Goal: Task Accomplishment & Management: Complete application form

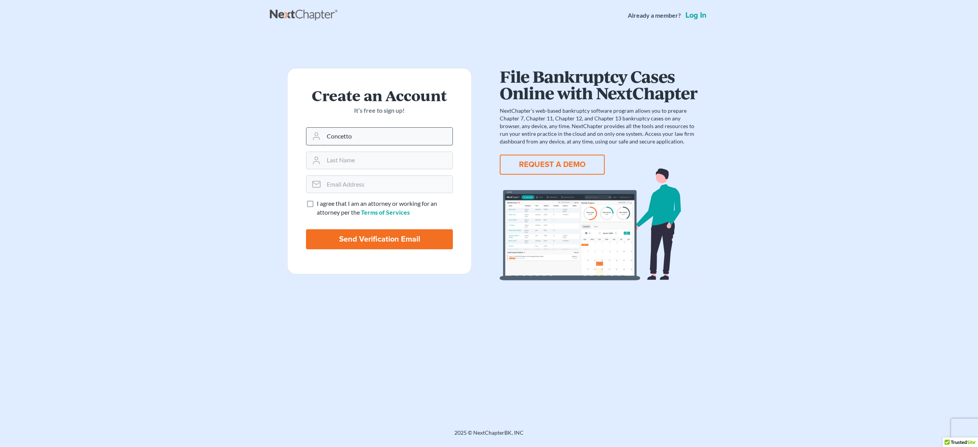
type input "Concetto"
type input "DiGiacomo"
type input "digiacomo@troonlaw.com"
click at [317, 202] on label "I agree that I am an attorney or working for an attorney per the Terms of Servi…" at bounding box center [385, 208] width 136 height 18
click at [320, 202] on input "I agree that I am an attorney or working for an attorney per the Terms of Servi…" at bounding box center [322, 201] width 5 height 5
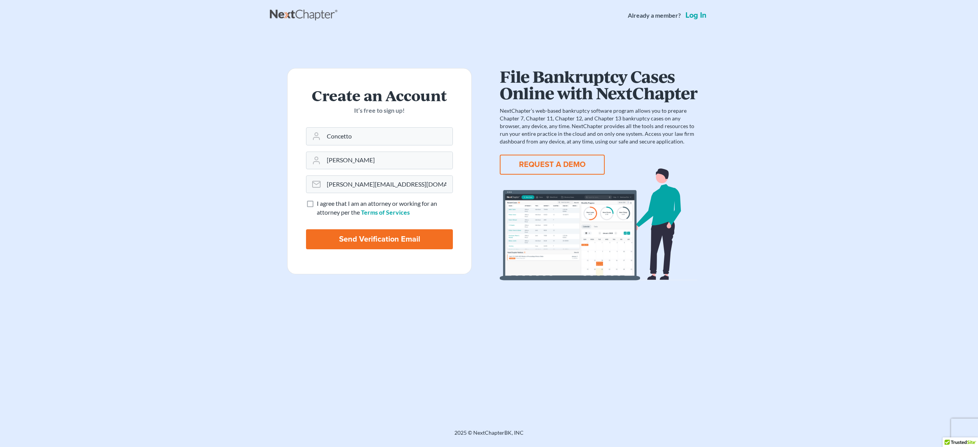
checkbox input "true"
click at [335, 233] on input "Send Verification Email" at bounding box center [379, 239] width 147 height 20
type input "Thinking..."
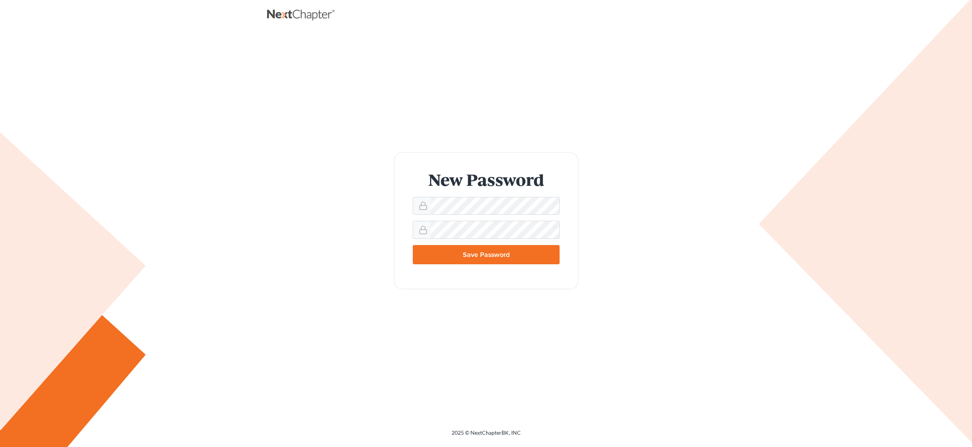
click at [465, 256] on input "Save Password" at bounding box center [486, 254] width 147 height 19
type input "Thinking..."
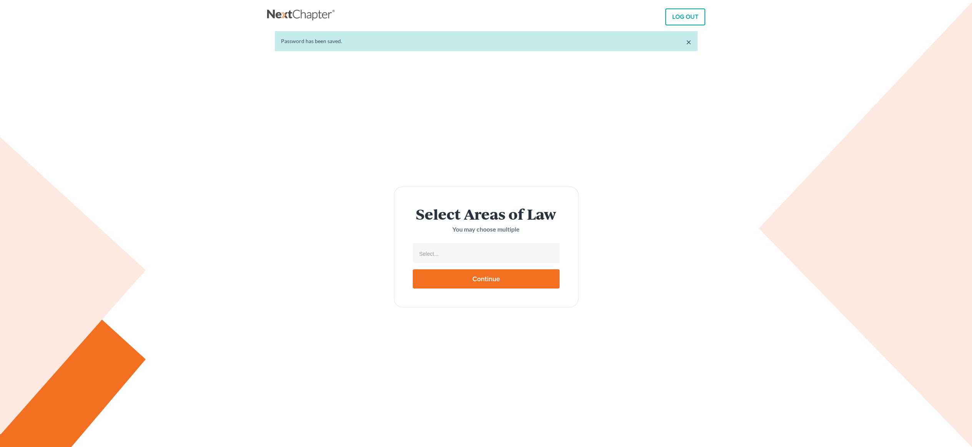
select select
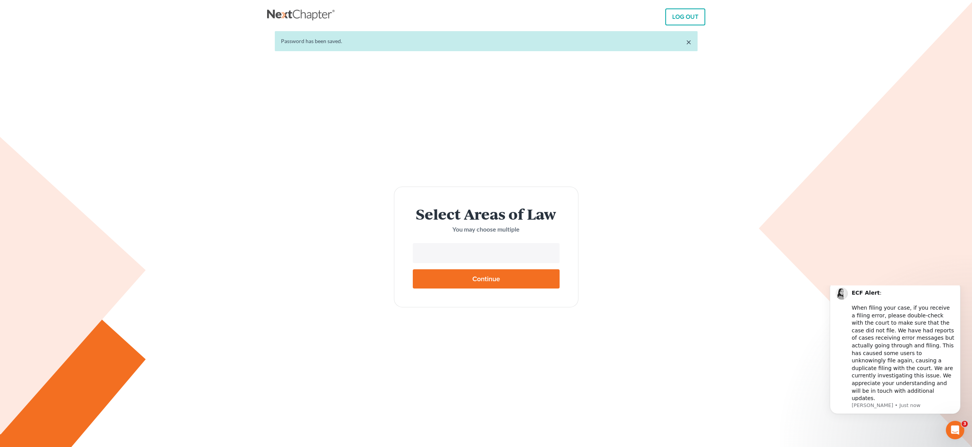
click at [513, 253] on input "text" at bounding box center [485, 254] width 136 height 12
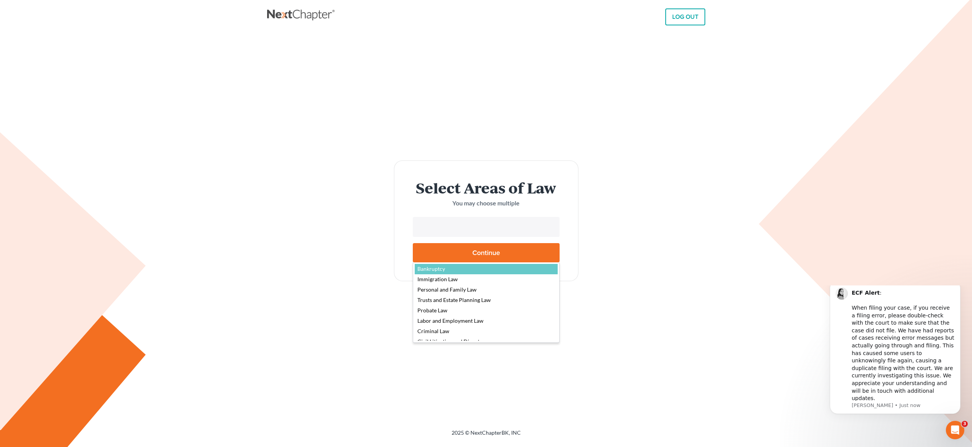
select select "4556"
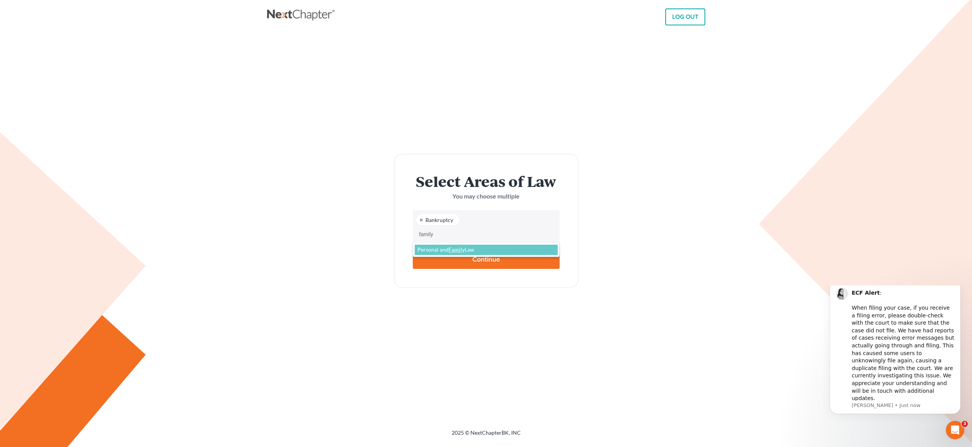
type input "family"
click at [474, 260] on input "Continue" at bounding box center [486, 258] width 147 height 19
type input "Thinking..."
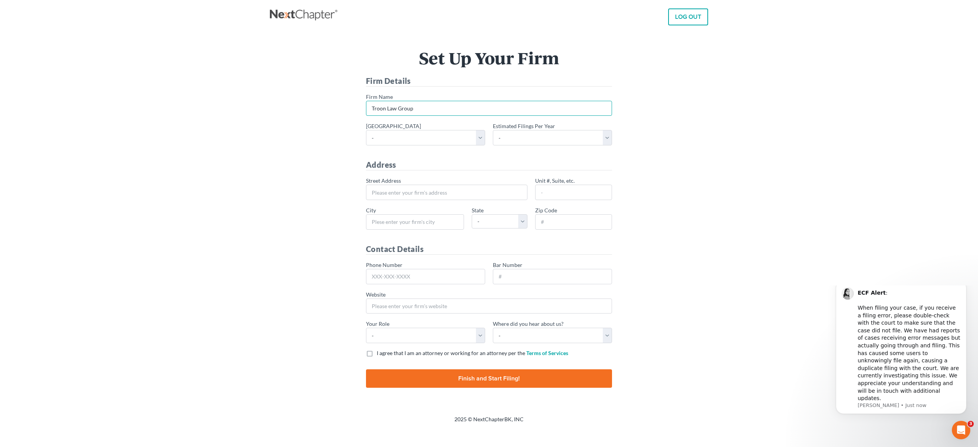
type input "Troon Law Group"
select select "8"
select select "1"
type input "[STREET_ADDRESS]"
type input "Ste 300"
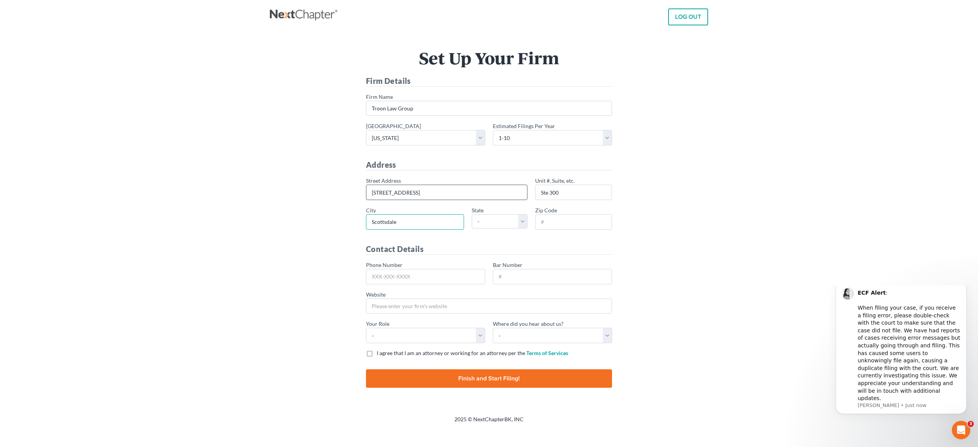
type input "Scottsdale"
select select "AZ"
type input "85254"
type input "602-830-0539"
click at [600, 283] on input "Bar Number" at bounding box center [552, 276] width 119 height 15
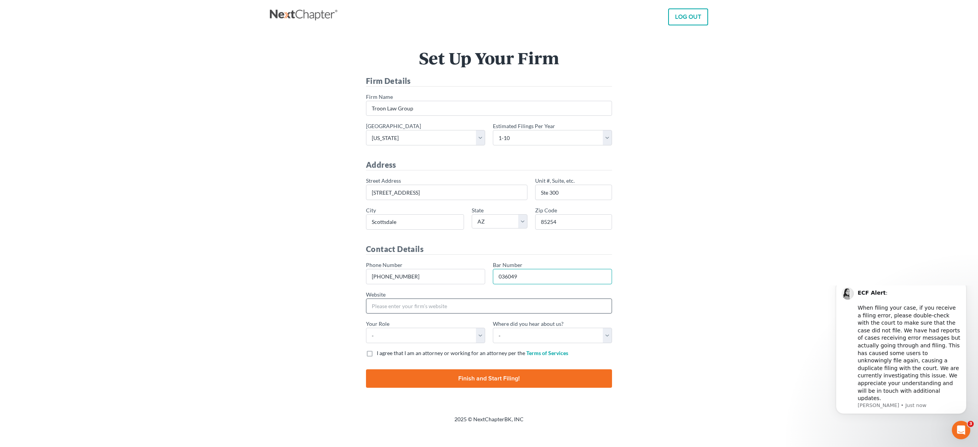
type input "036049"
click at [484, 300] on input "Website" at bounding box center [489, 305] width 246 height 15
type input "troonlaw.com"
select select "attorney"
select select "Google"
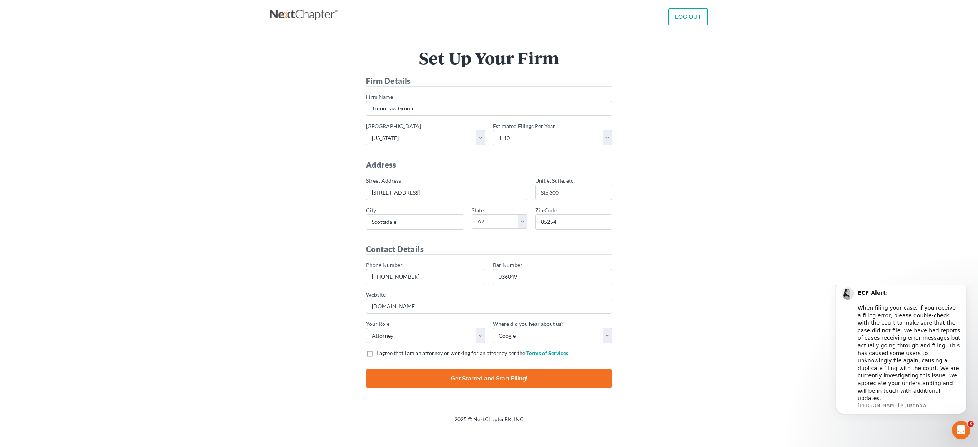
click at [377, 352] on label "I agree that I am an attorney or working for an attorney per the Terms of Servi…" at bounding box center [472, 353] width 191 height 8
click at [380, 352] on input "I agree that I am an attorney or working for an attorney per the Terms of Servi…" at bounding box center [382, 351] width 5 height 5
checkbox input "true"
click at [421, 380] on input "Finish and Start Filing!" at bounding box center [489, 378] width 246 height 18
type input "Thinking..."
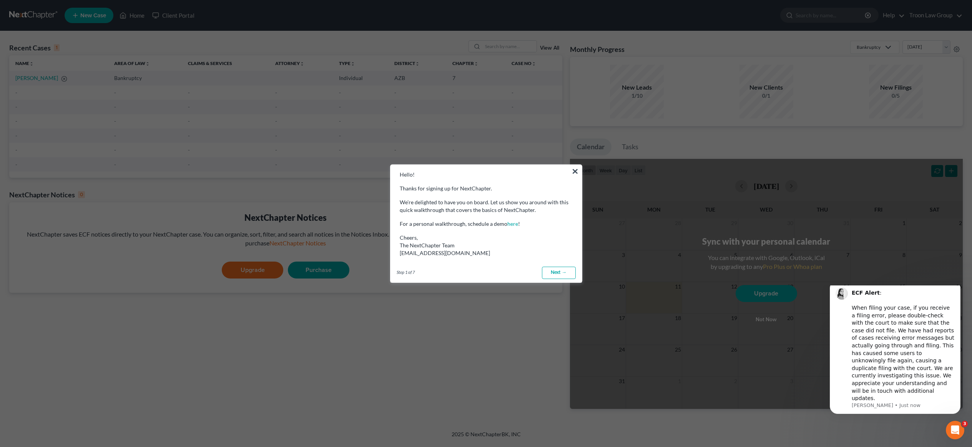
click at [559, 269] on link "Next →" at bounding box center [559, 272] width 34 height 12
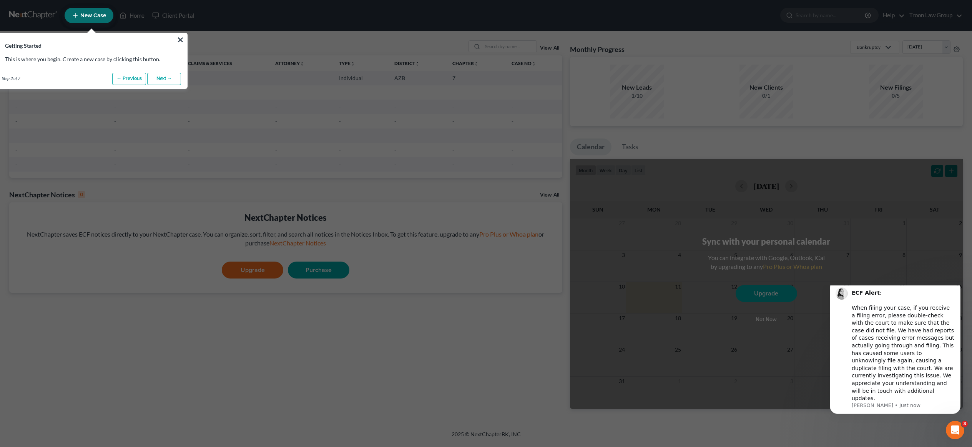
click at [174, 77] on link "Next →" at bounding box center [164, 79] width 34 height 12
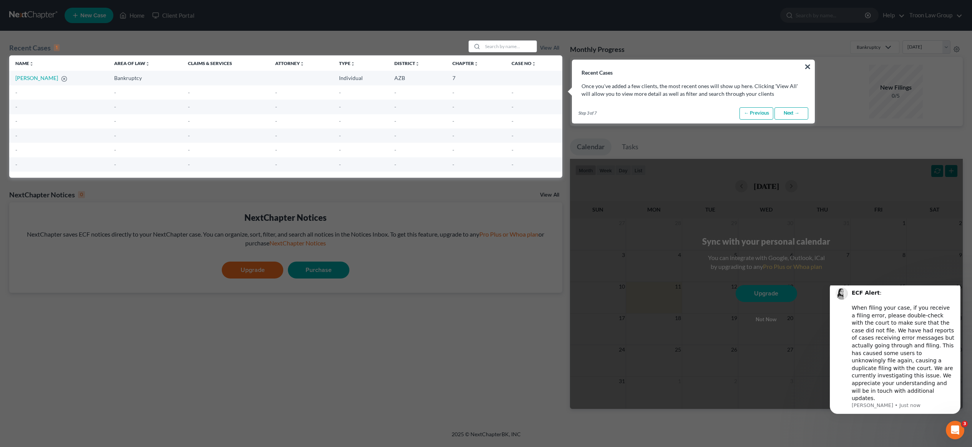
click at [804, 110] on link "Next →" at bounding box center [791, 113] width 34 height 12
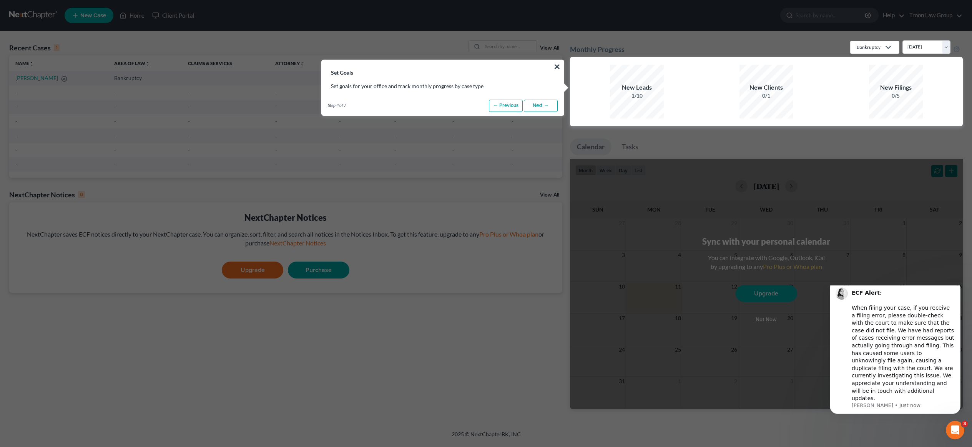
click at [542, 106] on link "Next →" at bounding box center [541, 106] width 34 height 12
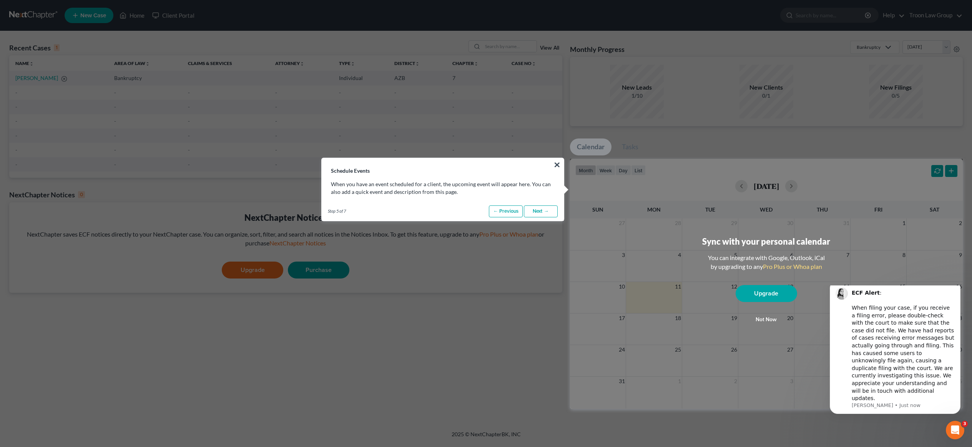
click at [547, 207] on link "Next →" at bounding box center [541, 211] width 34 height 12
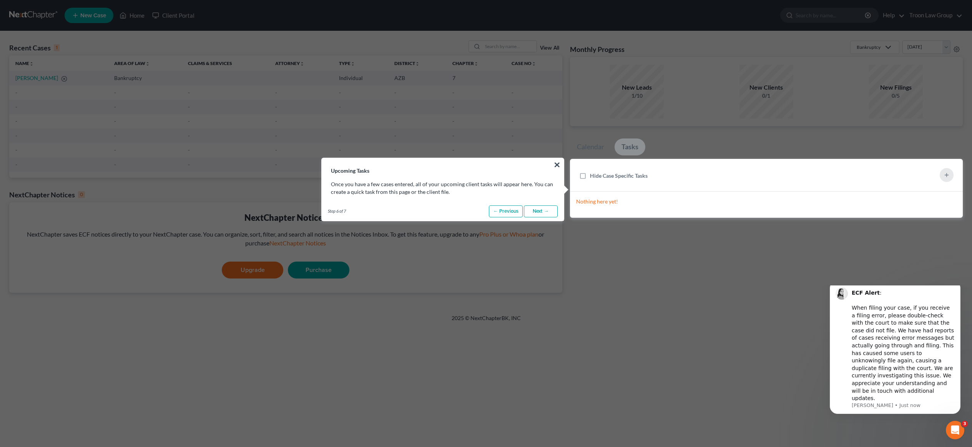
click at [539, 210] on link "Next →" at bounding box center [541, 211] width 34 height 12
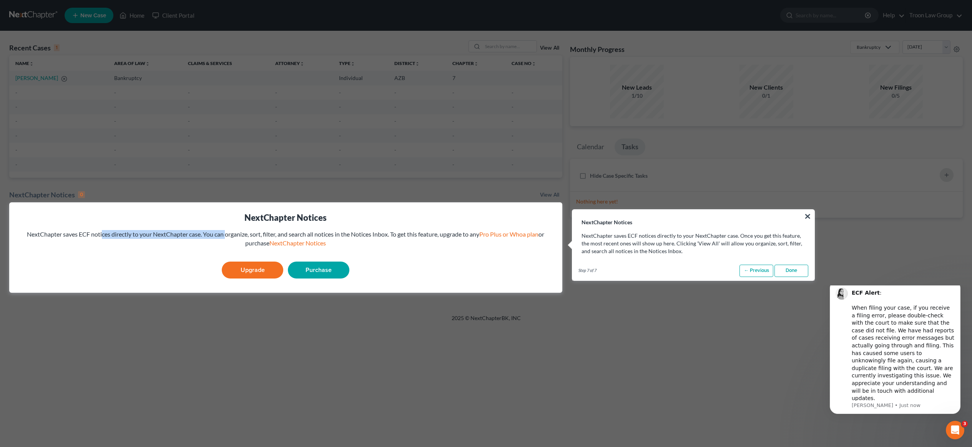
drag, startPoint x: 98, startPoint y: 234, endPoint x: 224, endPoint y: 234, distance: 125.7
click at [224, 234] on div "NextChapter saves ECF notices directly to your NextChapter case. You can organi…" at bounding box center [285, 239] width 541 height 18
click at [796, 273] on link "Done" at bounding box center [791, 270] width 34 height 12
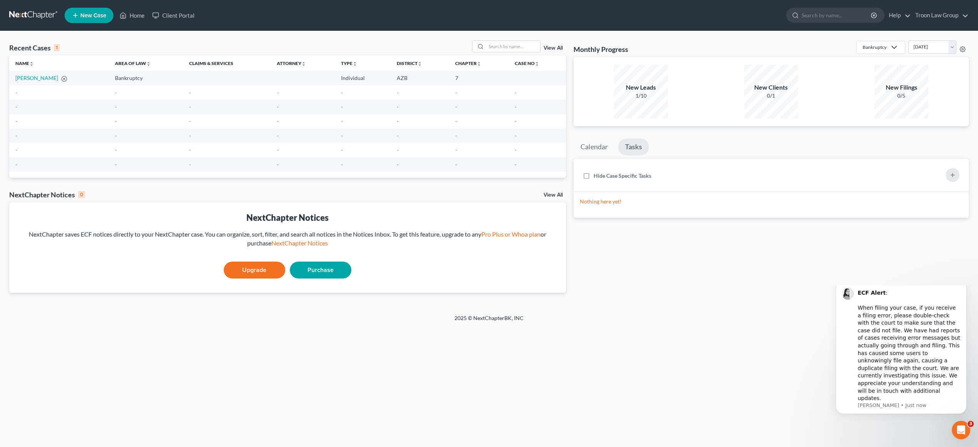
click at [700, 317] on div "2025 © NextChapterBK, INC" at bounding box center [489, 321] width 438 height 14
click at [91, 18] on span "New Case" at bounding box center [93, 16] width 26 height 6
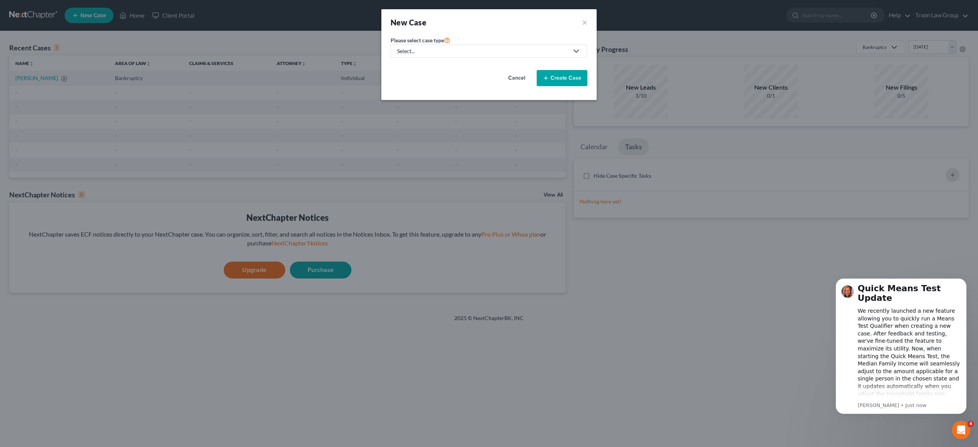
click at [577, 52] on polyline at bounding box center [576, 51] width 5 height 2
click at [449, 62] on link "Bankruptcy" at bounding box center [427, 67] width 74 height 12
select select "4"
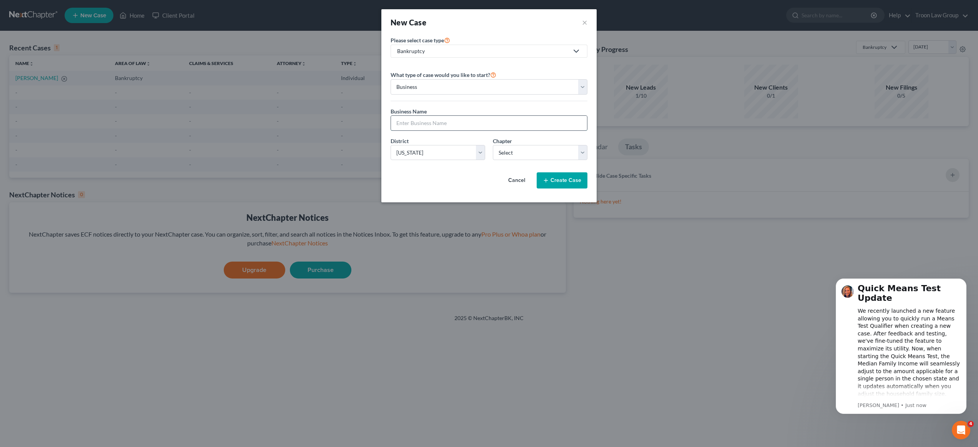
click at [467, 124] on input "text" at bounding box center [489, 123] width 196 height 15
select select "0"
type input "[PERSON_NAME]"
select select "0"
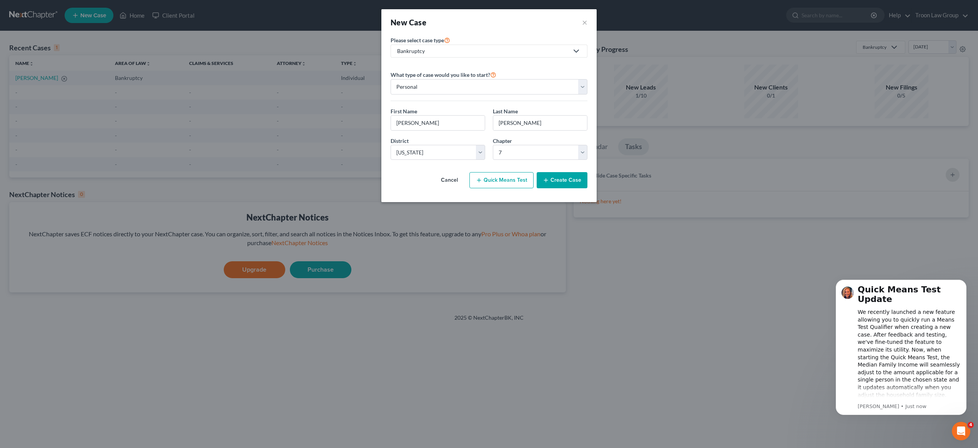
click at [563, 186] on button "Create Case" at bounding box center [562, 180] width 51 height 16
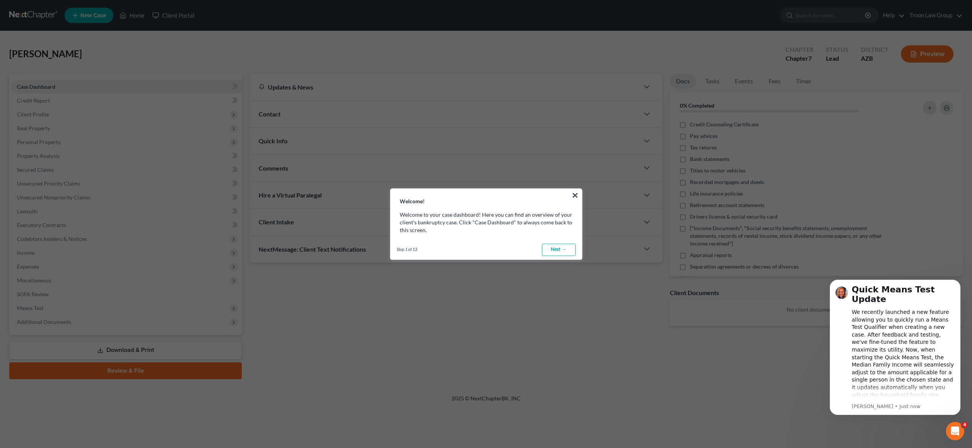
click at [563, 252] on link "Next →" at bounding box center [559, 250] width 34 height 12
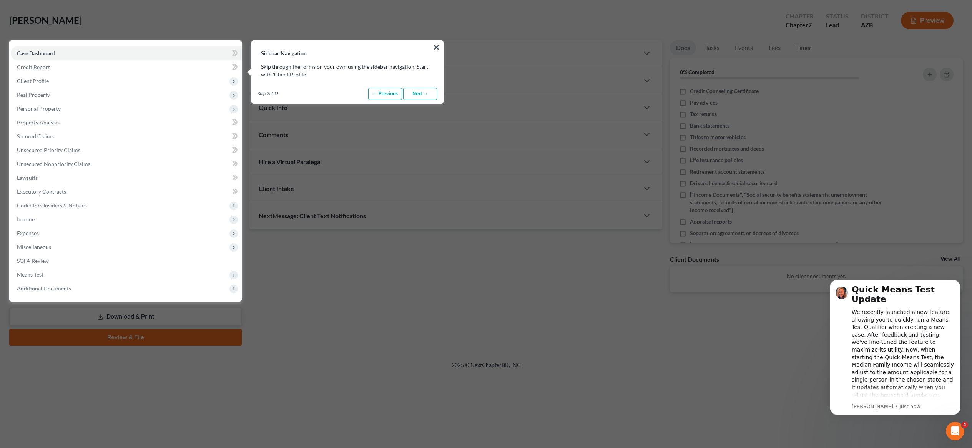
scroll to position [35, 0]
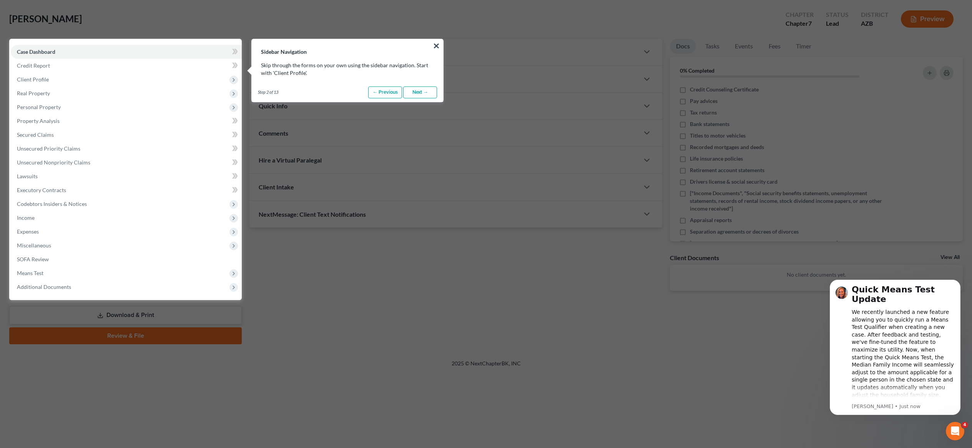
click at [424, 90] on link "Next →" at bounding box center [420, 92] width 34 height 12
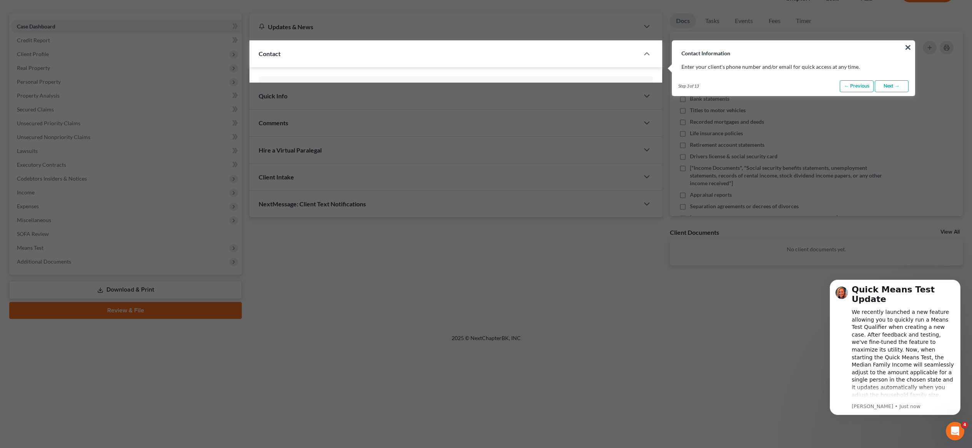
scroll to position [62, 0]
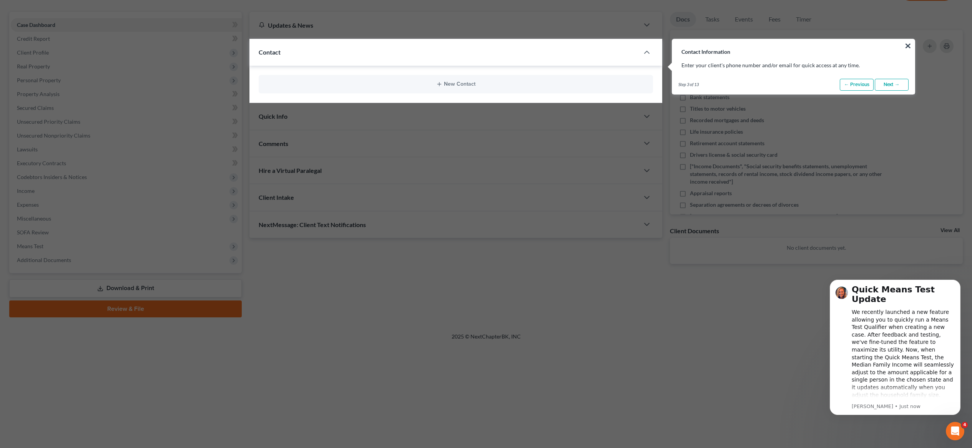
click at [901, 85] on link "Next →" at bounding box center [892, 85] width 34 height 12
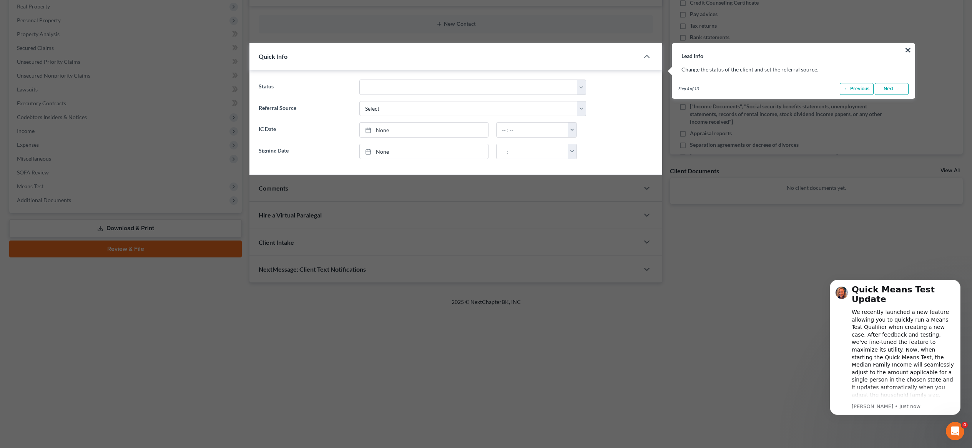
scroll to position [126, 0]
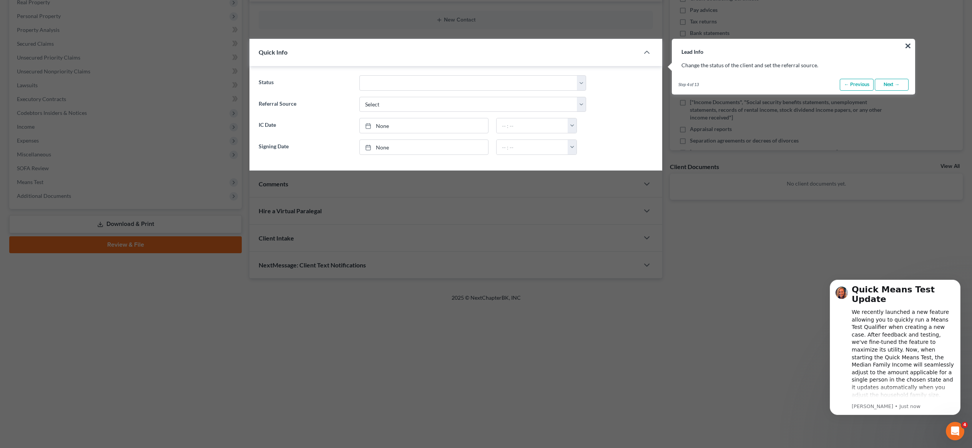
click at [896, 83] on link "Next →" at bounding box center [892, 85] width 34 height 12
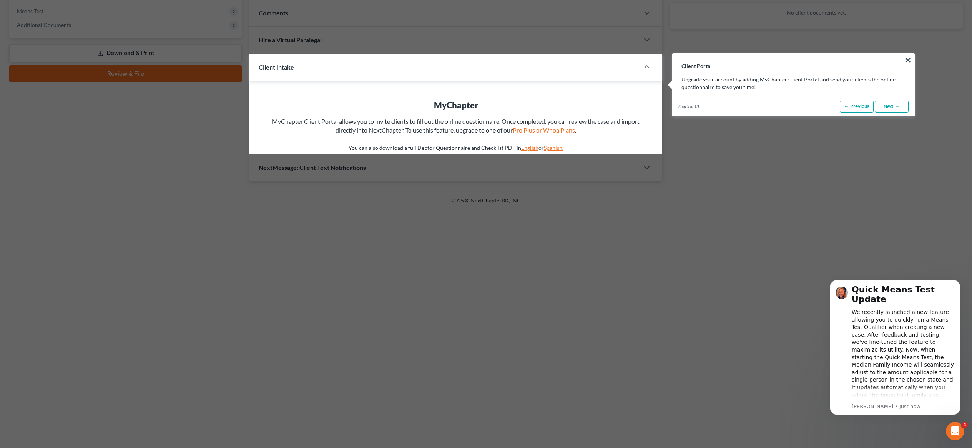
scroll to position [311, 0]
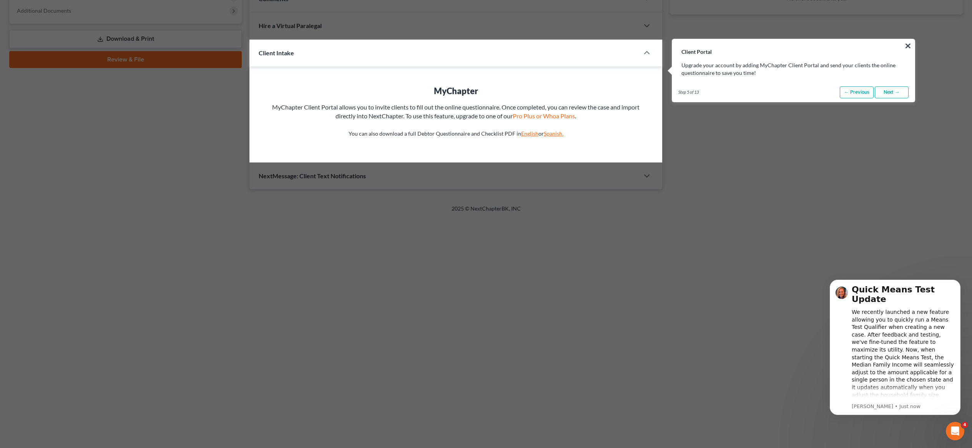
click at [902, 91] on link "Next →" at bounding box center [892, 92] width 34 height 12
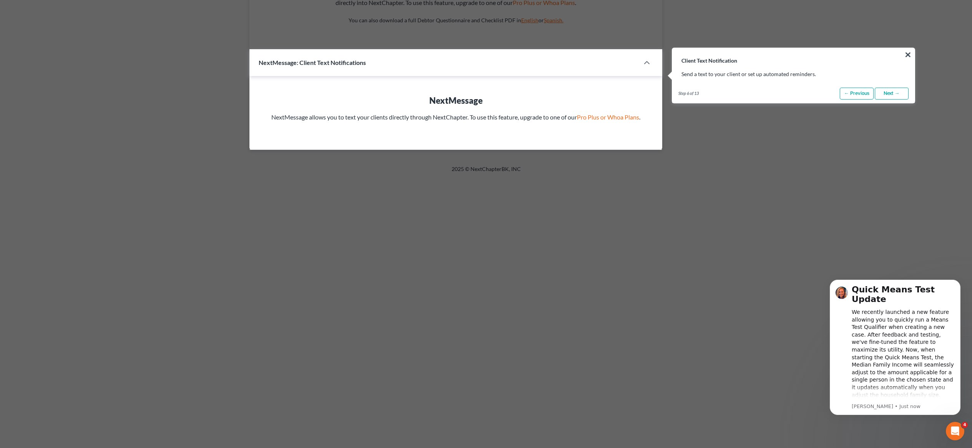
scroll to position [434, 0]
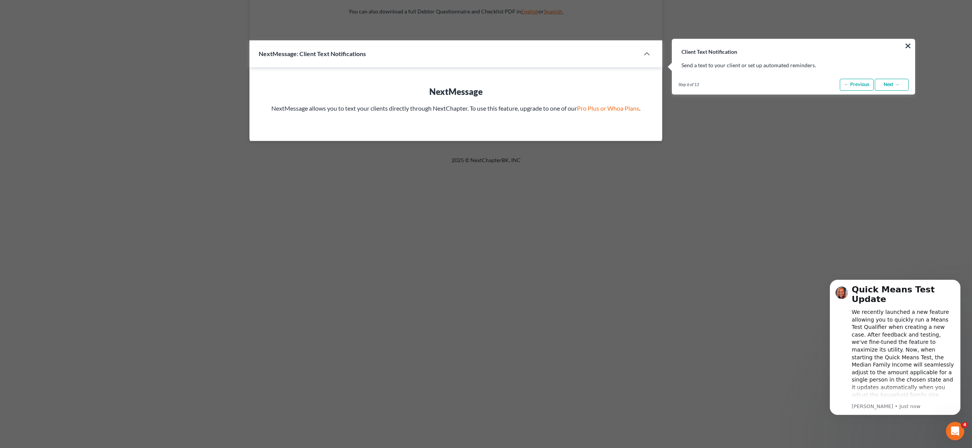
click at [907, 46] on button "×" at bounding box center [907, 46] width 7 height 12
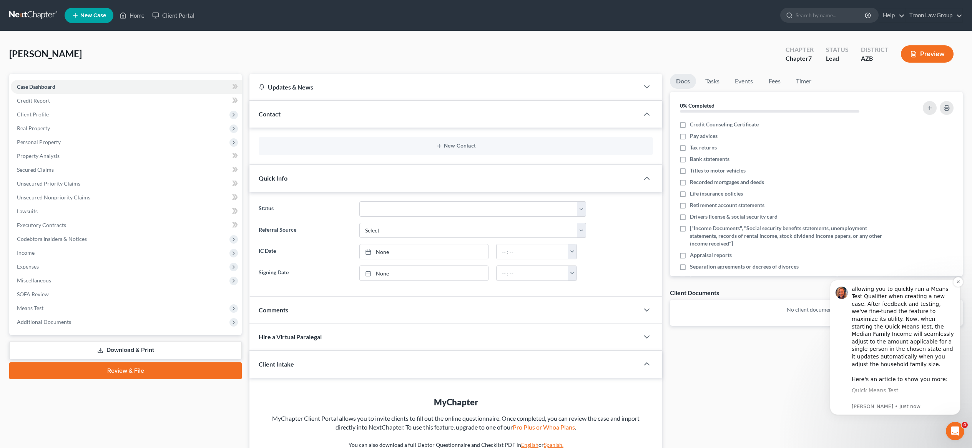
scroll to position [153, 0]
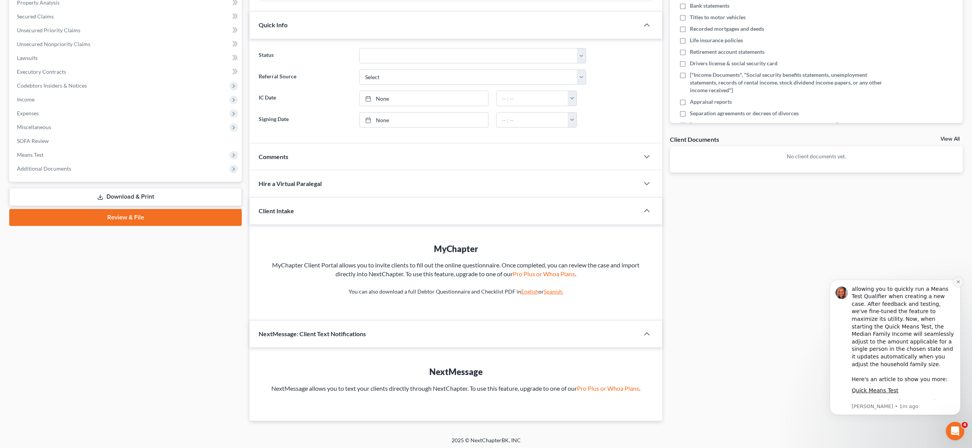
click at [959, 282] on icon "Dismiss notification" at bounding box center [958, 282] width 3 height 3
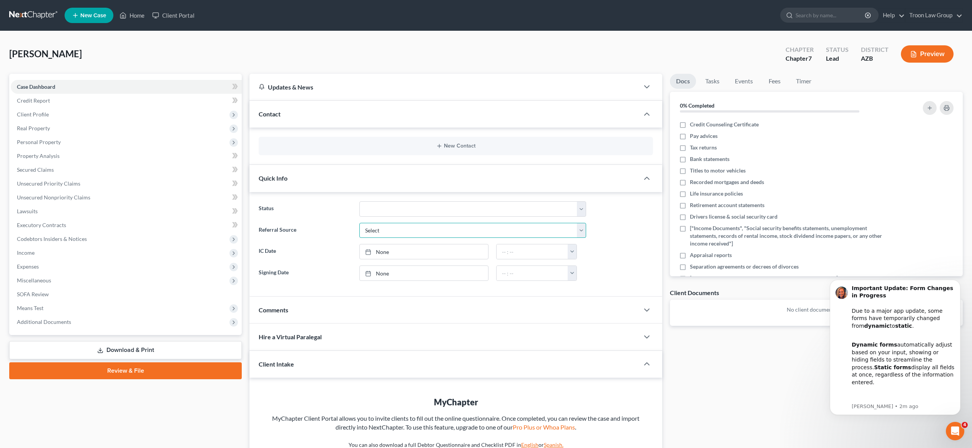
select select "0"
click at [431, 254] on link "None" at bounding box center [424, 251] width 128 height 15
click at [479, 273] on link "None" at bounding box center [424, 273] width 128 height 15
click at [705, 351] on div "Docs Tasks Events Fees Timer 0% Completed Nothing here yet! Credit Counseling C…" at bounding box center [816, 324] width 301 height 501
click at [478, 254] on link "[DATE]" at bounding box center [424, 251] width 128 height 15
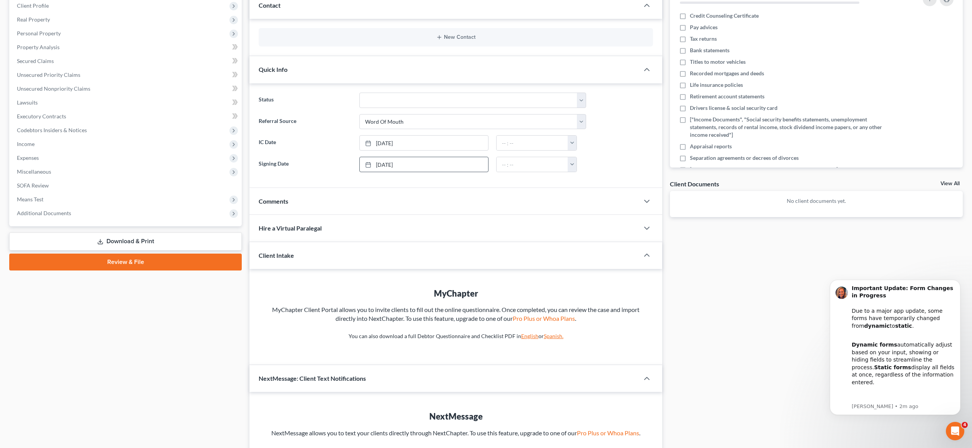
scroll to position [153, 0]
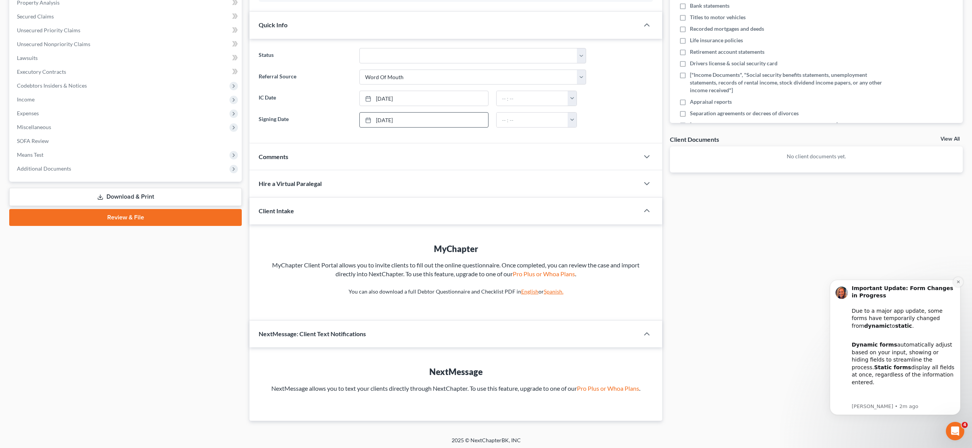
click at [959, 280] on icon "Dismiss notification" at bounding box center [958, 282] width 4 height 4
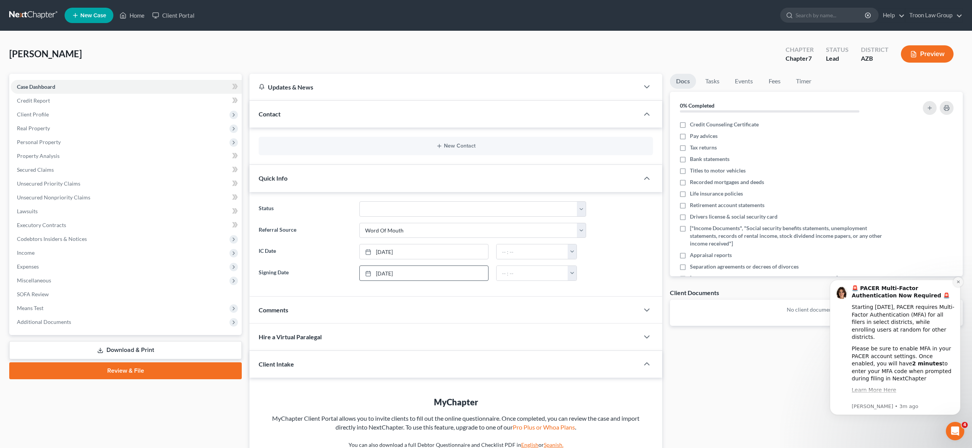
click at [957, 281] on icon "Dismiss notification" at bounding box center [958, 282] width 4 height 4
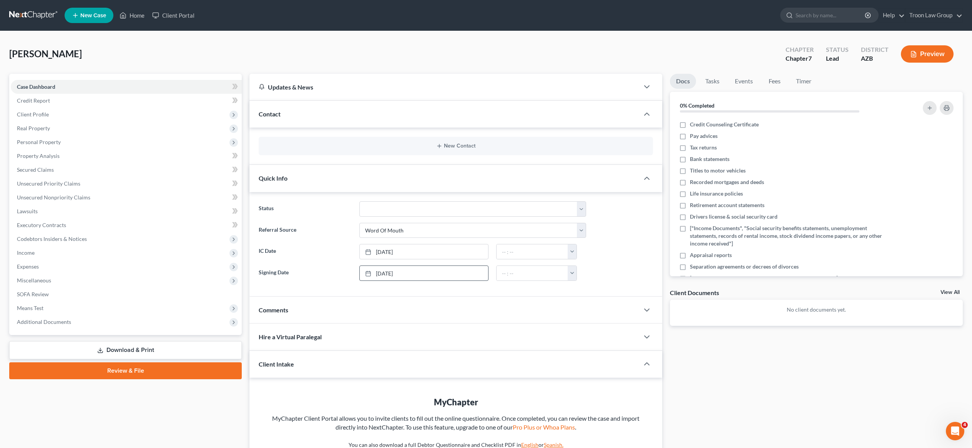
click at [89, 14] on span "New Case" at bounding box center [93, 16] width 26 height 6
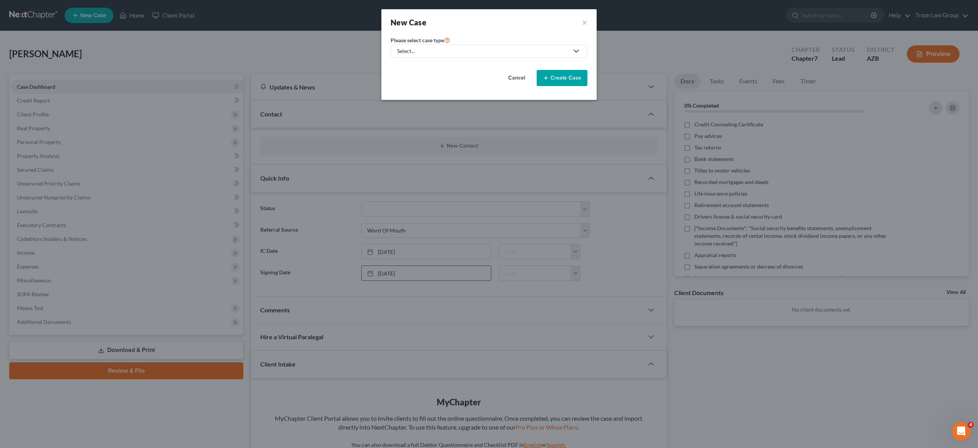
click at [564, 50] on div "Select..." at bounding box center [482, 51] width 171 height 8
click at [422, 66] on div "Bankruptcy" at bounding box center [427, 67] width 59 height 8
select select "4"
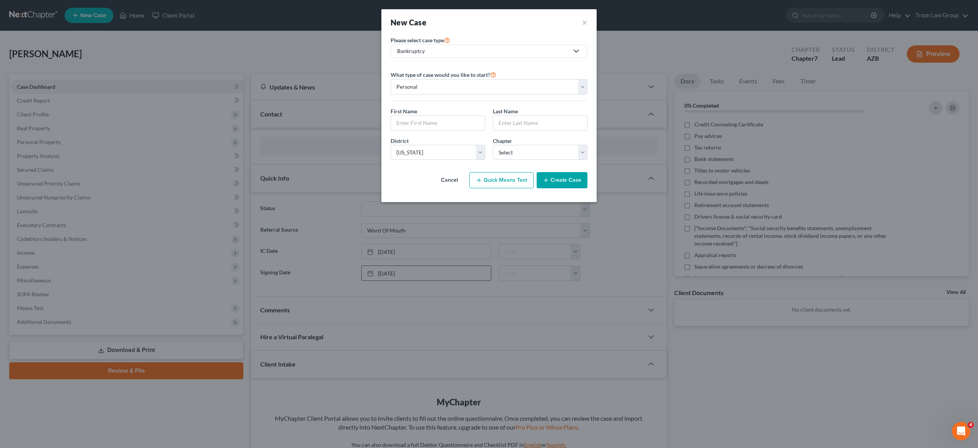
click at [490, 175] on button "Quick Means Test" at bounding box center [501, 180] width 64 height 16
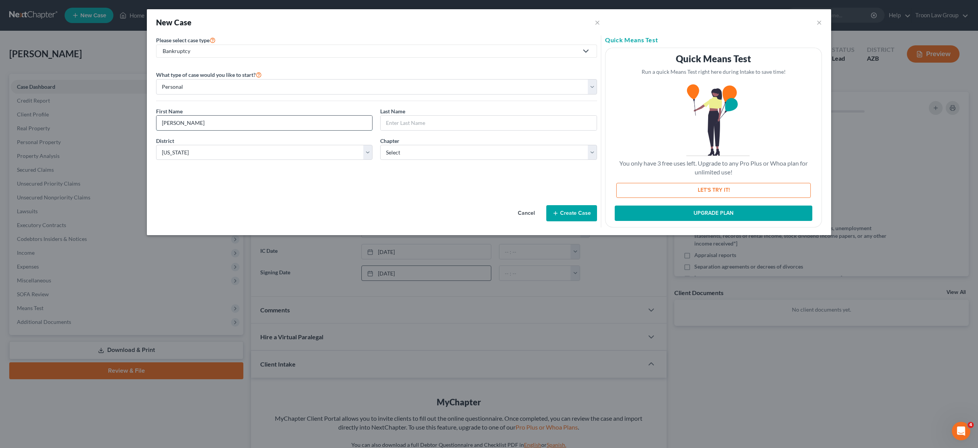
type input "[PERSON_NAME]"
select select "0"
click at [586, 212] on button "Create Case" at bounding box center [571, 213] width 51 height 16
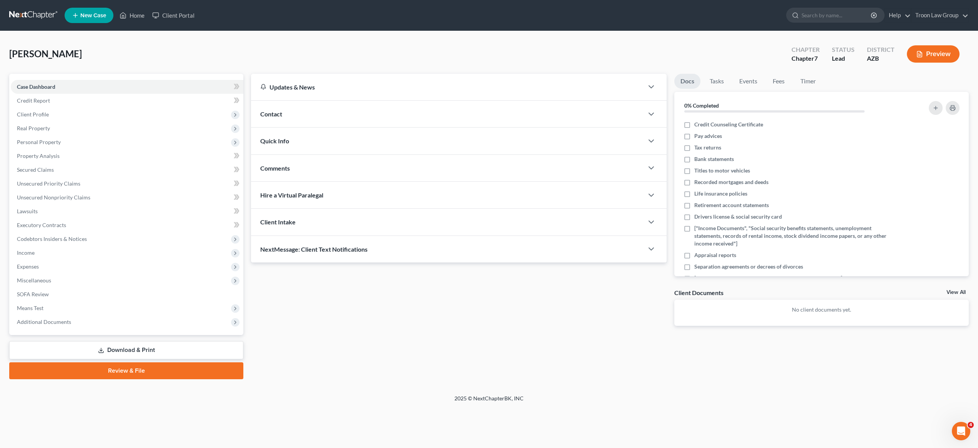
click at [597, 93] on div "Updates & News" at bounding box center [447, 87] width 392 height 27
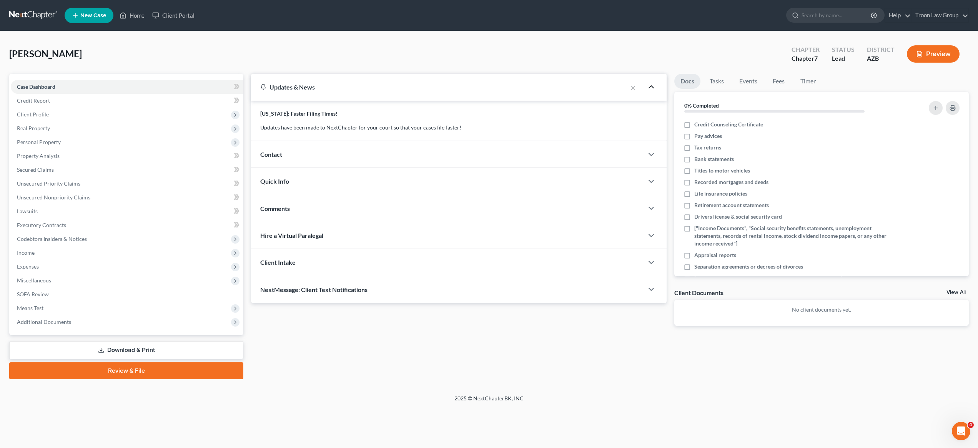
click at [653, 87] on icon "button" at bounding box center [650, 86] width 9 height 9
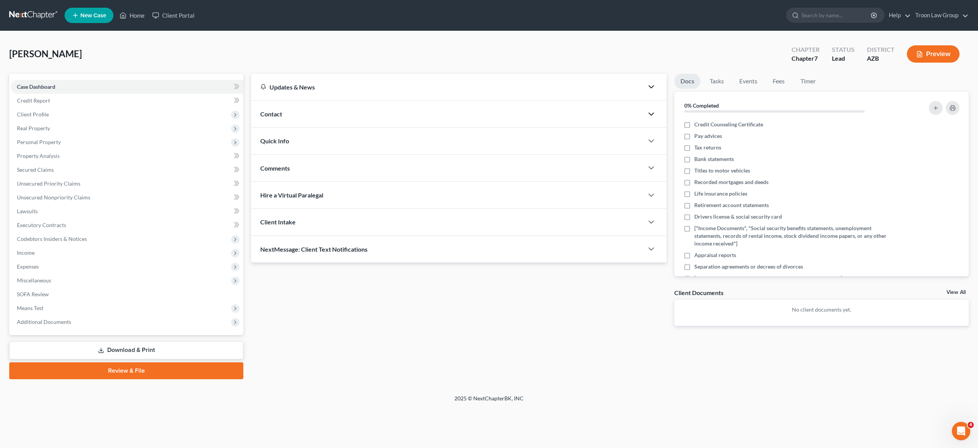
click at [647, 111] on icon "button" at bounding box center [650, 114] width 9 height 9
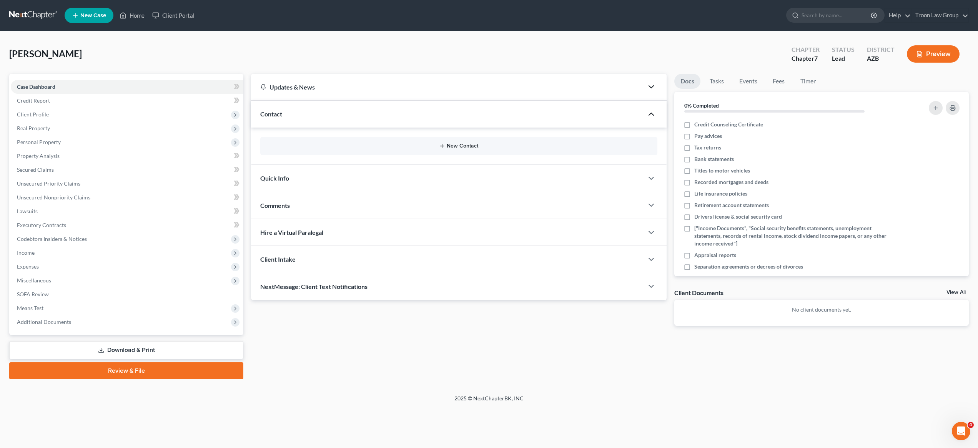
click at [459, 148] on button "New Contact" at bounding box center [458, 146] width 385 height 6
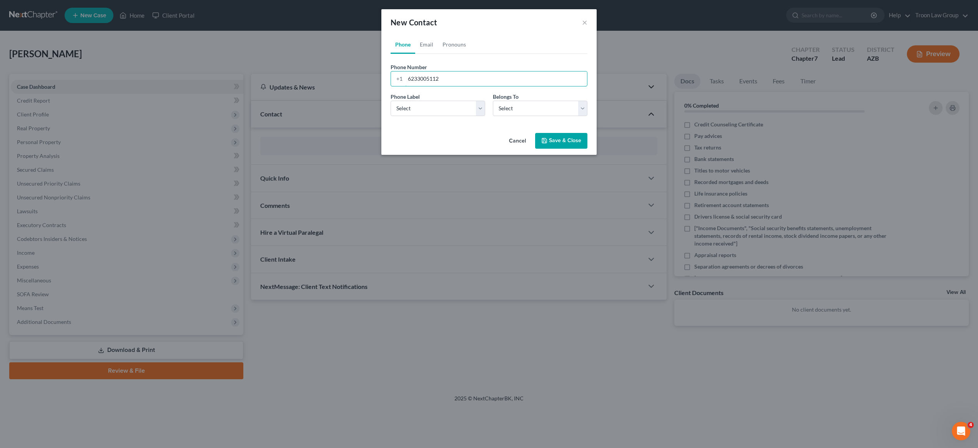
type input "6233005112"
click at [485, 111] on div "Phone Label * Select Mobile Home Work Other" at bounding box center [438, 104] width 102 height 23
select select "0"
click at [575, 143] on button "Save & Close" at bounding box center [561, 141] width 52 height 16
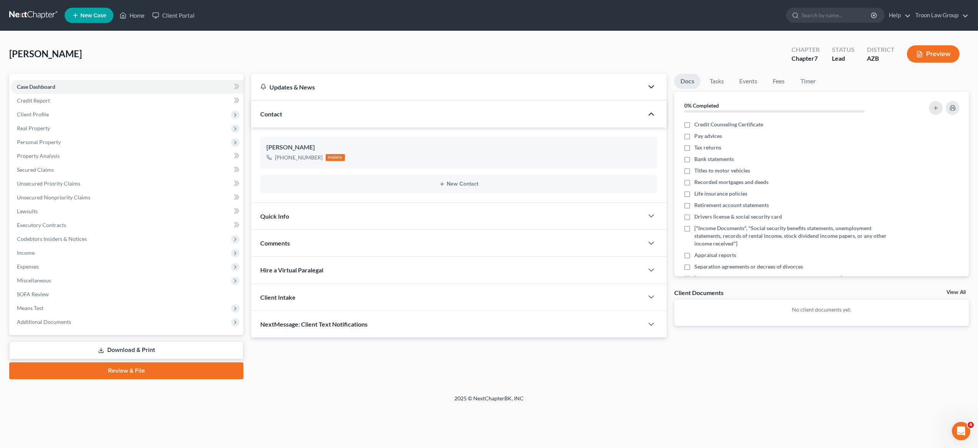
click at [649, 112] on icon "button" at bounding box center [650, 114] width 9 height 9
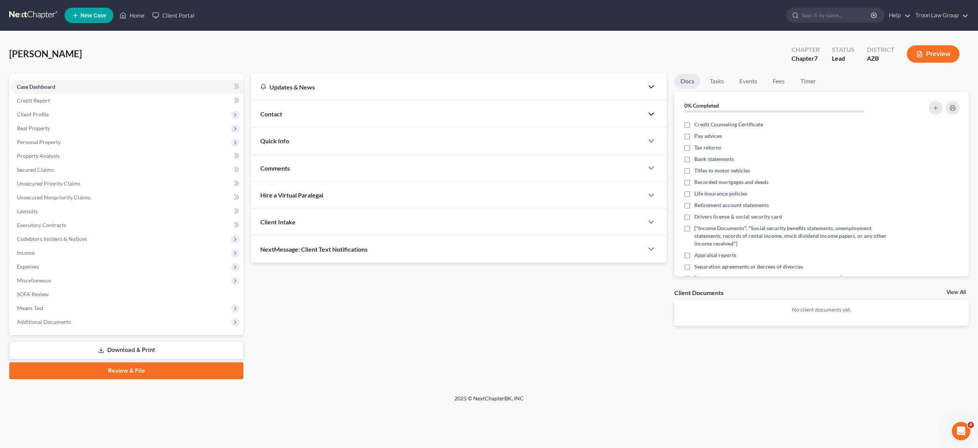
click at [650, 111] on icon "button" at bounding box center [650, 114] width 9 height 9
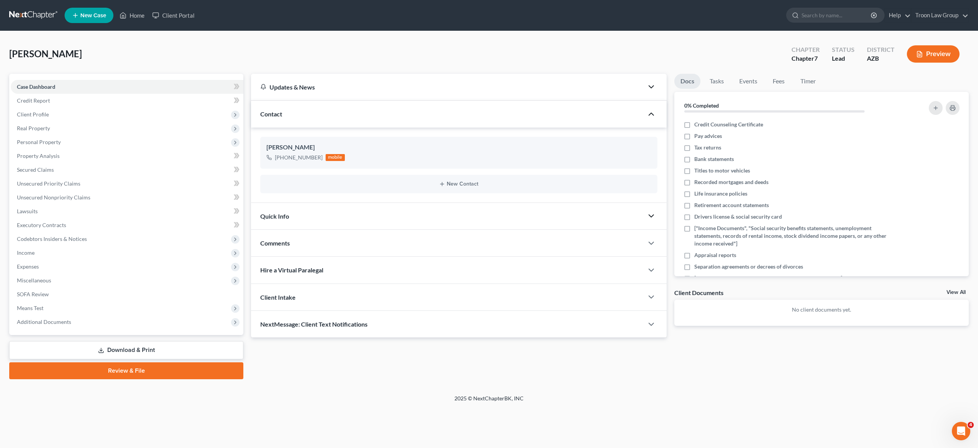
click at [652, 213] on icon "button" at bounding box center [650, 215] width 9 height 9
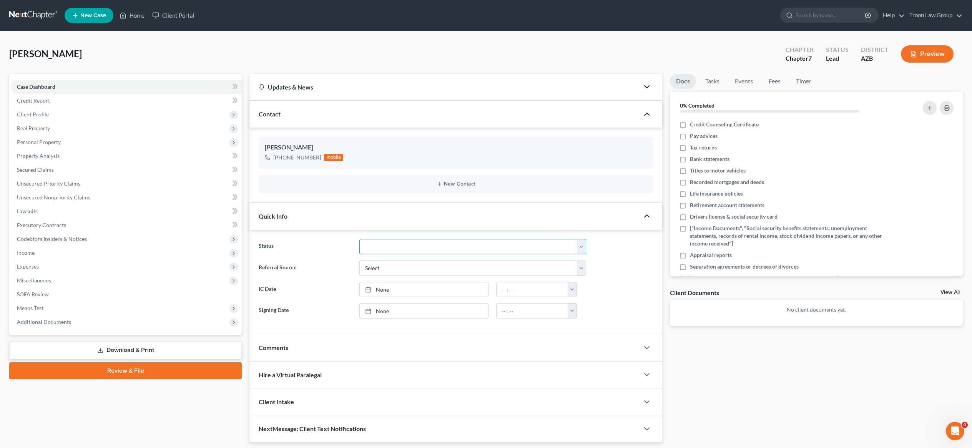
select select "17"
select select "0"
click at [412, 290] on link "None" at bounding box center [424, 289] width 128 height 15
click at [440, 309] on link "None" at bounding box center [424, 311] width 128 height 15
click at [462, 384] on div "Hire a Virtual Paralegal" at bounding box center [444, 375] width 390 height 27
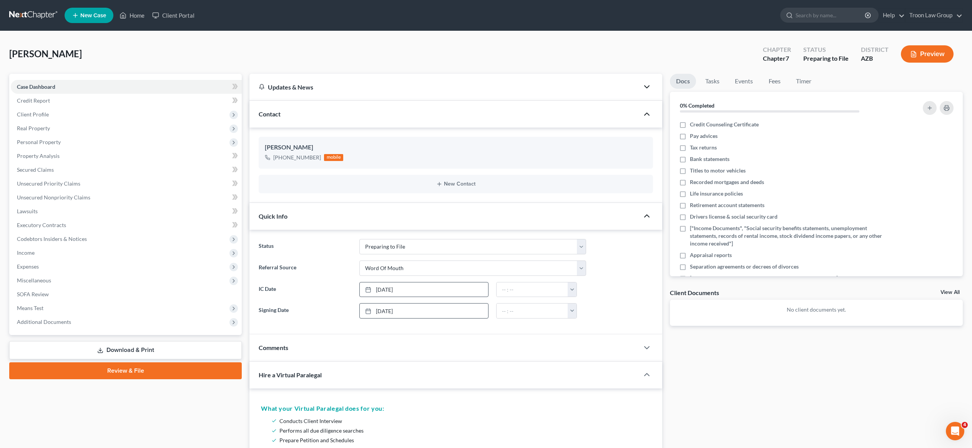
scroll to position [53, 0]
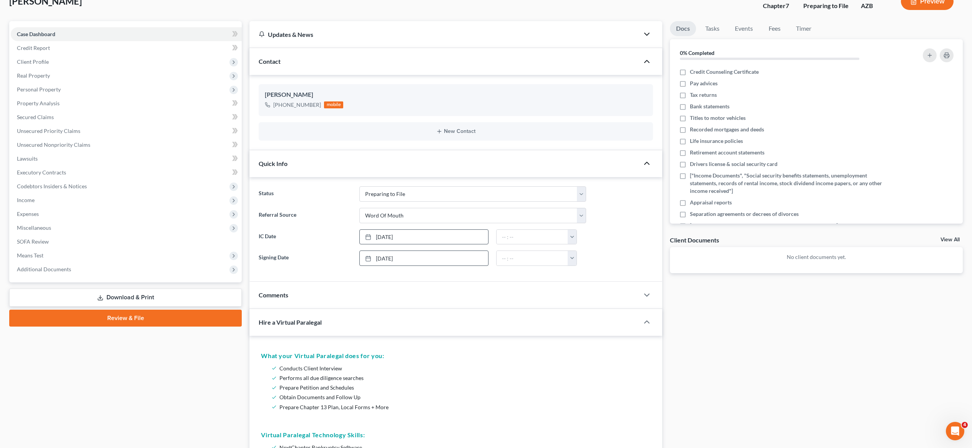
click at [573, 290] on div "Comments" at bounding box center [444, 295] width 390 height 27
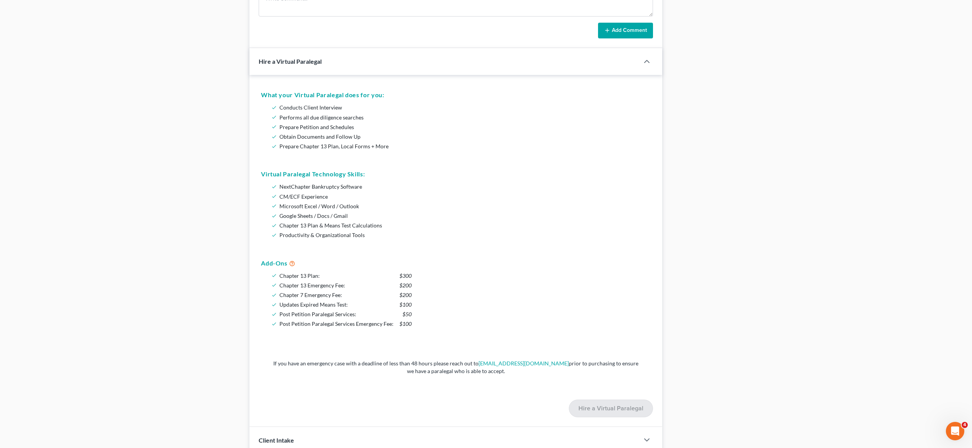
scroll to position [449, 0]
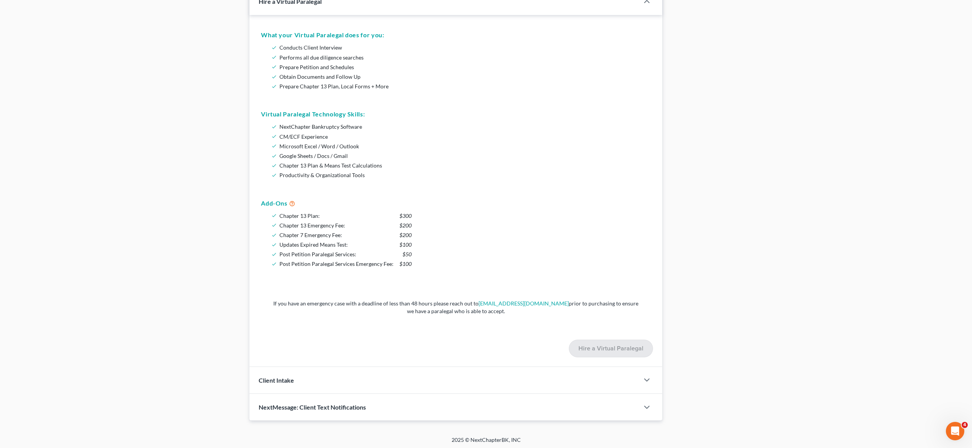
click at [570, 374] on div "Client Intake" at bounding box center [444, 380] width 390 height 27
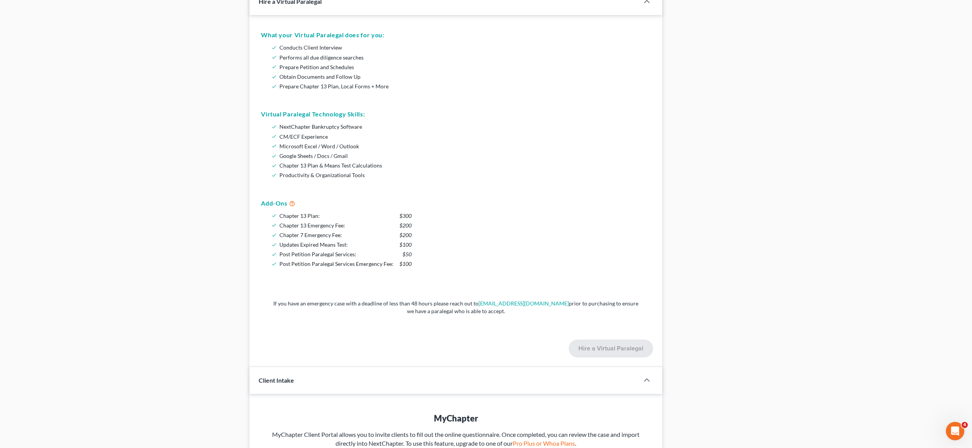
scroll to position [544, 0]
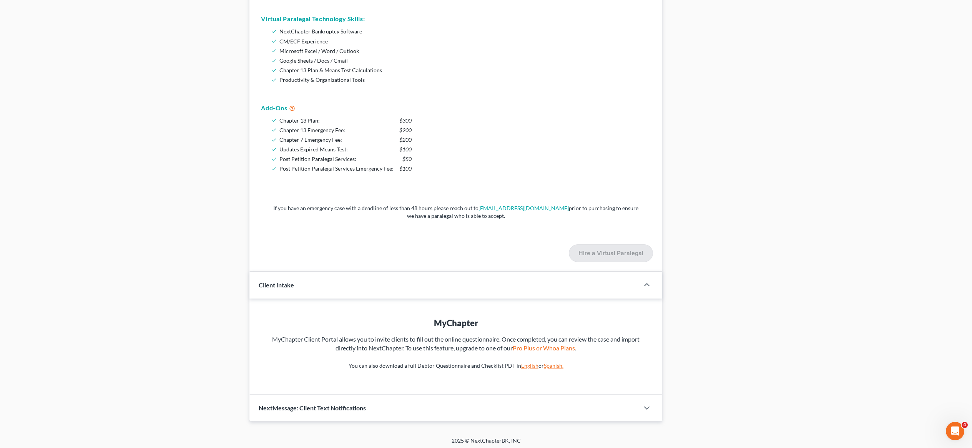
click at [608, 404] on div "NextMessage: Client Text Notifications" at bounding box center [444, 408] width 390 height 27
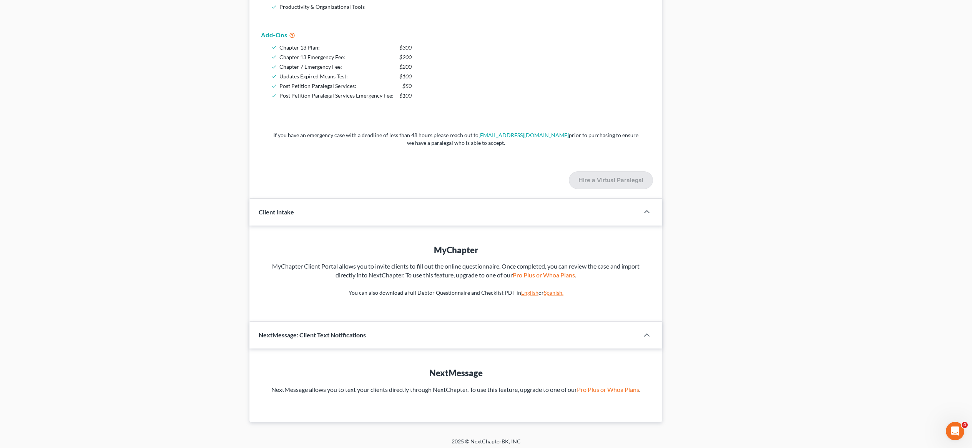
scroll to position [0, 0]
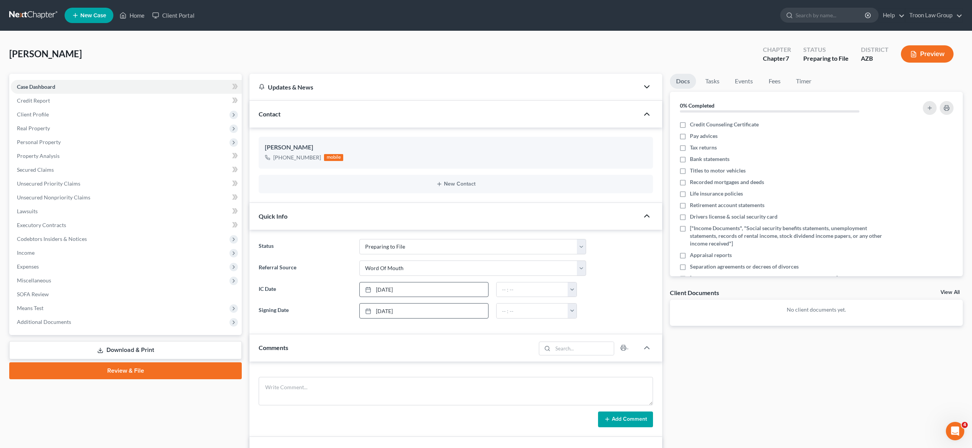
click at [644, 216] on icon "button" at bounding box center [646, 215] width 9 height 9
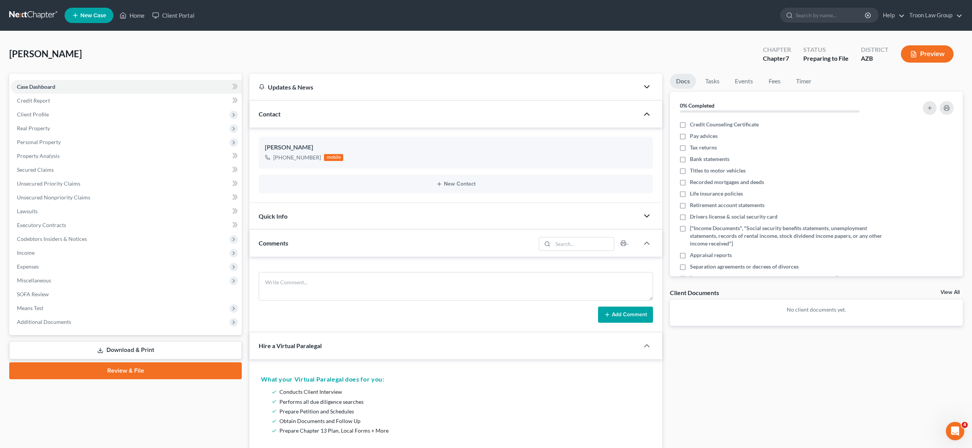
click at [644, 216] on icon "button" at bounding box center [646, 215] width 9 height 9
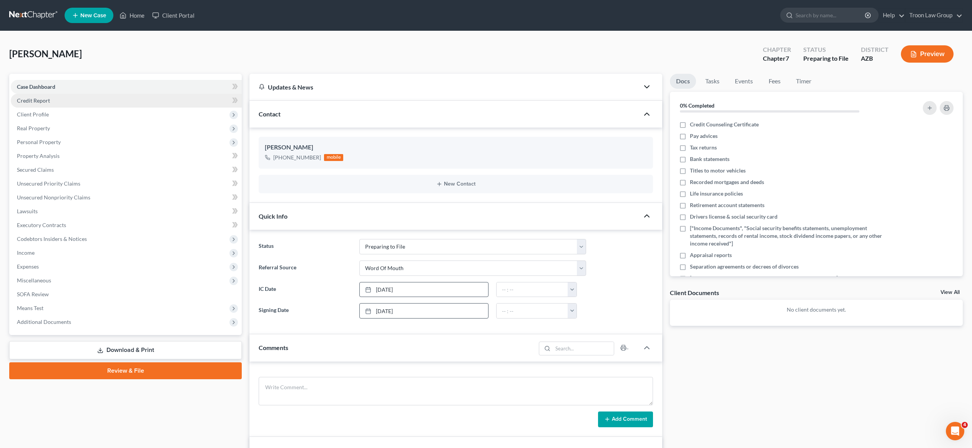
click at [45, 98] on span "Credit Report" at bounding box center [33, 100] width 33 height 7
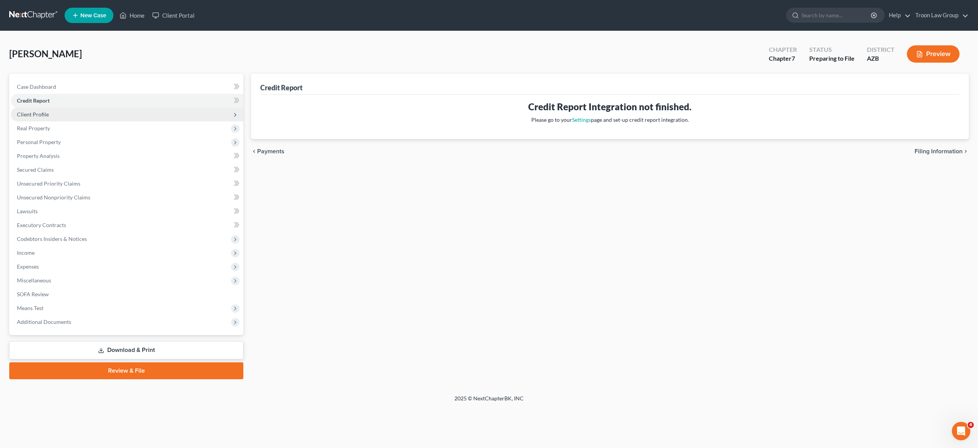
click at [45, 111] on span "Client Profile" at bounding box center [33, 114] width 32 height 7
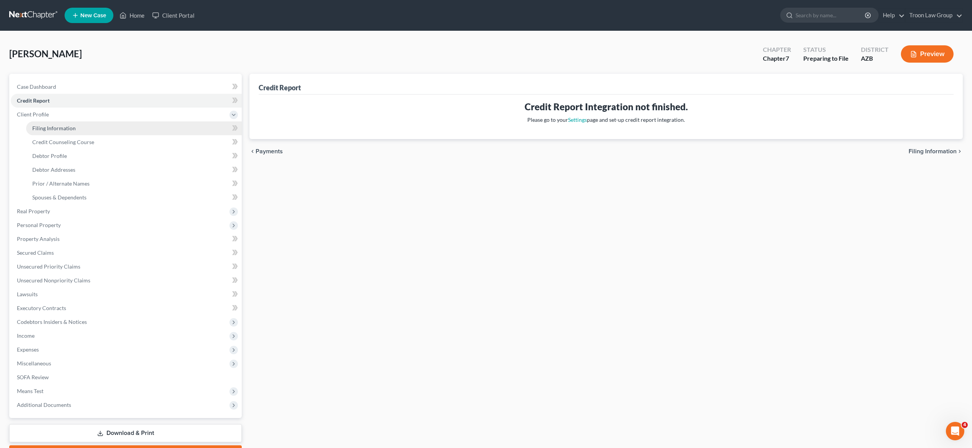
click at [57, 130] on span "Filing Information" at bounding box center [53, 128] width 43 height 7
select select "1"
select select "0"
select select "4"
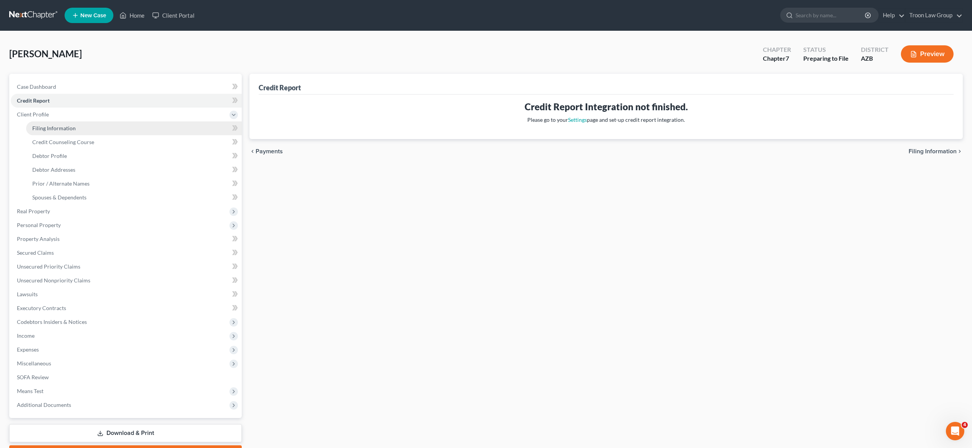
select select "3"
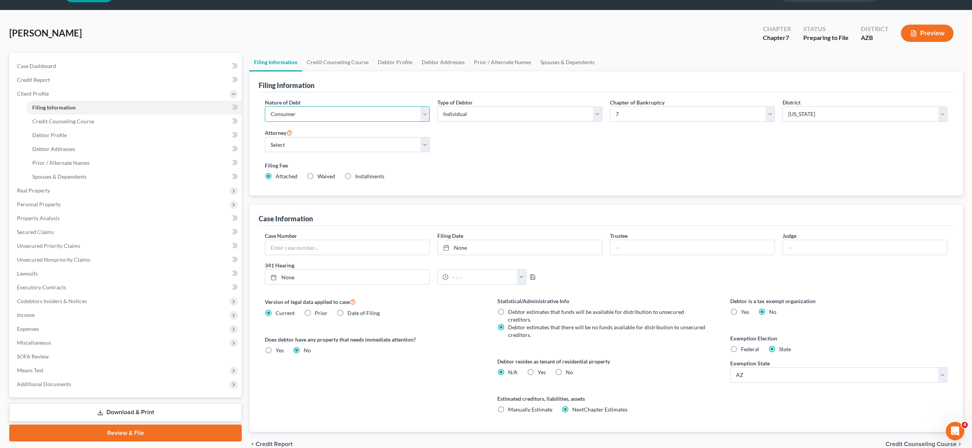
scroll to position [51, 0]
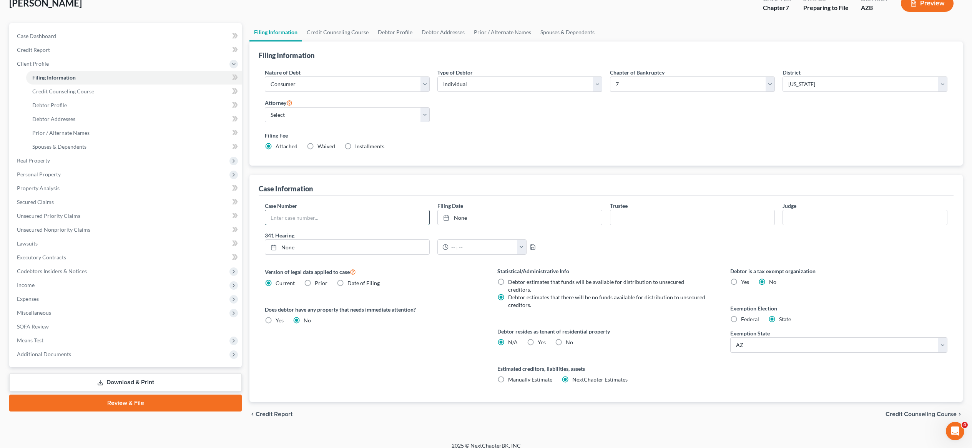
click at [372, 219] on input "text" at bounding box center [347, 217] width 164 height 15
click at [609, 248] on div "Case Number Filing Date None close Date Time chevron_left [DATE] chevron_right …" at bounding box center [606, 231] width 690 height 59
click at [63, 164] on span "Real Property" at bounding box center [126, 161] width 231 height 14
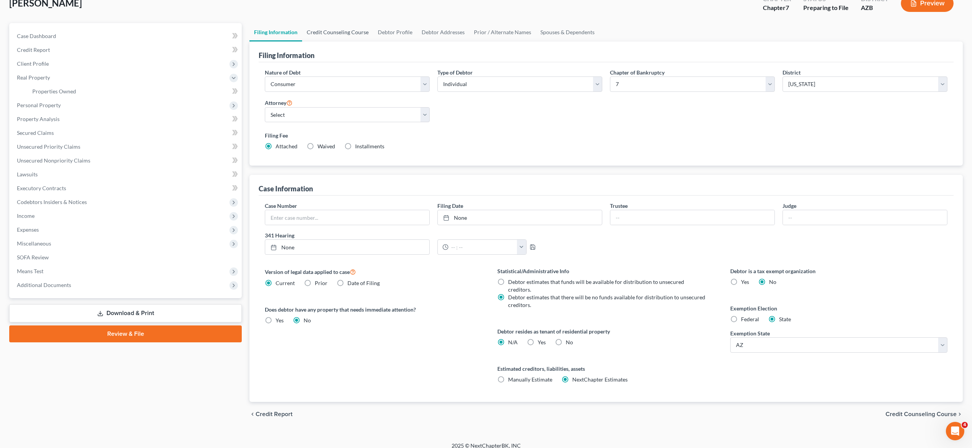
click at [314, 35] on link "Credit Counseling Course" at bounding box center [337, 32] width 71 height 18
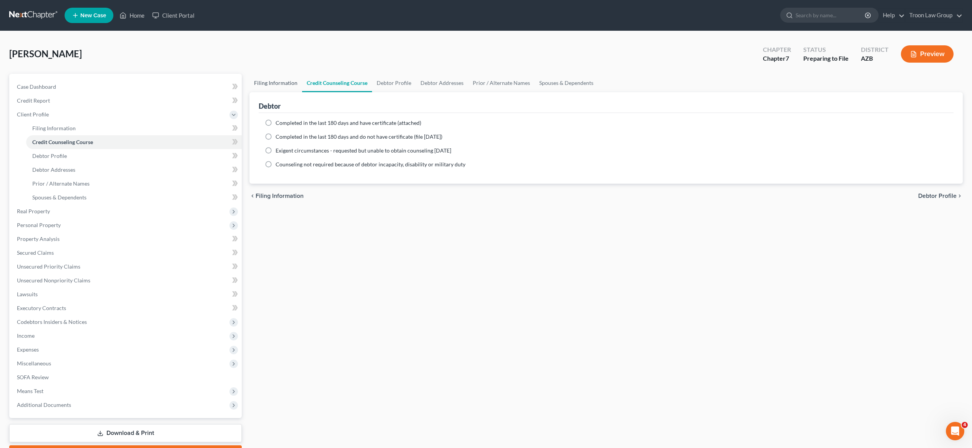
click at [253, 80] on link "Filing Information" at bounding box center [275, 83] width 53 height 18
select select "1"
select select "0"
select select "4"
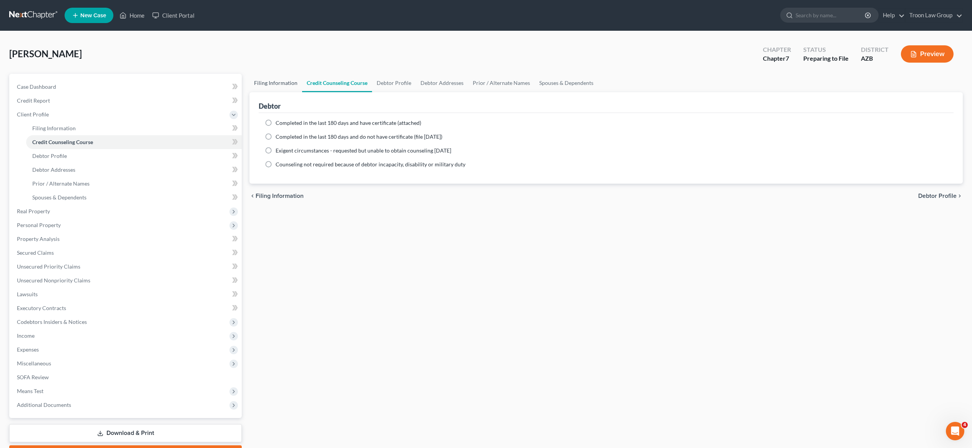
select select "0"
select select "3"
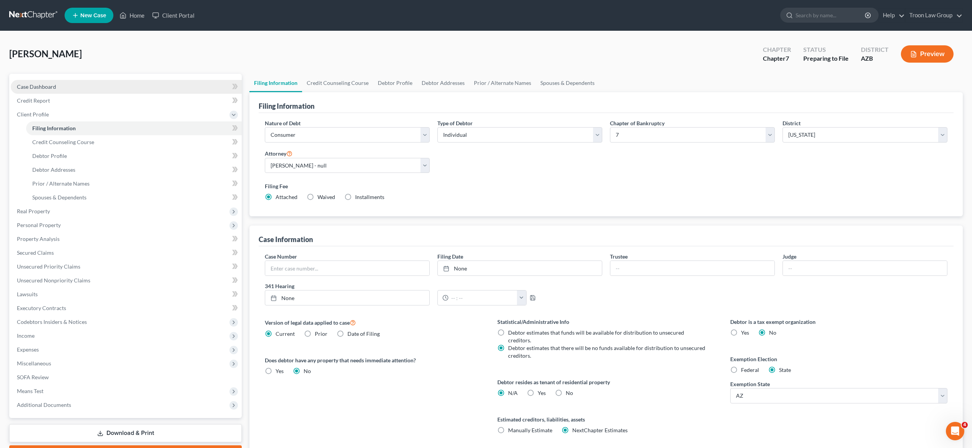
click at [40, 86] on span "Case Dashboard" at bounding box center [36, 86] width 39 height 7
select select "0"
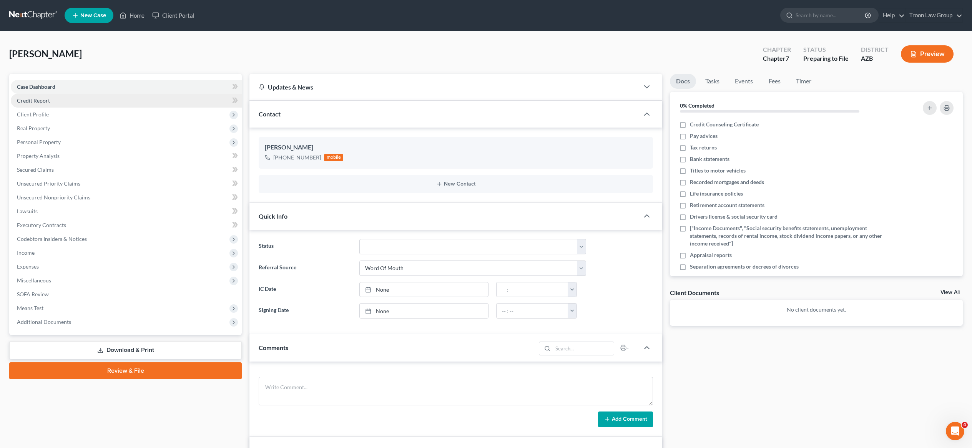
click at [30, 101] on span "Credit Report" at bounding box center [33, 100] width 33 height 7
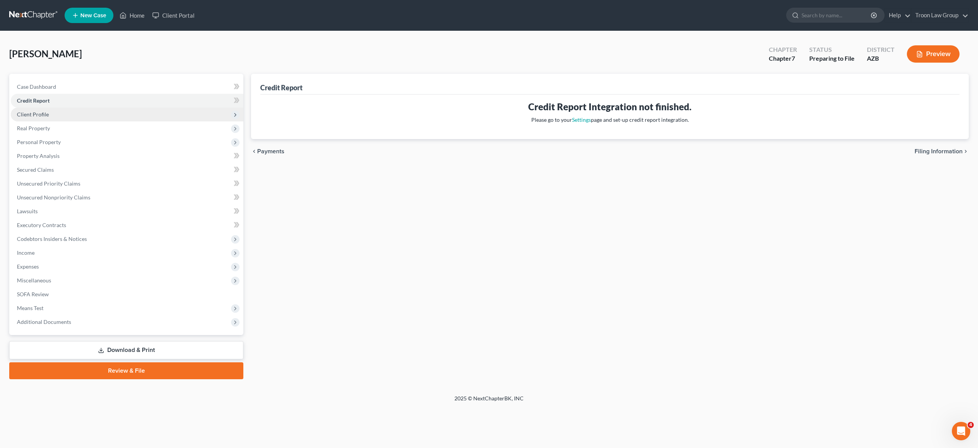
click at [32, 115] on span "Client Profile" at bounding box center [33, 114] width 32 height 7
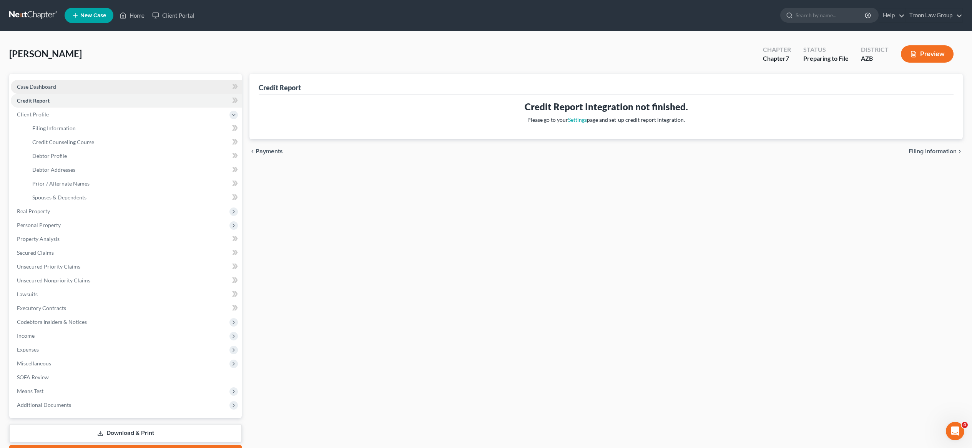
click at [66, 86] on link "Case Dashboard" at bounding box center [126, 87] width 231 height 14
select select "0"
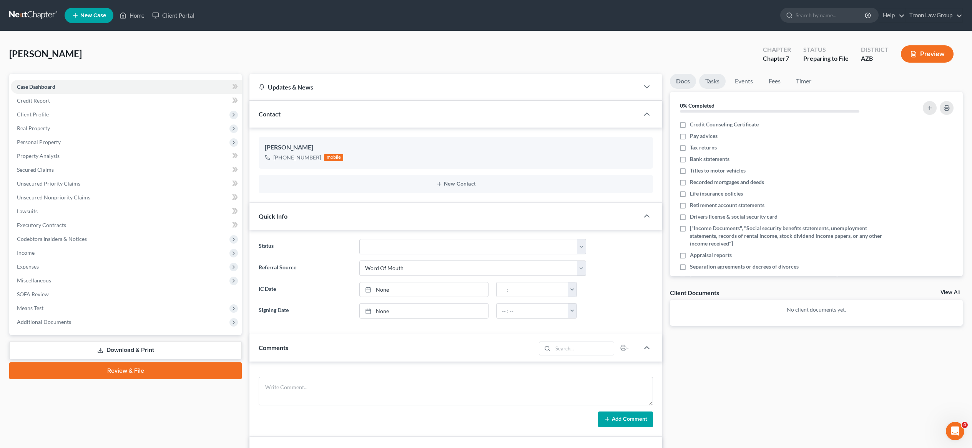
click at [718, 82] on link "Tasks" at bounding box center [712, 81] width 27 height 15
click at [682, 82] on link "Docs" at bounding box center [683, 81] width 26 height 15
click at [690, 125] on label "Credit Counseling Certificate" at bounding box center [724, 125] width 69 height 8
click at [693, 125] on input "Credit Counseling Certificate" at bounding box center [695, 123] width 5 height 5
click at [938, 124] on icon "button" at bounding box center [941, 125] width 6 height 6
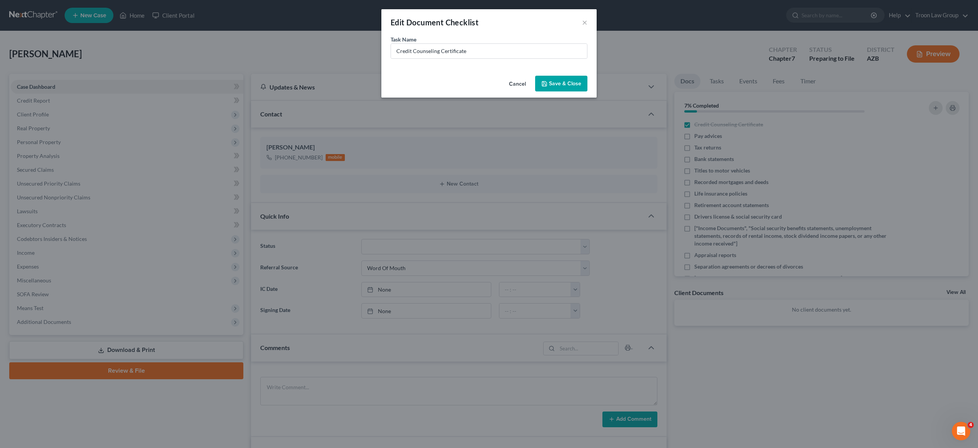
click at [588, 21] on div "Edit Document Checklist ×" at bounding box center [488, 22] width 215 height 26
drag, startPoint x: 587, startPoint y: 23, endPoint x: 590, endPoint y: 27, distance: 4.9
click at [587, 23] on button "×" at bounding box center [584, 22] width 5 height 9
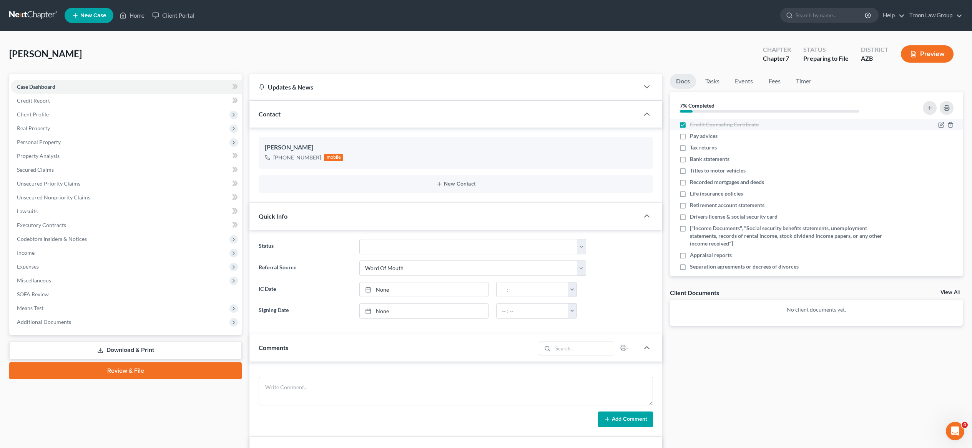
click at [690, 124] on label "Credit Counseling Certificate" at bounding box center [724, 125] width 69 height 8
click at [693, 124] on input "Credit Counseling Certificate" at bounding box center [695, 123] width 5 height 5
checkbox input "false"
click at [98, 103] on link "Credit Report" at bounding box center [126, 101] width 231 height 14
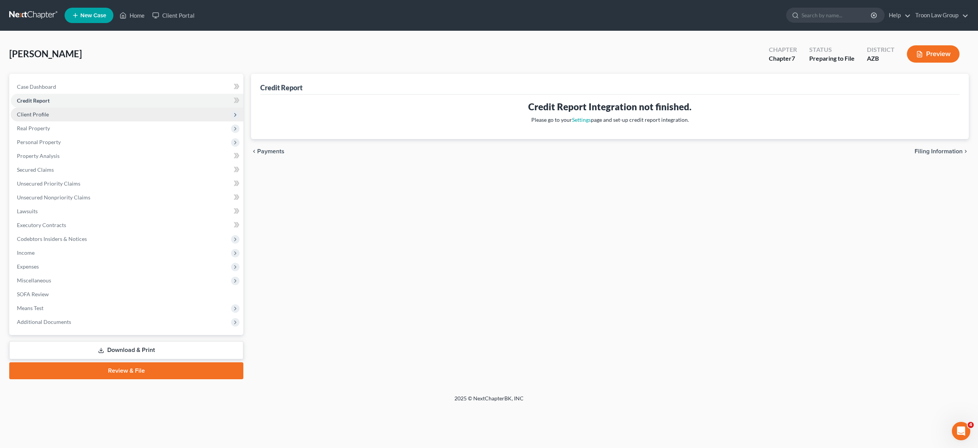
click at [98, 120] on span "Client Profile" at bounding box center [127, 115] width 233 height 14
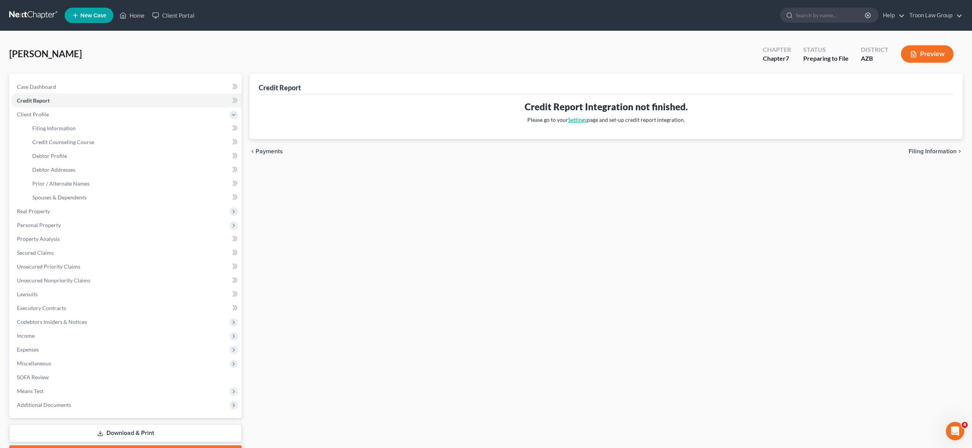
click at [579, 122] on link "Settings" at bounding box center [577, 119] width 19 height 7
select select "3"
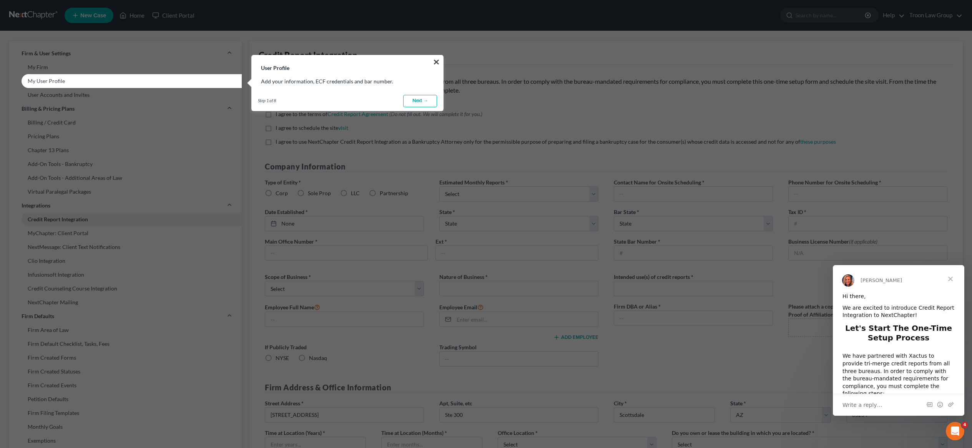
click at [425, 103] on link "Next →" at bounding box center [420, 101] width 34 height 12
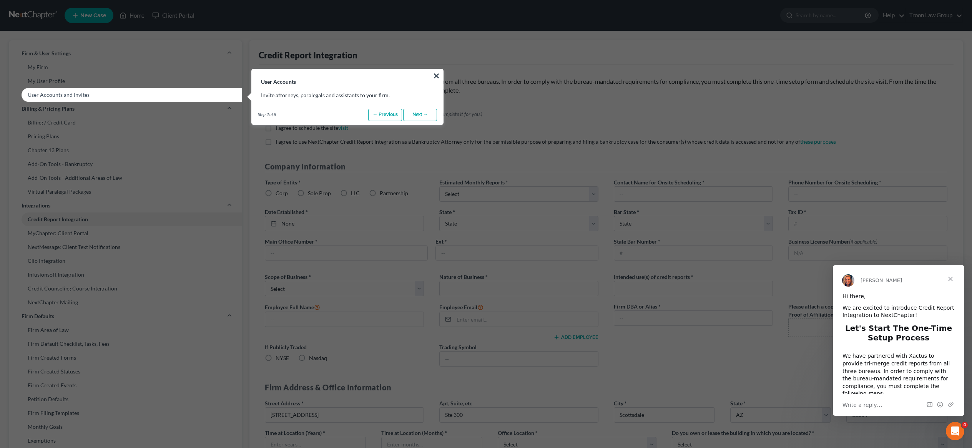
click at [423, 115] on link "Next →" at bounding box center [420, 115] width 34 height 12
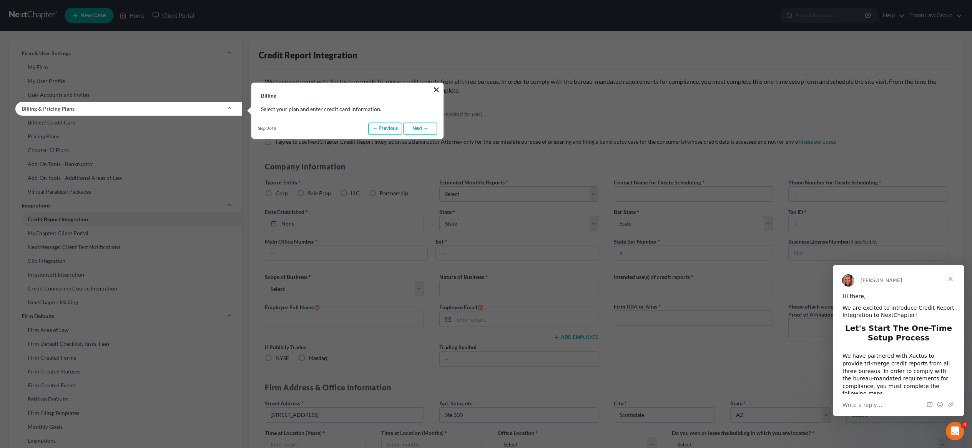
click at [425, 133] on link "Next →" at bounding box center [420, 129] width 34 height 12
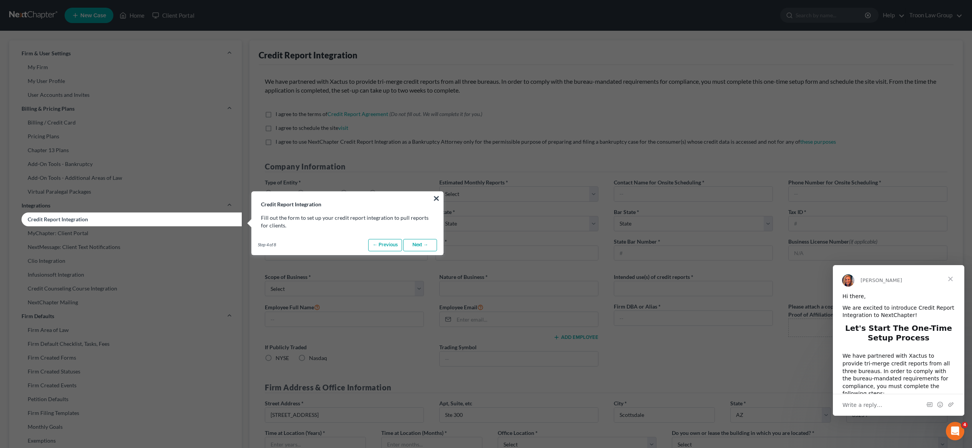
click at [430, 248] on link "Next →" at bounding box center [420, 245] width 34 height 12
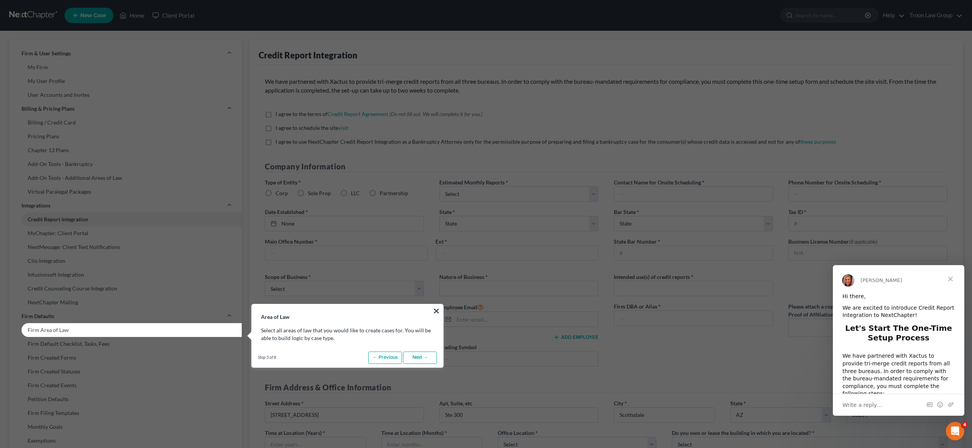
click at [430, 359] on link "Next →" at bounding box center [420, 358] width 34 height 12
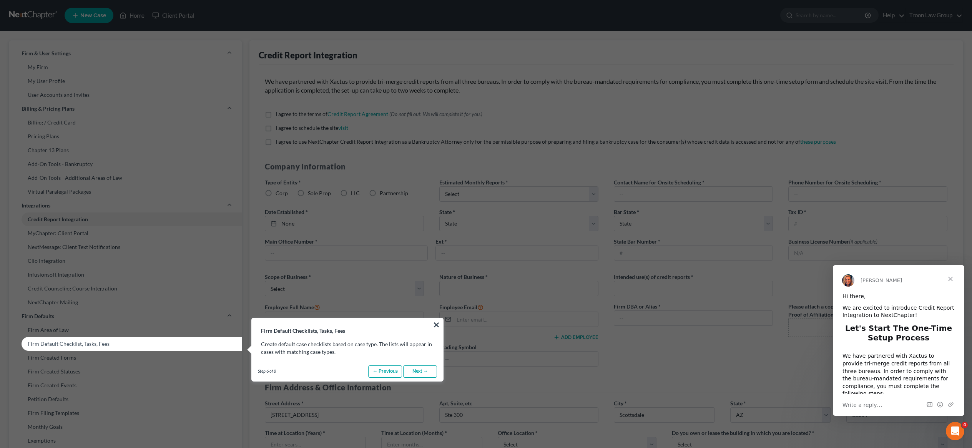
click at [429, 372] on link "Next →" at bounding box center [420, 372] width 34 height 12
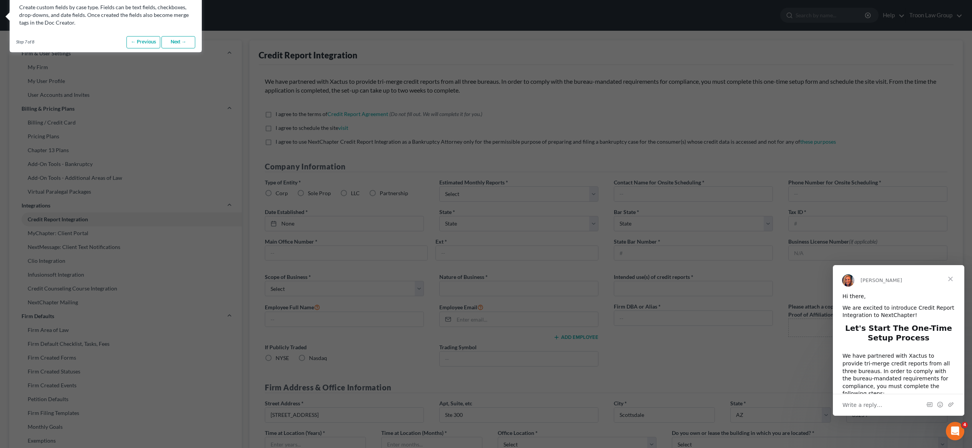
click at [192, 42] on link "Next →" at bounding box center [178, 42] width 34 height 12
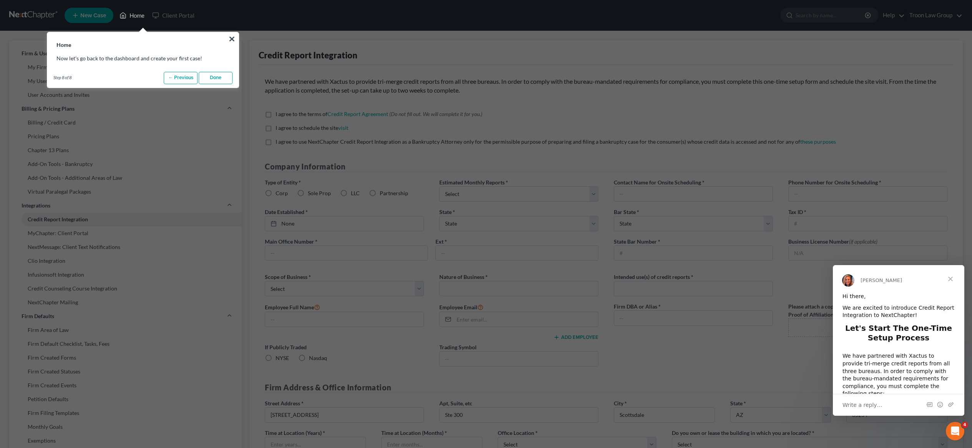
click at [216, 81] on link "Done" at bounding box center [216, 78] width 34 height 12
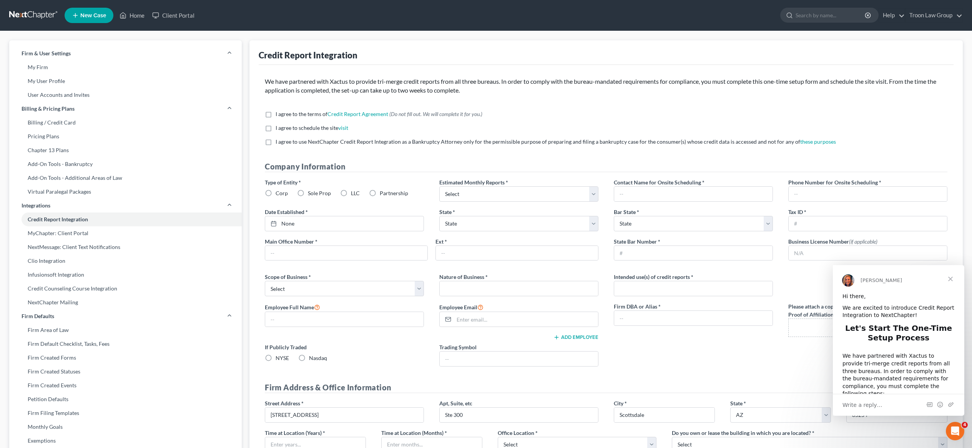
click at [949, 279] on span "Close" at bounding box center [951, 279] width 28 height 28
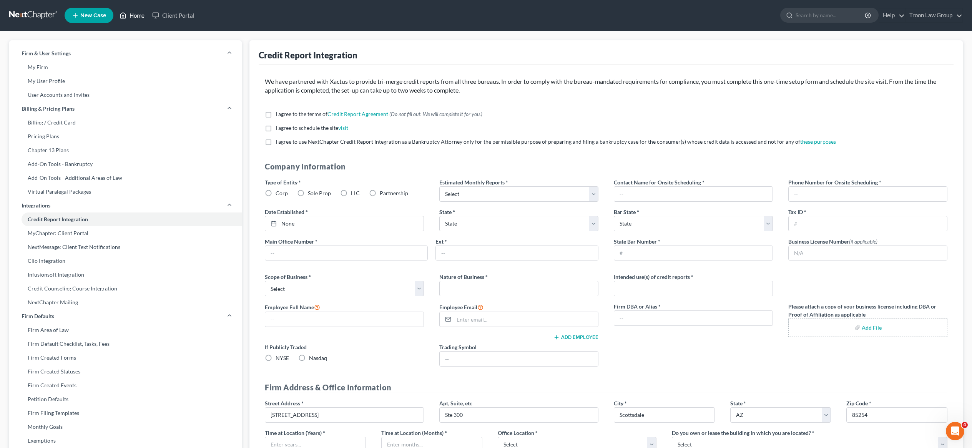
click at [137, 18] on link "Home" at bounding box center [132, 15] width 33 height 14
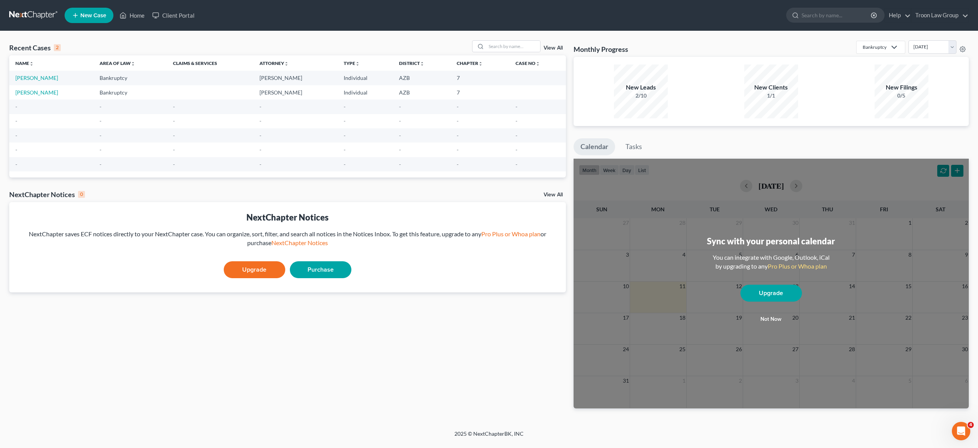
click at [541, 90] on td at bounding box center [537, 92] width 56 height 14
click at [557, 98] on td at bounding box center [537, 92] width 56 height 14
drag, startPoint x: 49, startPoint y: 44, endPoint x: 56, endPoint y: 48, distance: 8.4
click at [49, 44] on div "Recent Cases 2" at bounding box center [35, 47] width 52 height 9
click at [58, 48] on div "2" at bounding box center [57, 47] width 7 height 7
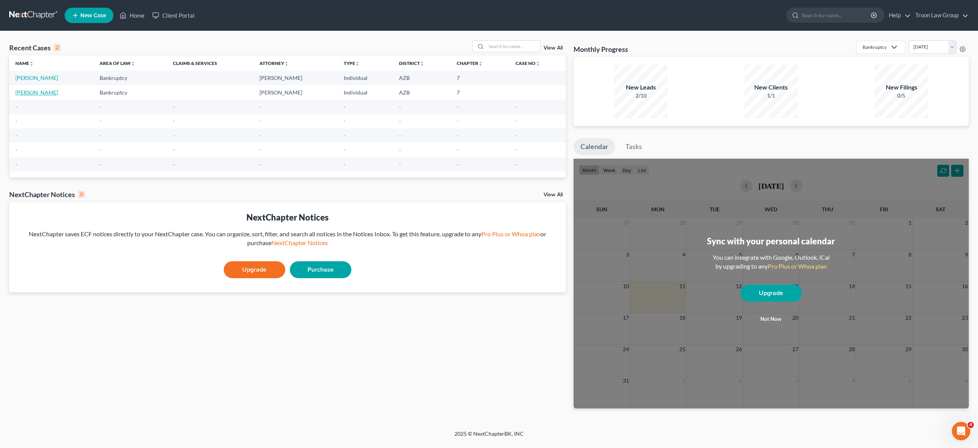
click at [32, 93] on link "[PERSON_NAME]" at bounding box center [36, 92] width 43 height 7
select select "0"
click at [45, 76] on link "[PERSON_NAME]" at bounding box center [36, 78] width 43 height 7
select select "0"
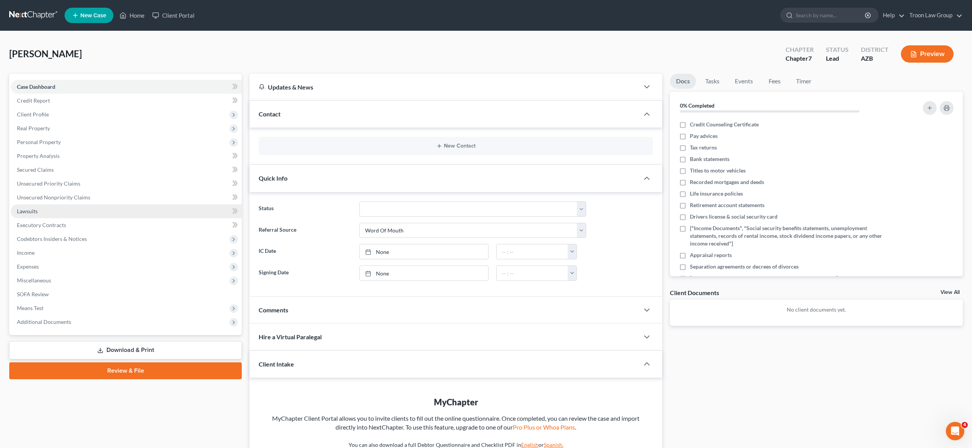
click at [67, 211] on link "Lawsuits" at bounding box center [126, 211] width 231 height 14
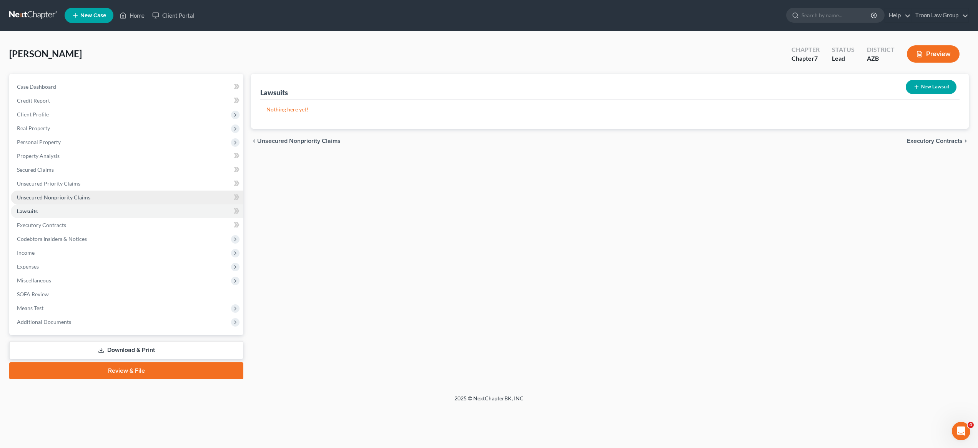
click at [69, 200] on span "Unsecured Nonpriority Claims" at bounding box center [53, 197] width 73 height 7
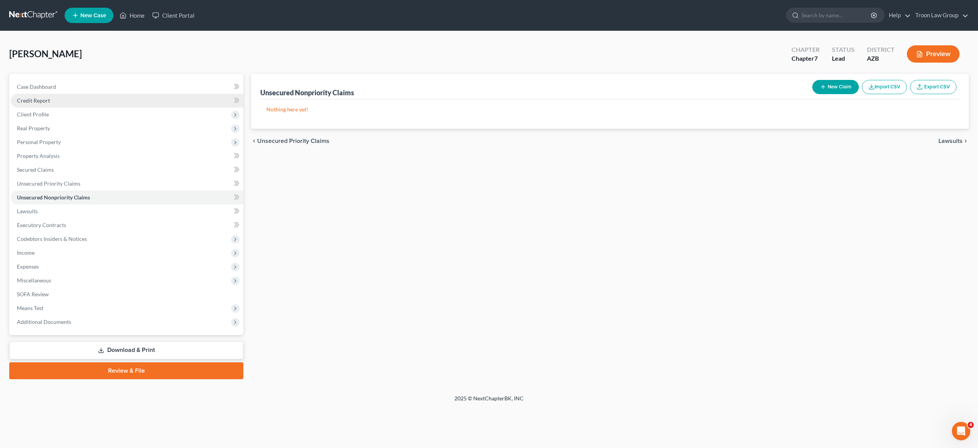
click at [70, 103] on link "Credit Report" at bounding box center [127, 101] width 233 height 14
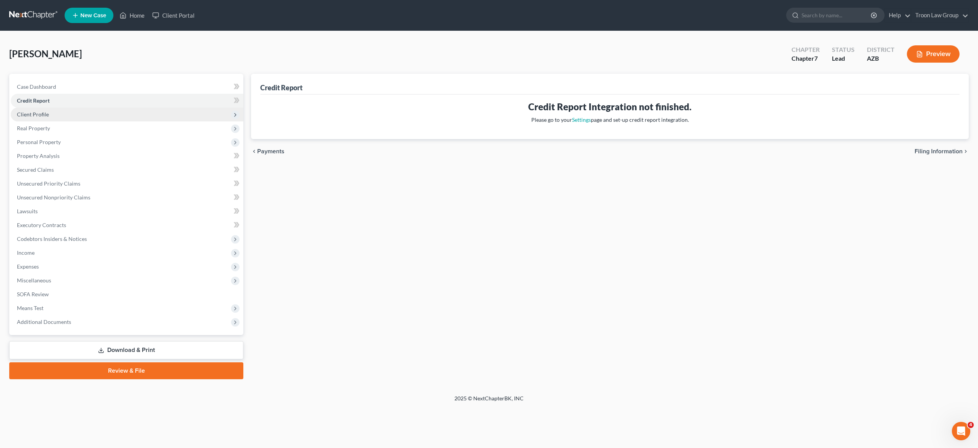
click at [69, 111] on span "Client Profile" at bounding box center [127, 115] width 233 height 14
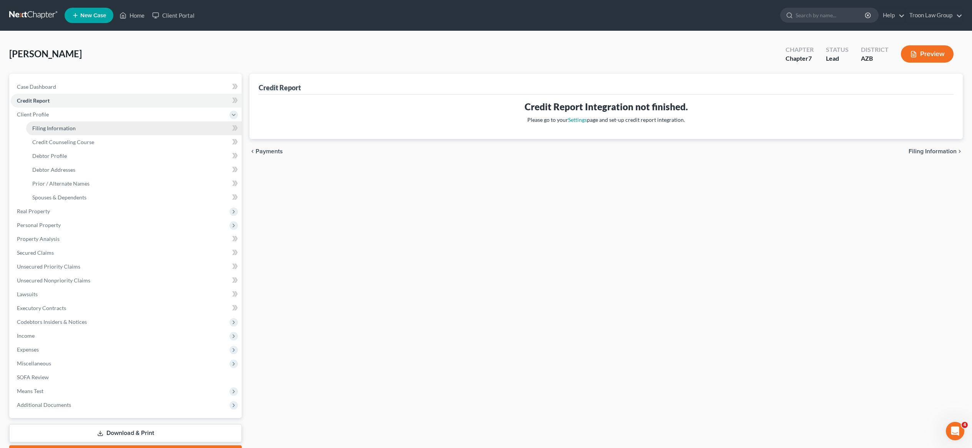
click at [67, 128] on span "Filing Information" at bounding box center [53, 128] width 43 height 7
select select "1"
select select "0"
select select "4"
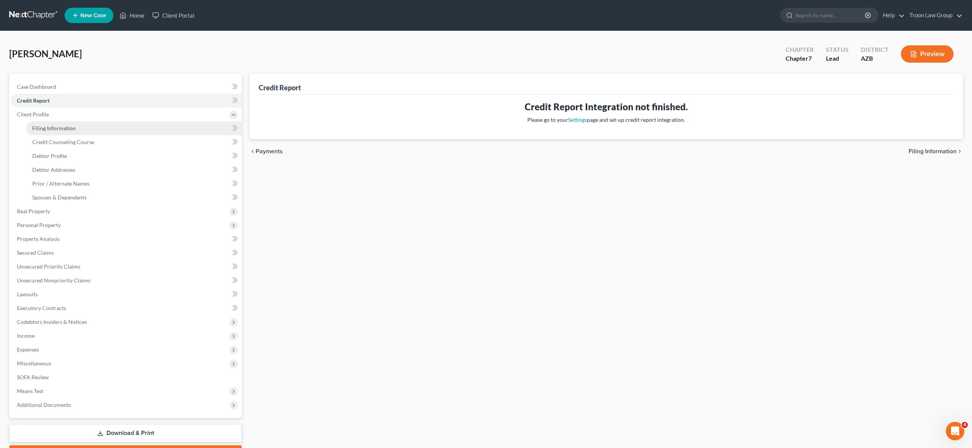
select select "0"
select select "3"
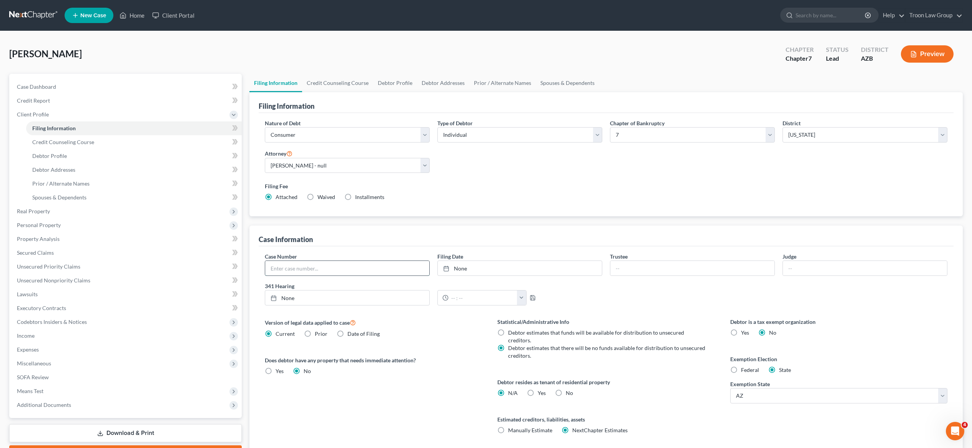
click at [397, 275] on input "text" at bounding box center [347, 268] width 164 height 15
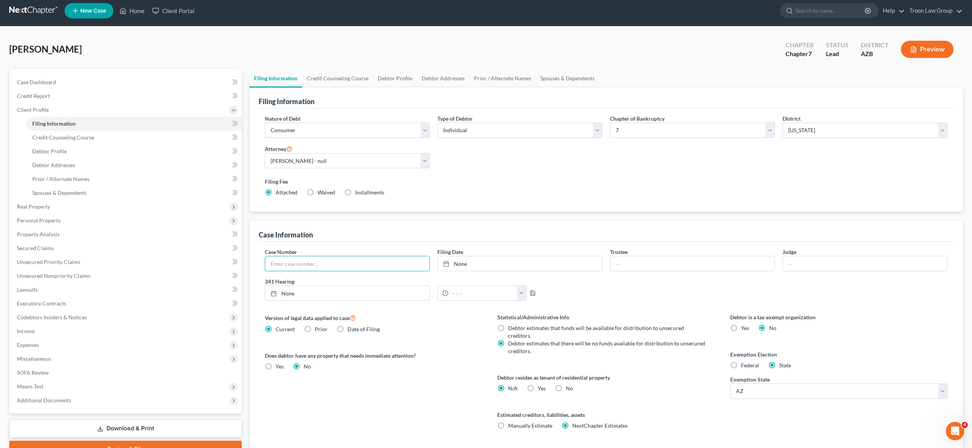
scroll to position [9, 0]
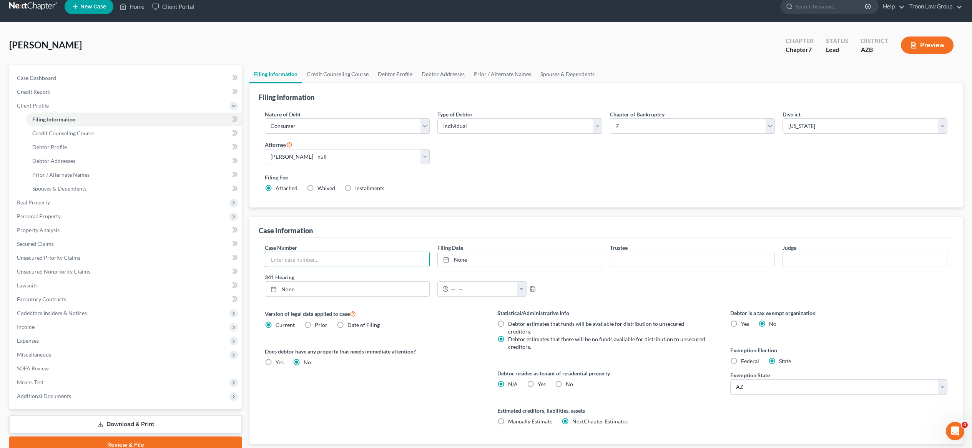
click at [538, 381] on label "Yes Yes" at bounding box center [542, 385] width 8 height 8
click at [541, 381] on input "Yes Yes" at bounding box center [543, 383] width 5 height 5
radio input "true"
radio input "false"
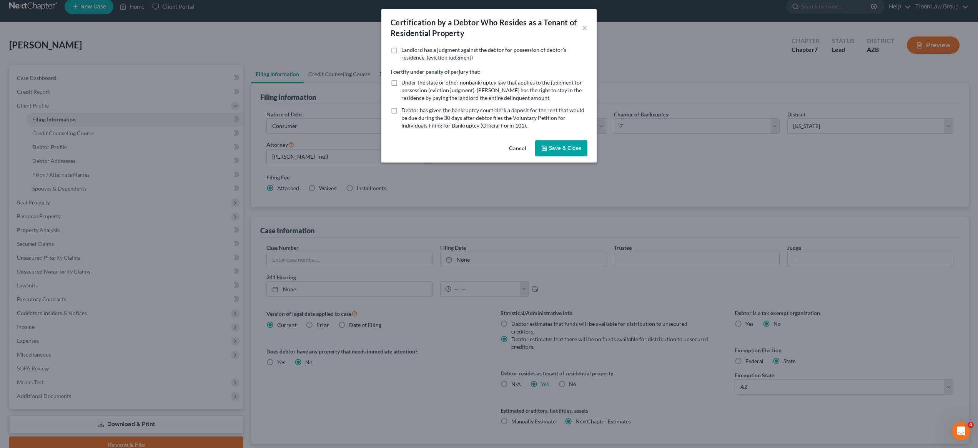
click at [517, 150] on button "Cancel" at bounding box center [517, 148] width 29 height 15
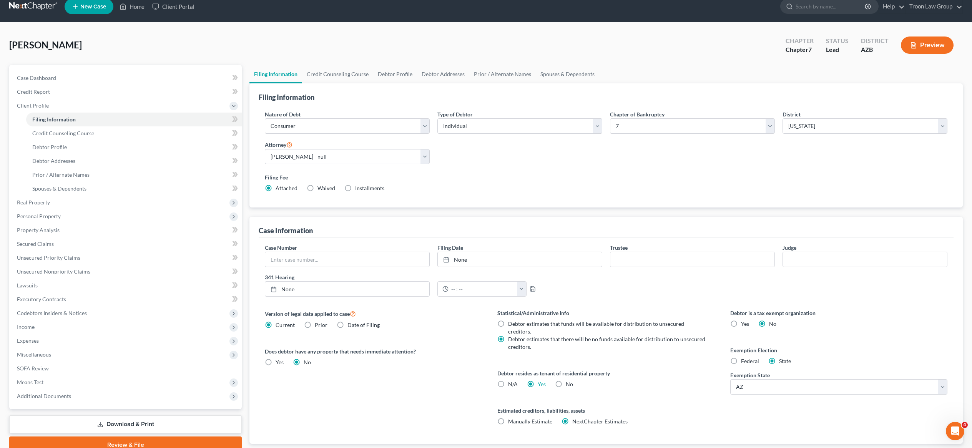
click at [566, 381] on label "No" at bounding box center [569, 385] width 7 height 8
click at [569, 381] on input "No" at bounding box center [571, 383] width 5 height 5
radio input "true"
radio input "false"
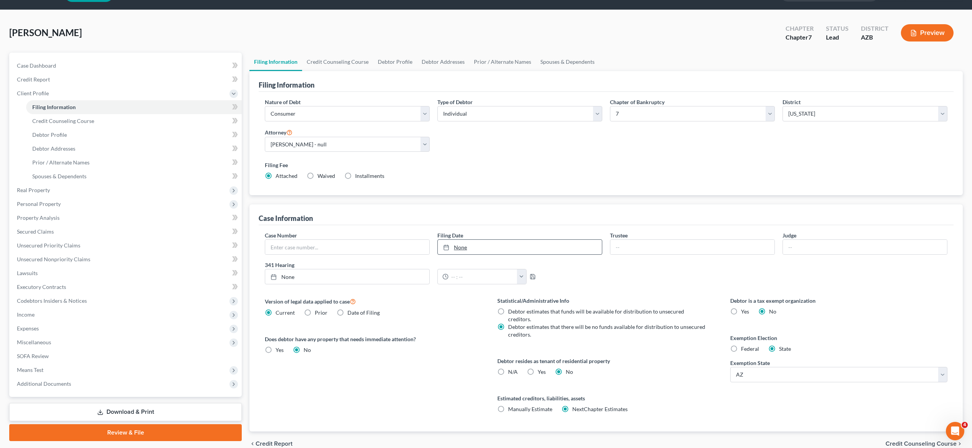
click at [479, 246] on link "None" at bounding box center [520, 247] width 164 height 15
click at [631, 244] on input "text" at bounding box center [692, 247] width 164 height 15
click at [317, 245] on input "text" at bounding box center [347, 247] width 164 height 15
click at [353, 67] on link "Credit Counseling Course" at bounding box center [337, 62] width 71 height 18
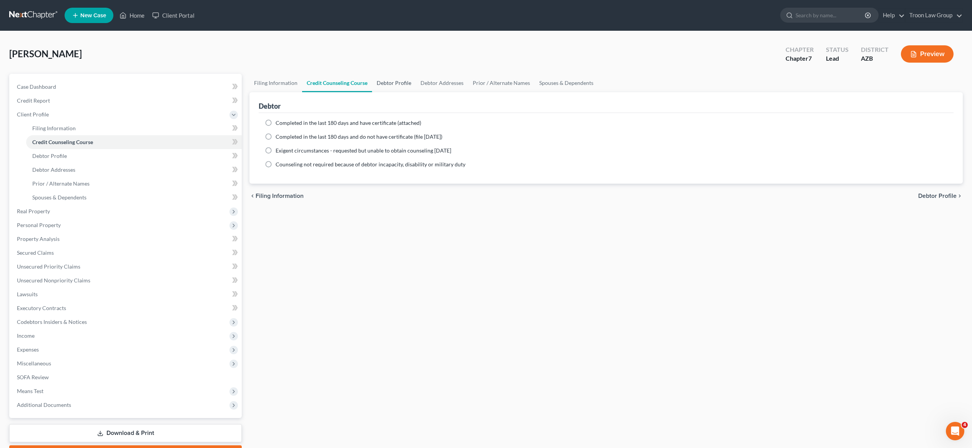
click at [387, 83] on link "Debtor Profile" at bounding box center [394, 83] width 44 height 18
select select "0"
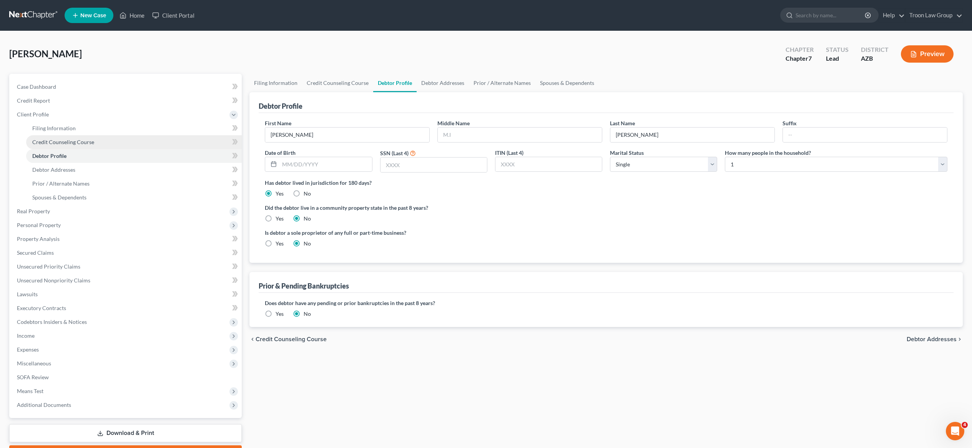
click at [49, 141] on span "Credit Counseling Course" at bounding box center [63, 142] width 62 height 7
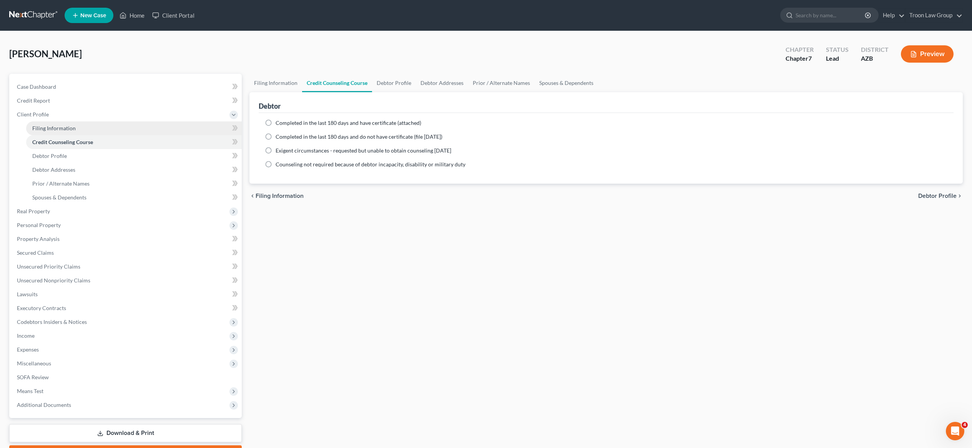
click at [69, 128] on span "Filing Information" at bounding box center [53, 128] width 43 height 7
select select "1"
select select "0"
select select "4"
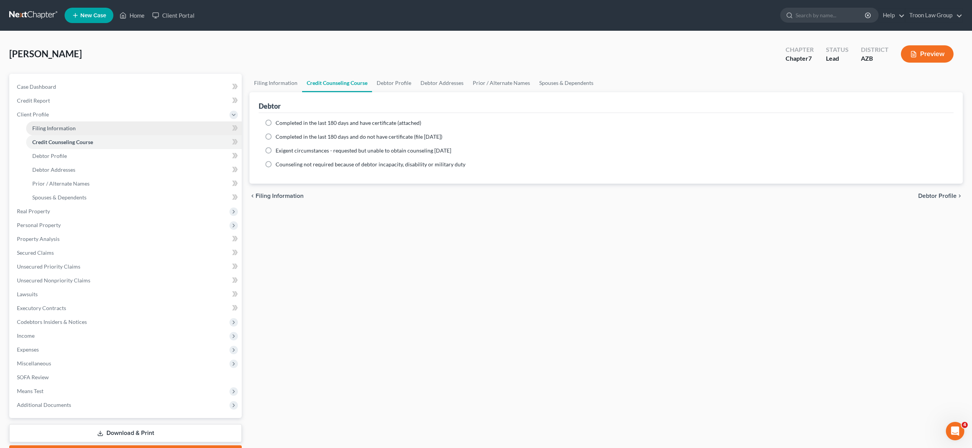
select select "0"
select select "3"
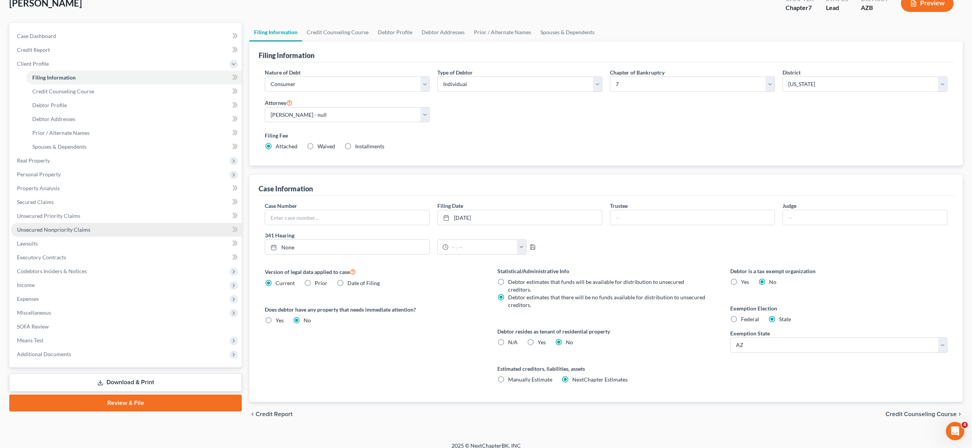
scroll to position [35, 0]
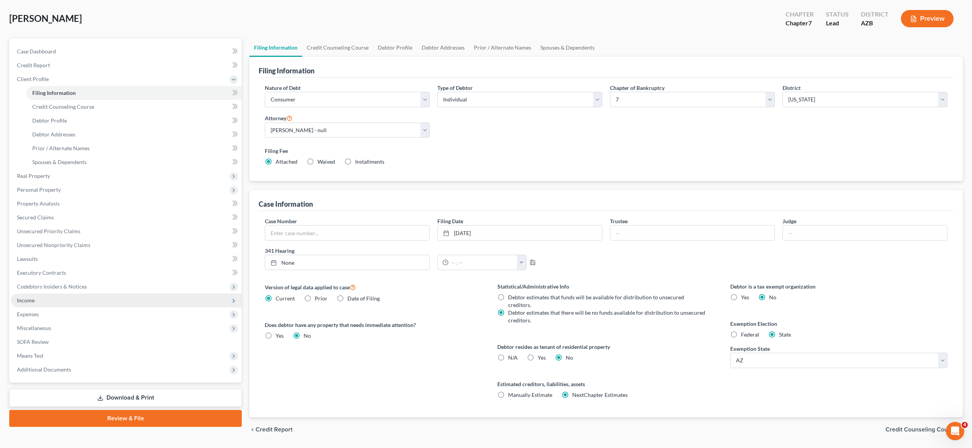
click at [79, 301] on span "Income" at bounding box center [126, 301] width 231 height 14
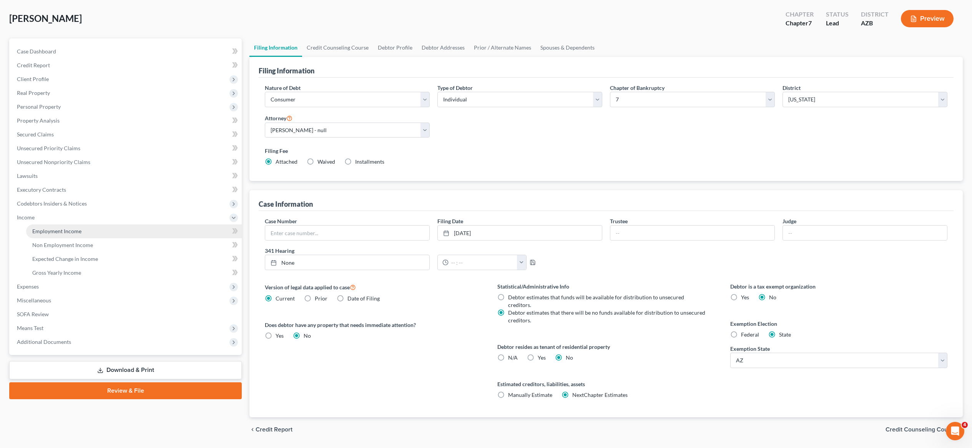
click at [65, 230] on span "Employment Income" at bounding box center [56, 231] width 49 height 7
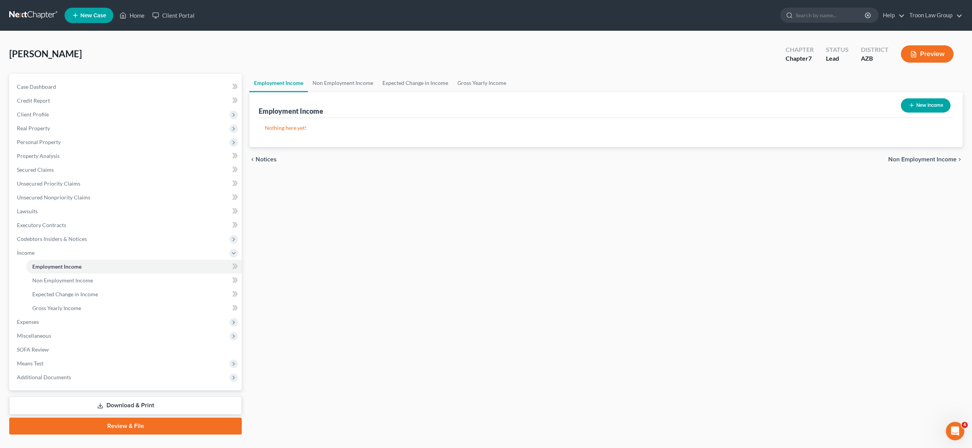
click at [945, 106] on button "New Income" at bounding box center [926, 105] width 50 height 14
select select "0"
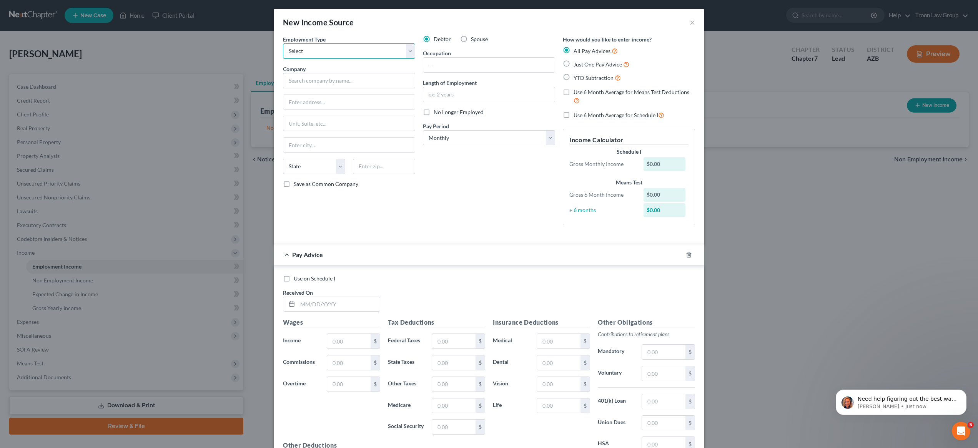
select select "0"
click at [449, 65] on input "text" at bounding box center [488, 65] width 131 height 15
click at [323, 79] on input "text" at bounding box center [349, 80] width 132 height 15
drag, startPoint x: 326, startPoint y: 79, endPoint x: 308, endPoint y: 80, distance: 17.3
click at [308, 80] on input "Discover Financial Services" at bounding box center [349, 80] width 132 height 15
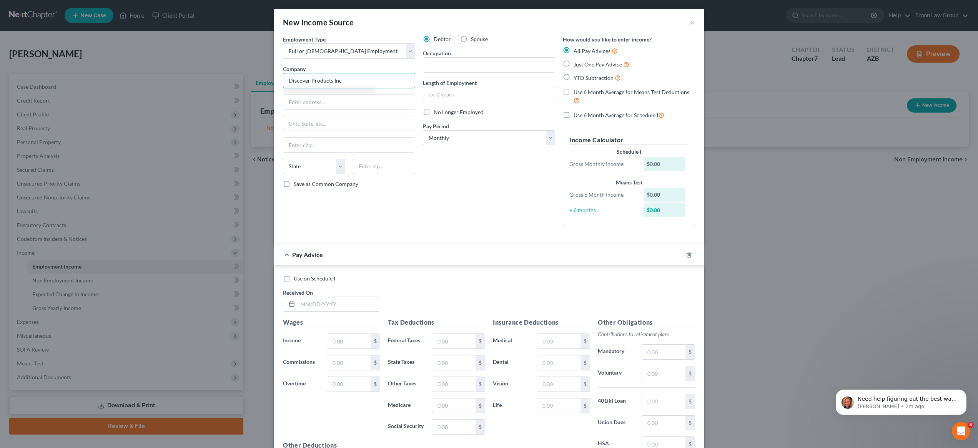
type input "Discover Products Inc"
type input "[STREET_ADDRESS][PERSON_NAME]"
type input "Riverwoods"
select select "14"
type input "60015"
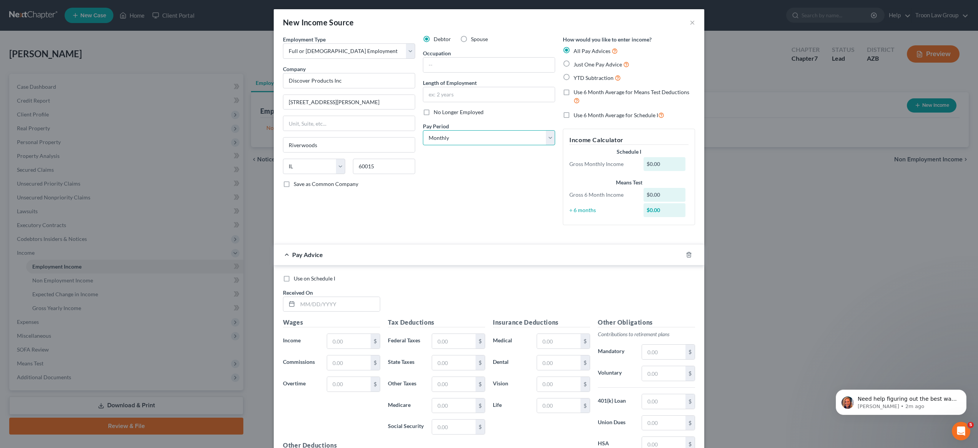
type input "Deerfield"
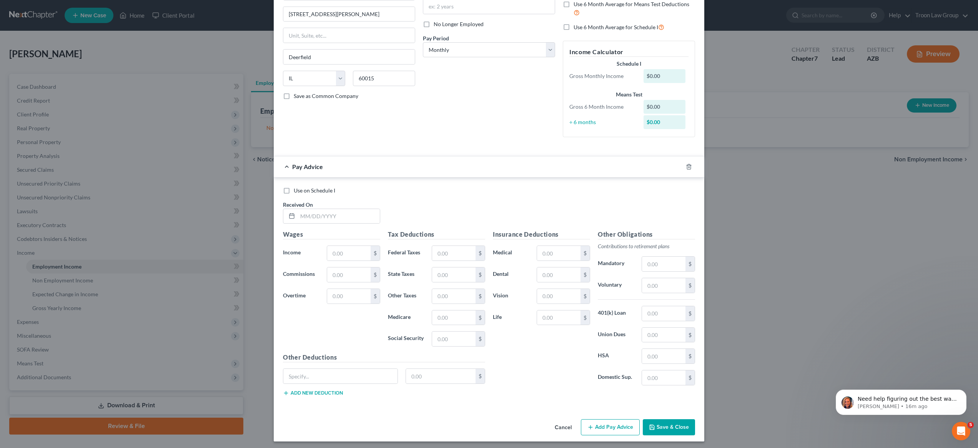
scroll to position [23, 0]
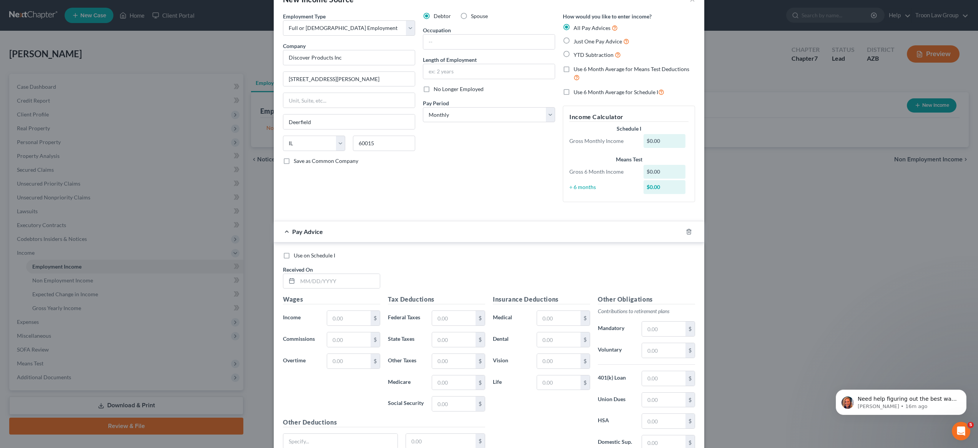
click at [293, 231] on span "Pay Advice" at bounding box center [307, 231] width 31 height 7
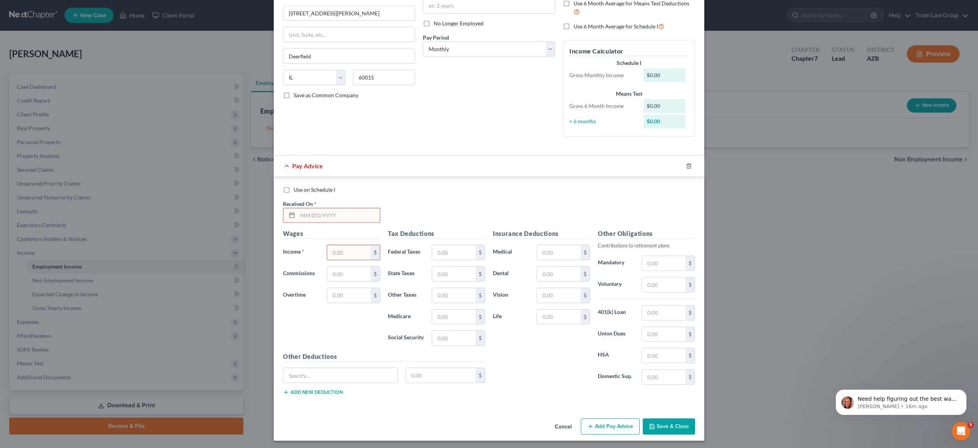
click at [683, 429] on button "Save & Close" at bounding box center [669, 427] width 52 height 16
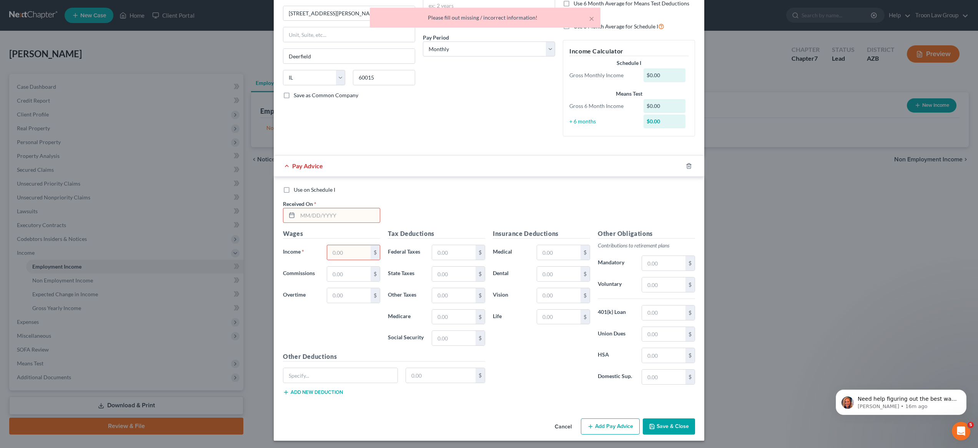
scroll to position [0, 0]
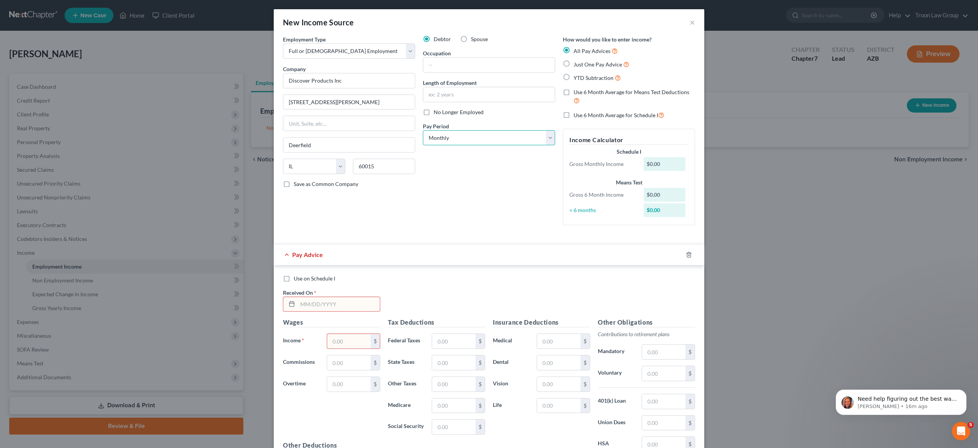
select select "2"
click at [524, 163] on div "Debtor Spouse Occupation Length of Employment No Longer Employed Pay Period * S…" at bounding box center [489, 133] width 140 height 196
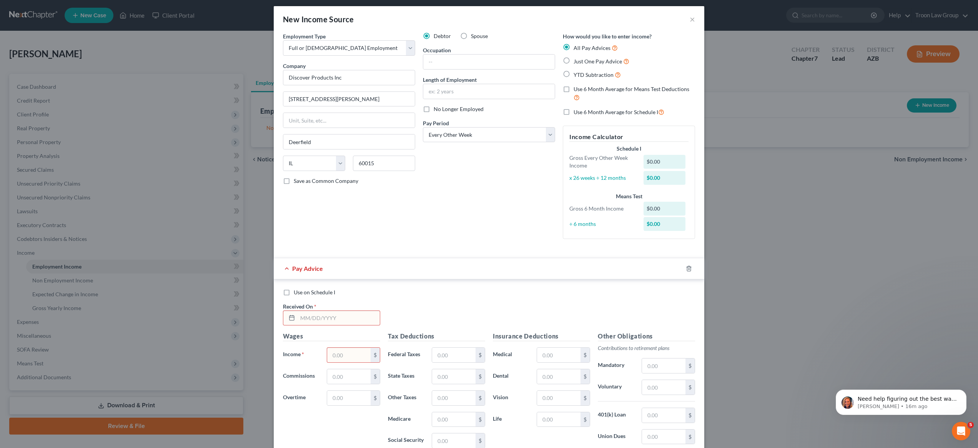
click at [657, 162] on div "$0.00" at bounding box center [664, 162] width 42 height 14
click at [654, 163] on div "$0.00" at bounding box center [664, 162] width 42 height 14
click at [658, 160] on div "$0.00" at bounding box center [664, 162] width 42 height 14
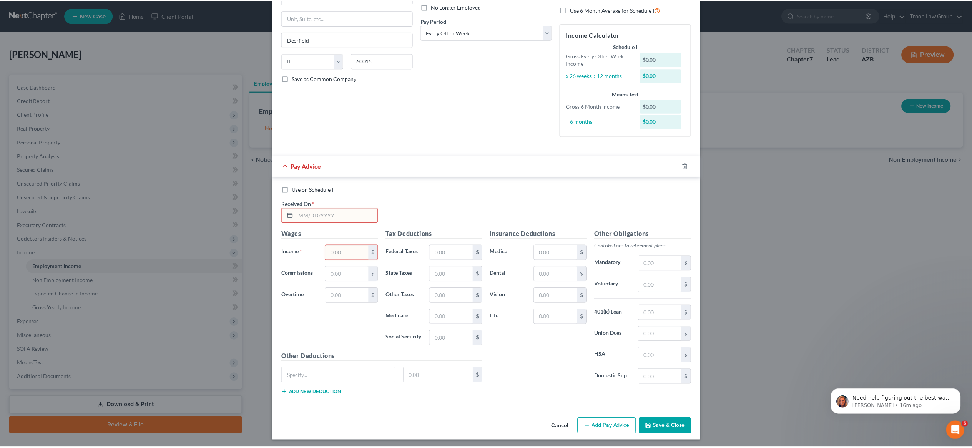
scroll to position [0, 0]
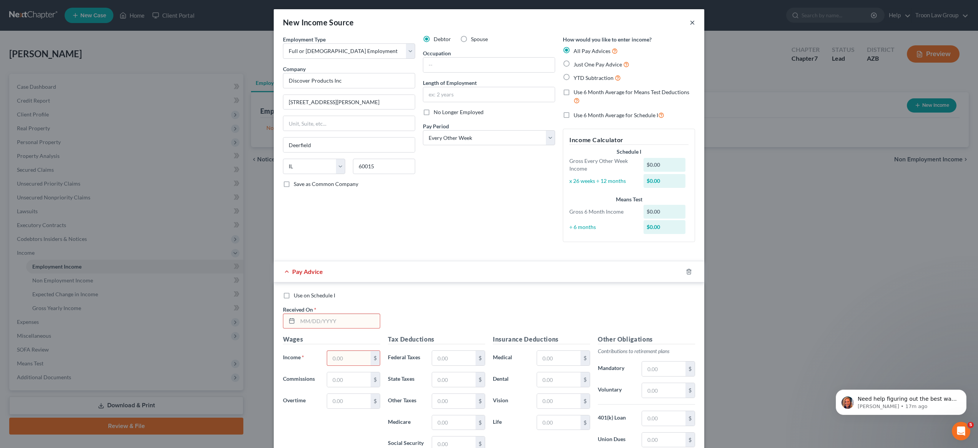
click at [690, 20] on button "×" at bounding box center [692, 22] width 5 height 9
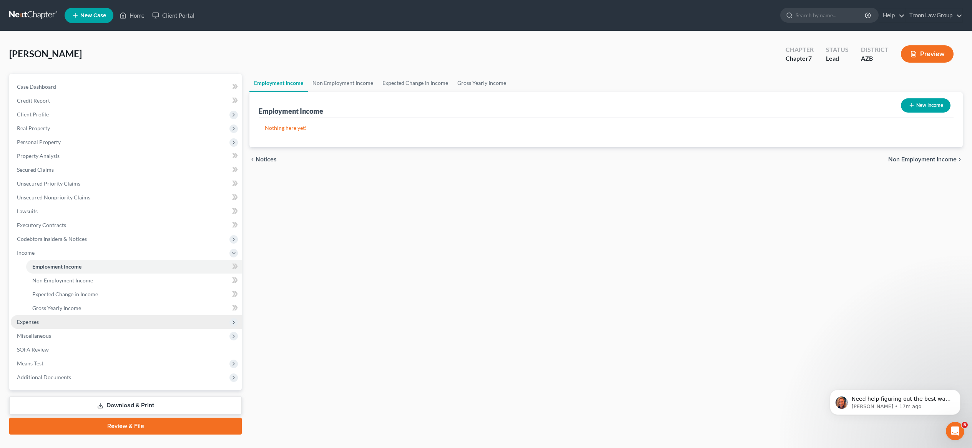
click at [44, 322] on span "Expenses" at bounding box center [126, 322] width 231 height 14
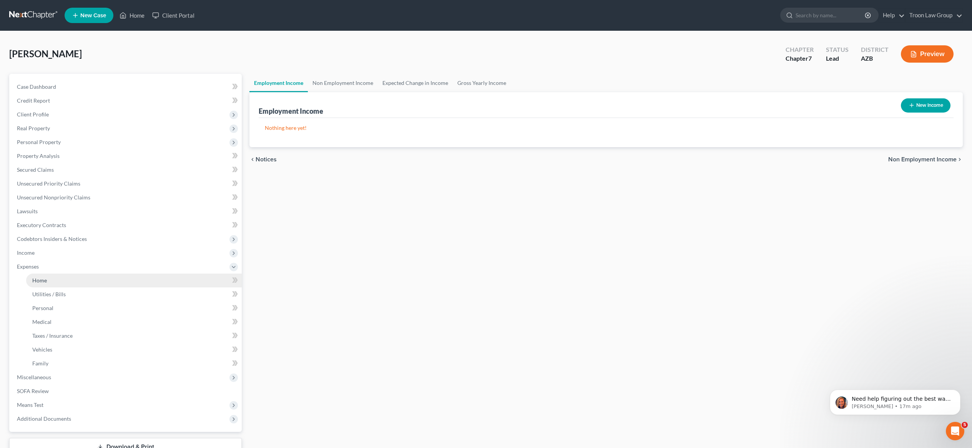
click at [43, 283] on span "Home" at bounding box center [39, 280] width 15 height 7
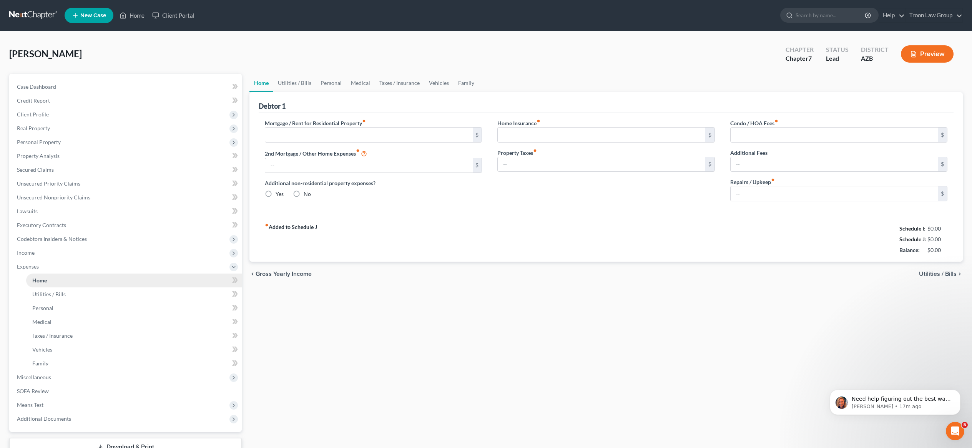
type input "0.00"
radio input "true"
type input "0.00"
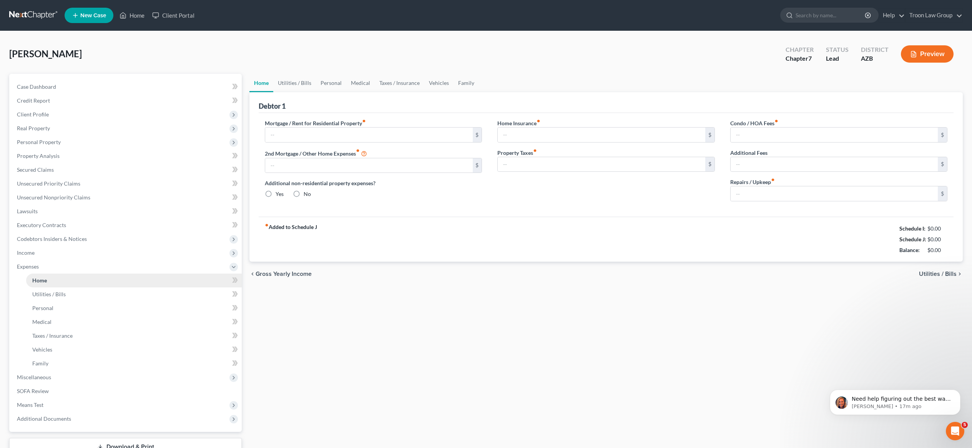
type input "0.00"
click at [116, 294] on link "Utilities / Bills" at bounding box center [134, 294] width 216 height 14
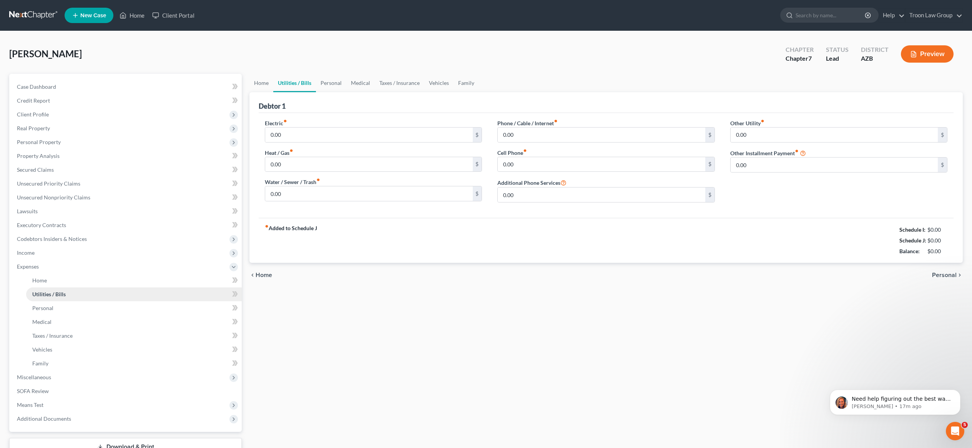
click at [111, 287] on link "Utilities / Bills" at bounding box center [134, 294] width 216 height 14
click at [86, 306] on link "Personal" at bounding box center [134, 308] width 216 height 14
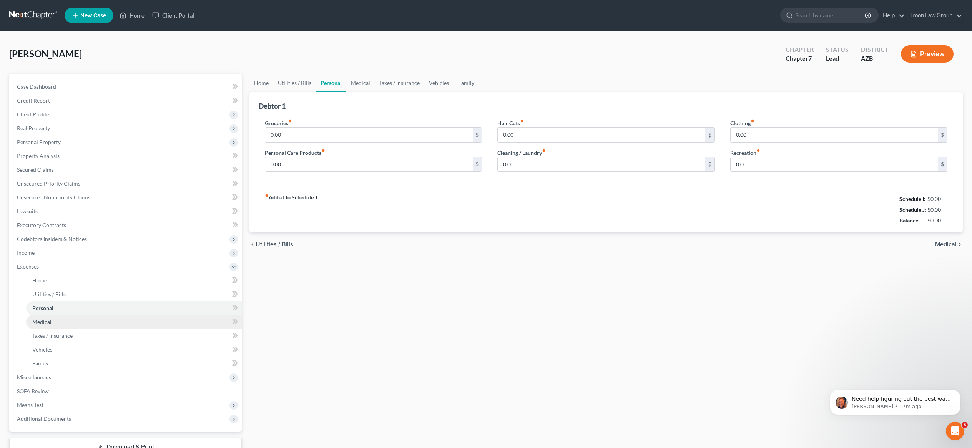
click at [95, 318] on link "Medical" at bounding box center [134, 322] width 216 height 14
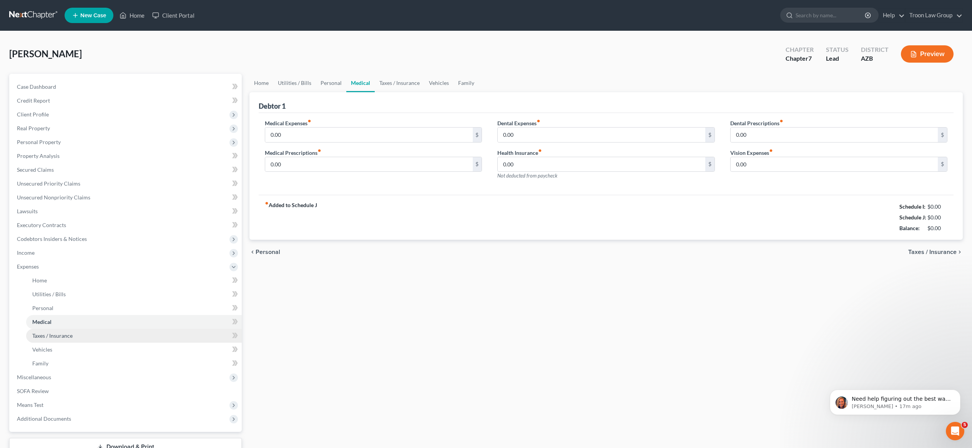
click at [97, 334] on link "Taxes / Insurance" at bounding box center [134, 336] width 216 height 14
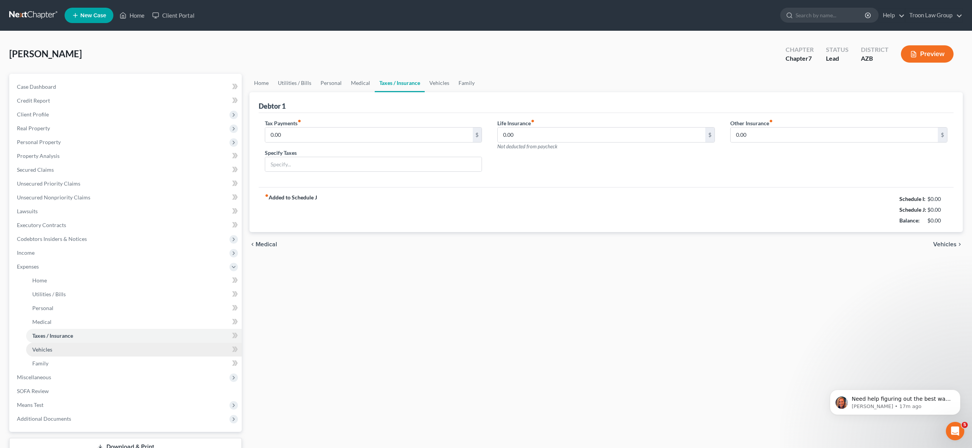
click at [98, 344] on link "Vehicles" at bounding box center [134, 350] width 216 height 14
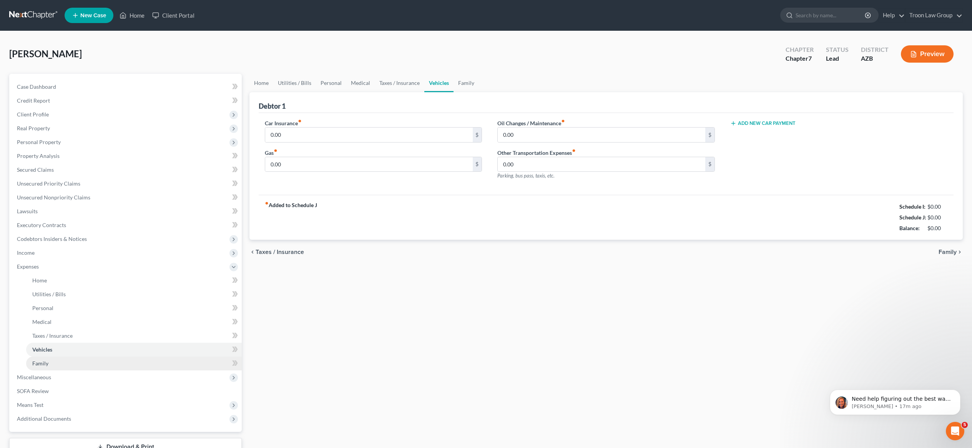
click at [88, 361] on link "Family" at bounding box center [134, 364] width 216 height 14
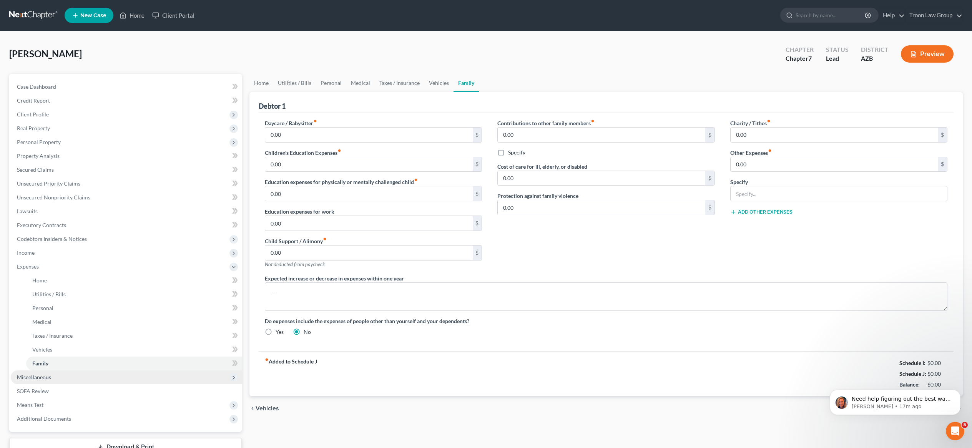
click at [58, 376] on span "Miscellaneous" at bounding box center [126, 378] width 231 height 14
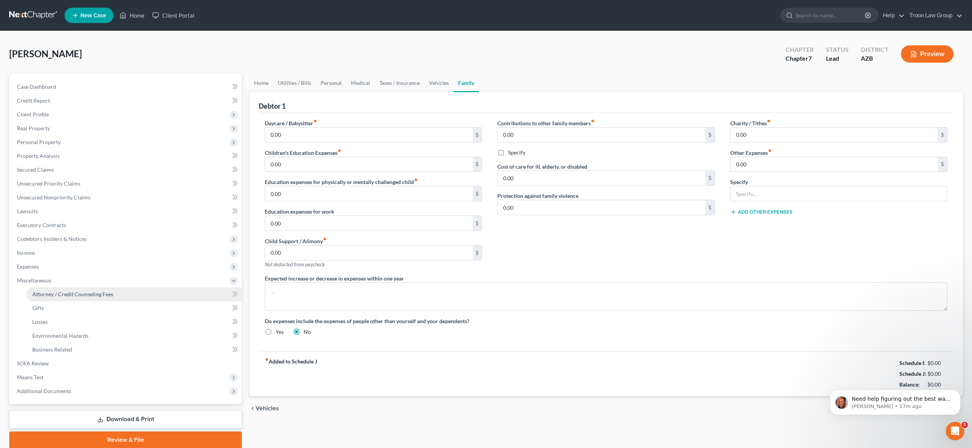
click at [77, 293] on span "Attorney / Credit Counseling Fees" at bounding box center [72, 294] width 81 height 7
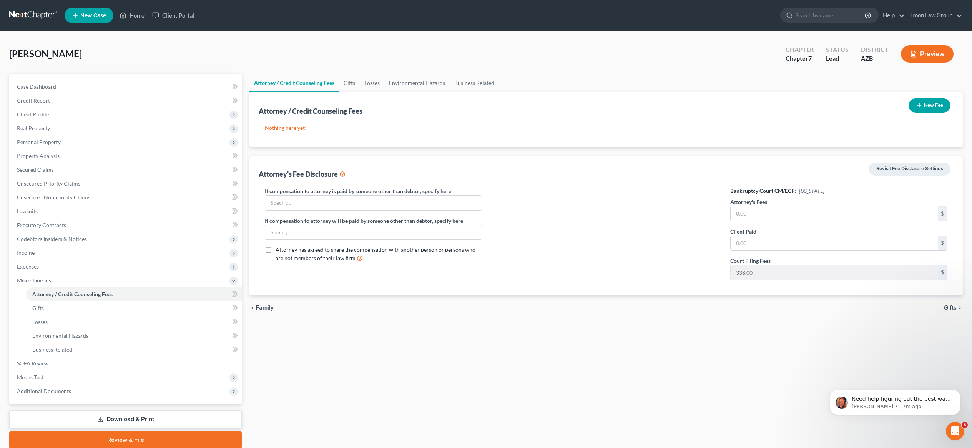
click at [932, 107] on button "New Fee" at bounding box center [930, 105] width 42 height 14
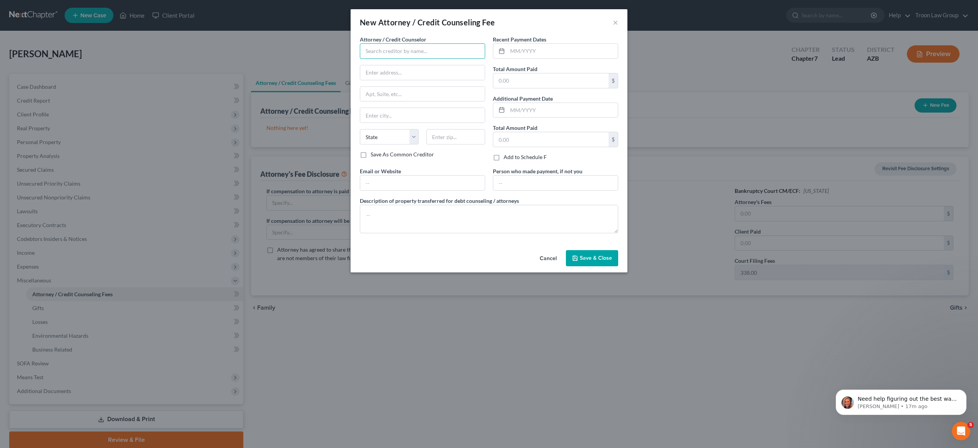
click at [400, 52] on input "text" at bounding box center [422, 50] width 125 height 15
type input "Troon Law Group PLLC"
click at [555, 48] on input "text" at bounding box center [562, 51] width 110 height 15
type input "08/2025"
type input "[STREET_ADDRESS]"
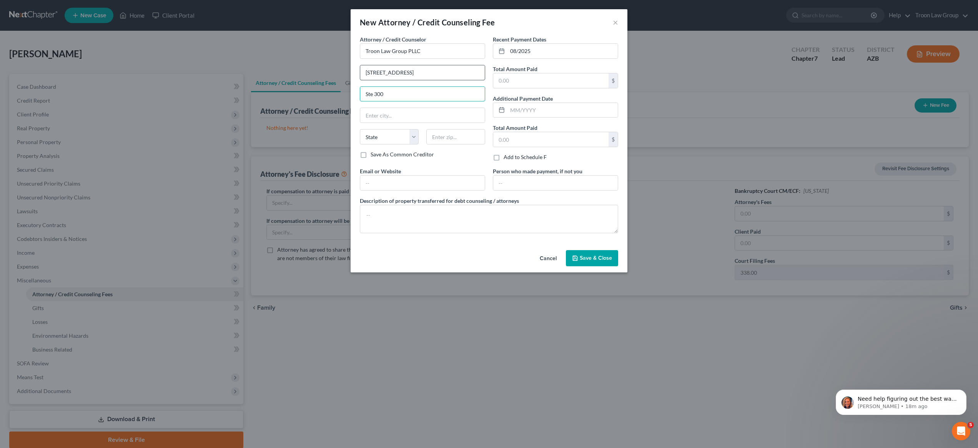
type input "Ste 300"
type input "Scottsdale"
select select "3"
type input "85254"
type input "t"
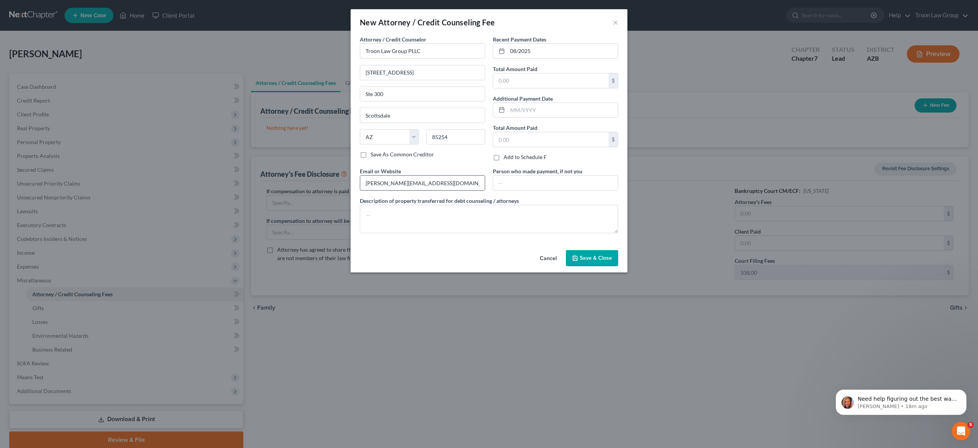
type input "[PERSON_NAME][EMAIL_ADDRESS][DOMAIN_NAME]"
type input "P"
type input "Father,"
click at [384, 218] on textarea at bounding box center [489, 219] width 258 height 28
type textarea "$750 payment"
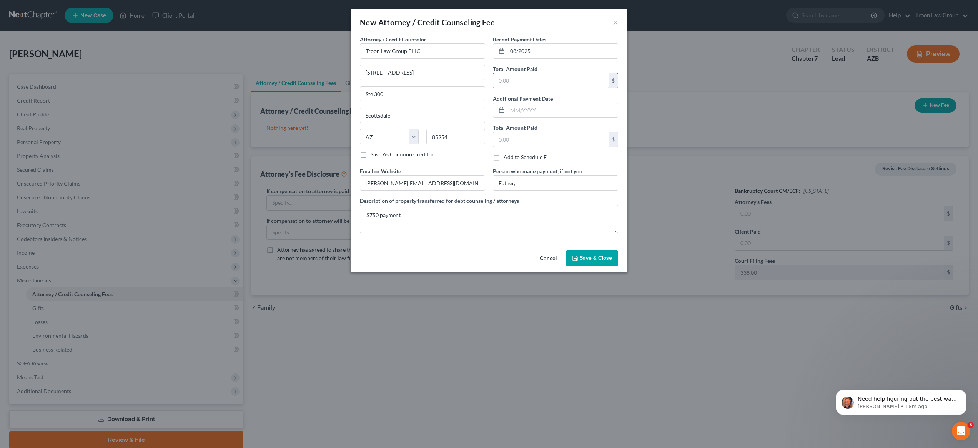
click at [597, 81] on input "text" at bounding box center [550, 80] width 115 height 15
type input "4"
type input "750"
click at [599, 125] on div "Total Amount Paid $" at bounding box center [555, 135] width 125 height 23
click at [371, 155] on label "Save As Common Creditor" at bounding box center [402, 155] width 63 height 8
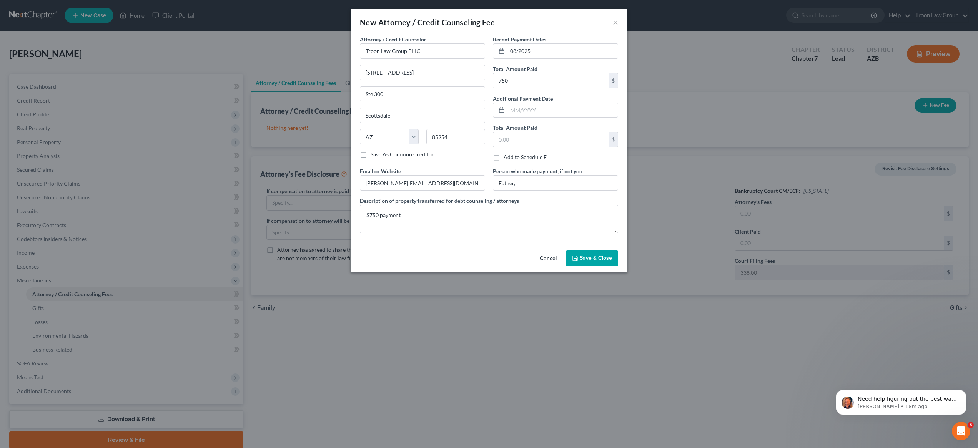
click at [374, 155] on input "Save As Common Creditor" at bounding box center [376, 153] width 5 height 5
checkbox input "true"
click at [565, 187] on input "Father," at bounding box center [555, 183] width 125 height 15
type input "Father"
click at [573, 258] on icon "button" at bounding box center [575, 258] width 6 height 6
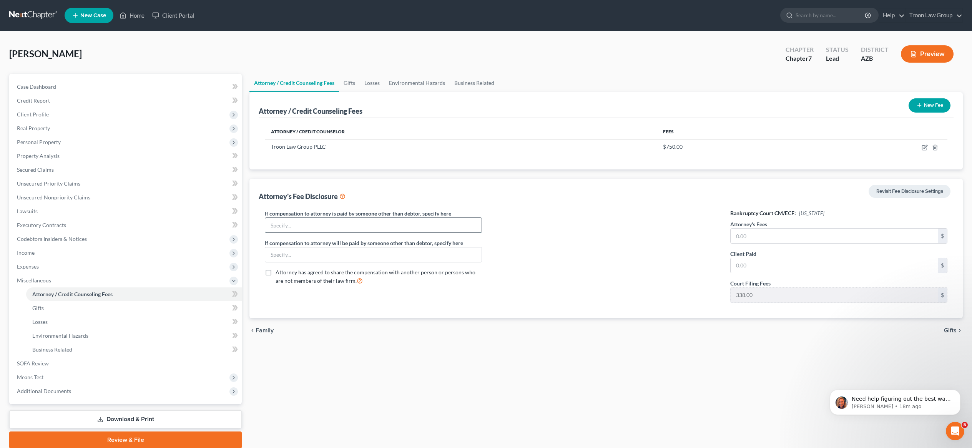
click at [414, 223] on input "text" at bounding box center [373, 225] width 216 height 15
click at [939, 54] on button "Preview" at bounding box center [927, 53] width 53 height 17
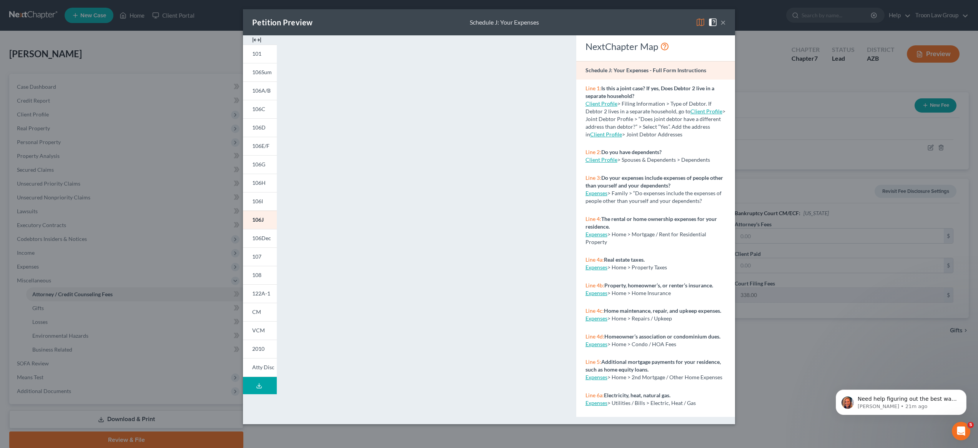
click at [722, 24] on button "×" at bounding box center [722, 22] width 5 height 9
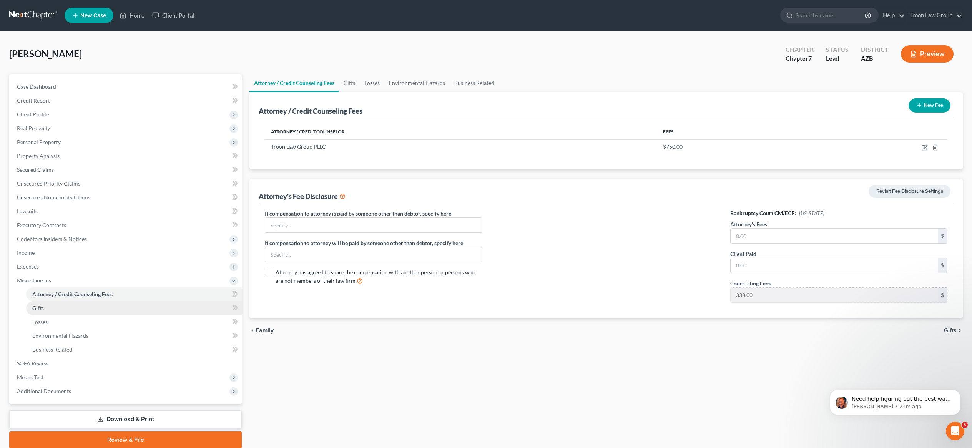
click at [114, 311] on link "Gifts" at bounding box center [134, 308] width 216 height 14
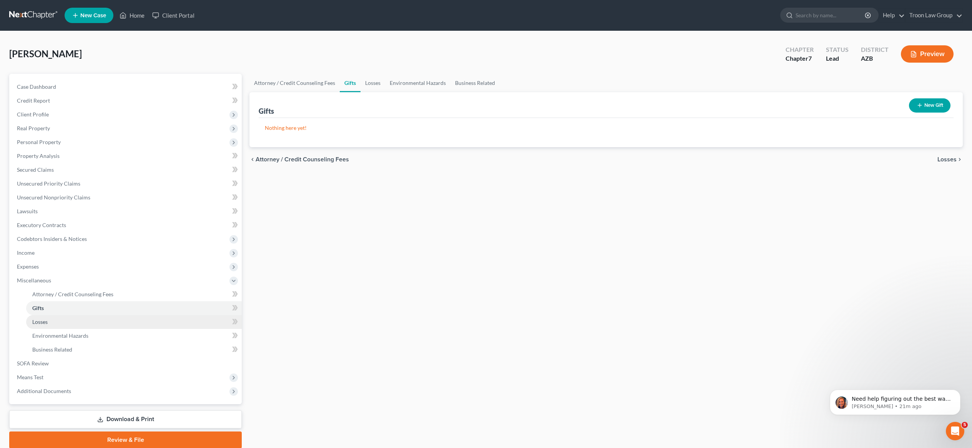
click at [95, 322] on link "Losses" at bounding box center [134, 322] width 216 height 14
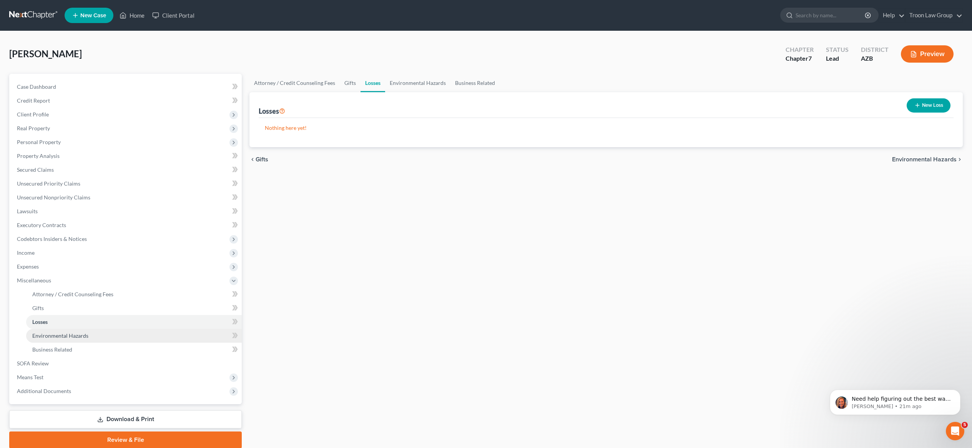
click at [93, 333] on link "Environmental Hazards" at bounding box center [134, 336] width 216 height 14
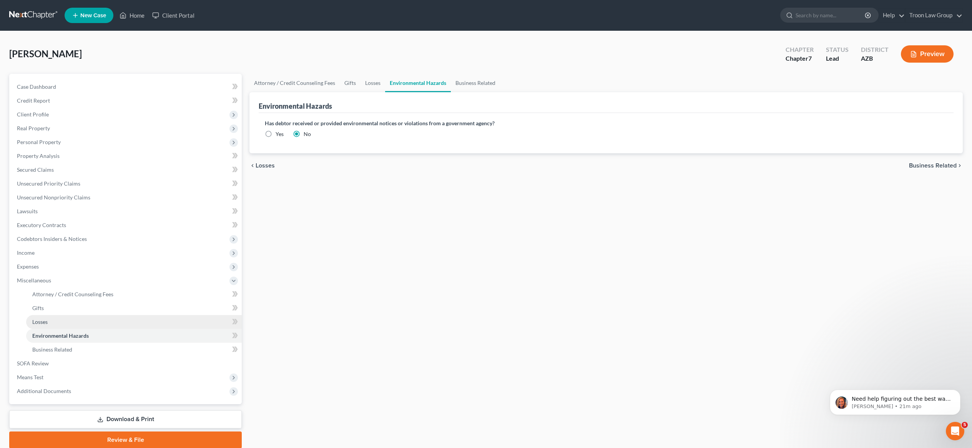
click at [76, 325] on link "Losses" at bounding box center [134, 322] width 216 height 14
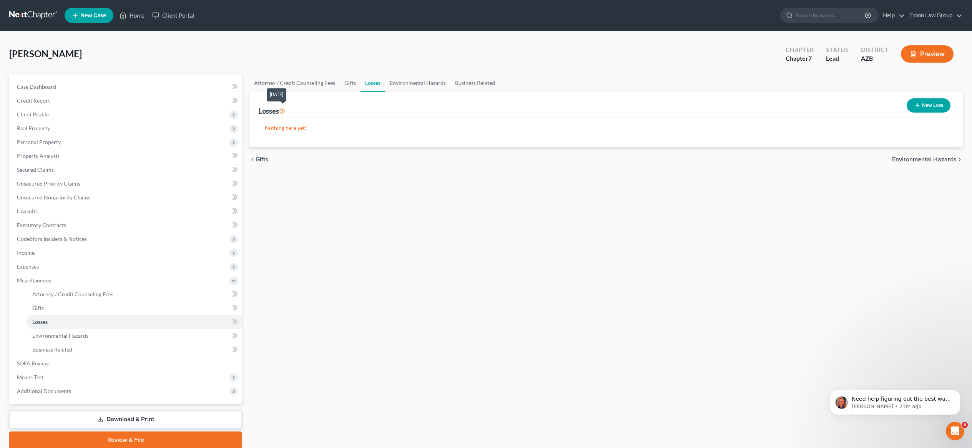
click at [285, 110] on icon at bounding box center [282, 110] width 6 height 7
click at [284, 110] on icon at bounding box center [282, 110] width 6 height 7
click at [62, 340] on link "Environmental Hazards" at bounding box center [134, 336] width 216 height 14
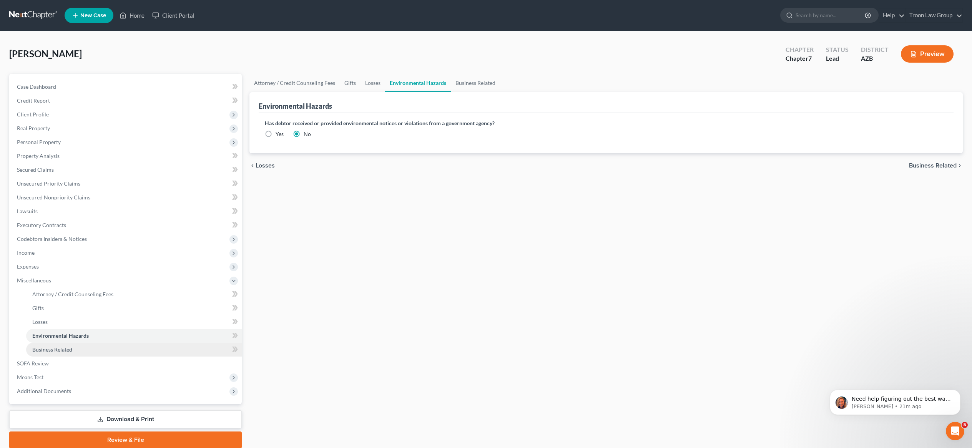
click at [66, 352] on span "Business Related" at bounding box center [52, 349] width 40 height 7
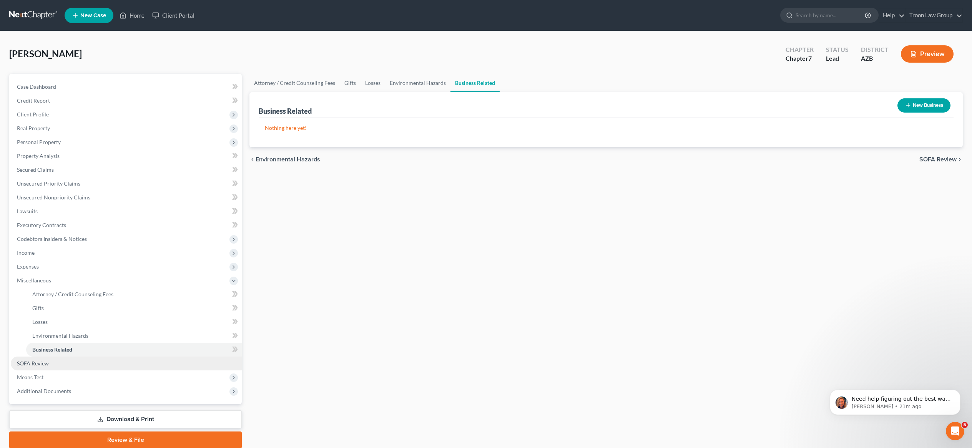
click at [66, 361] on link "SOFA Review" at bounding box center [126, 364] width 231 height 14
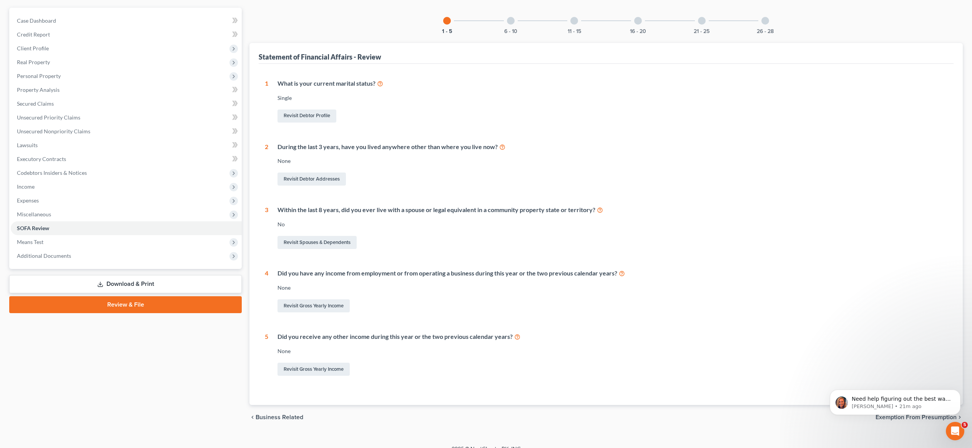
scroll to position [68, 0]
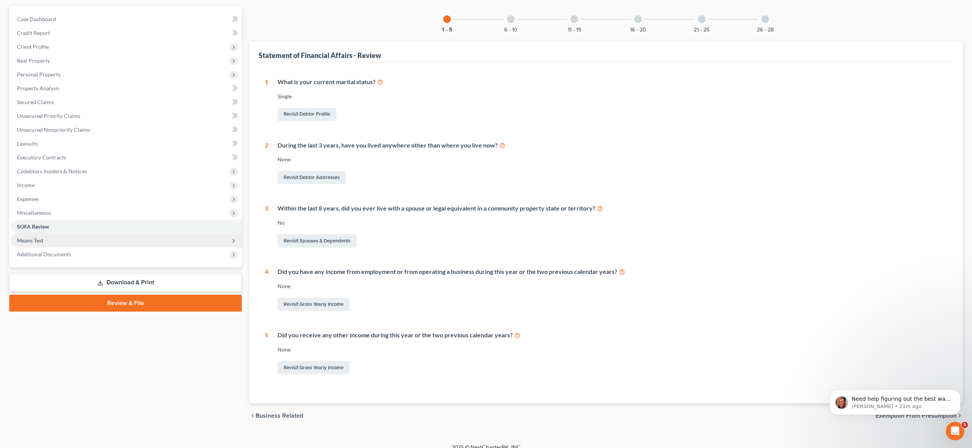
click at [60, 244] on span "Means Test" at bounding box center [126, 241] width 231 height 14
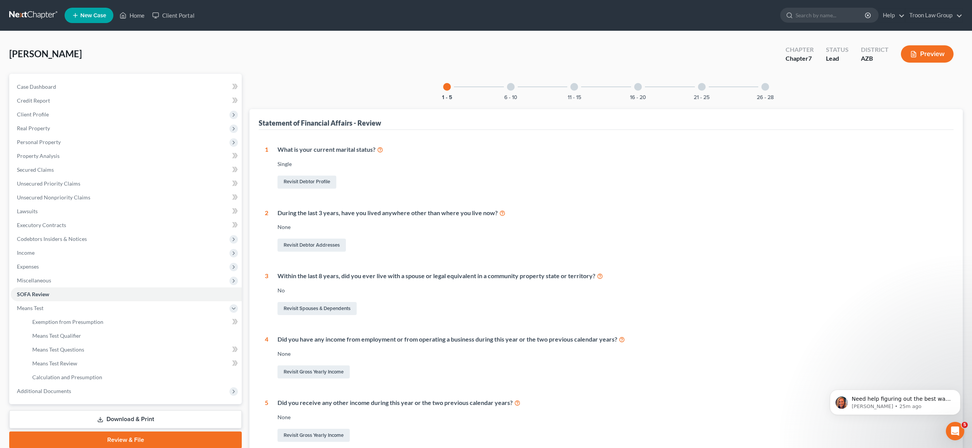
scroll to position [75, 0]
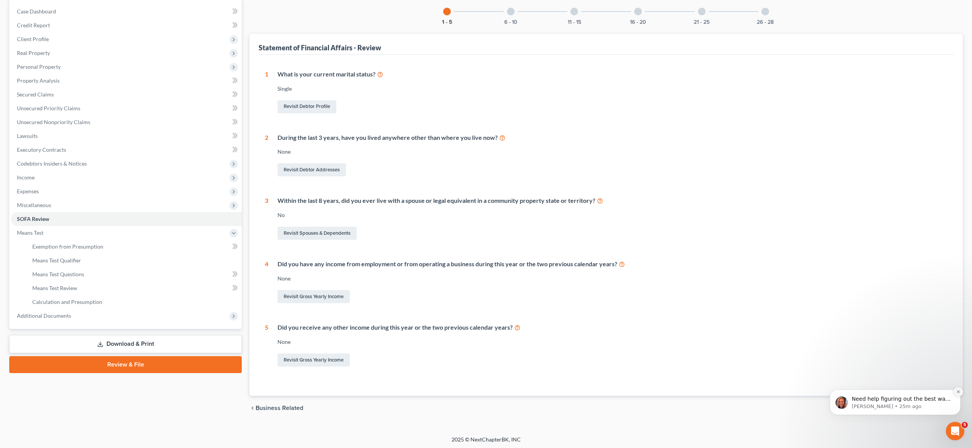
click at [960, 393] on icon "Dismiss notification" at bounding box center [958, 392] width 4 height 4
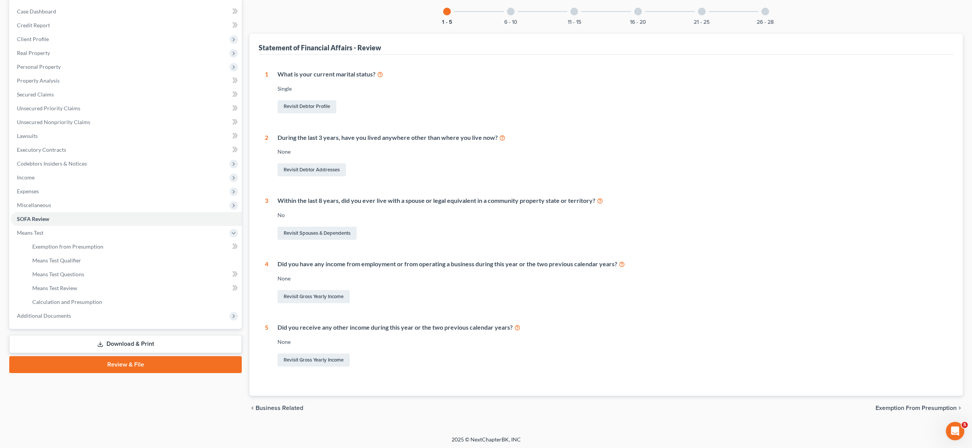
click at [922, 407] on span "Exemption from Presumption" at bounding box center [916, 408] width 81 height 6
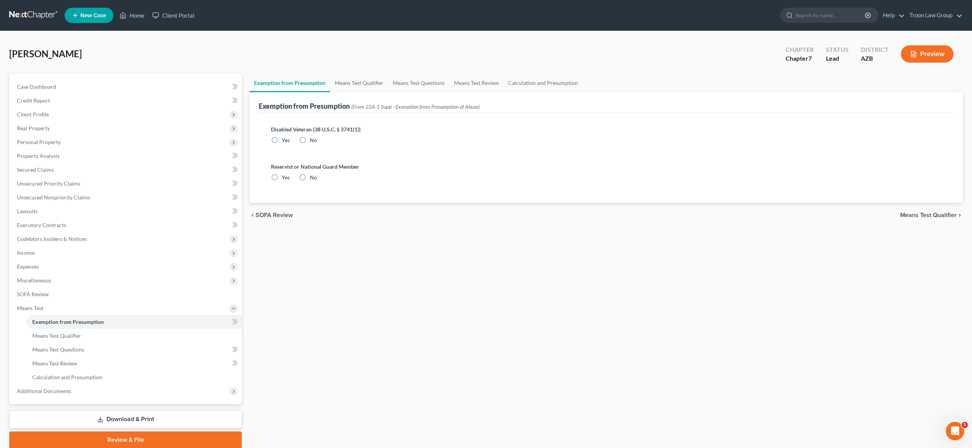
click at [310, 140] on label "No" at bounding box center [313, 140] width 7 height 8
click at [313, 140] on input "No" at bounding box center [315, 138] width 5 height 5
radio input "true"
click at [310, 179] on label "No" at bounding box center [313, 178] width 7 height 8
click at [313, 179] on input "No" at bounding box center [315, 176] width 5 height 5
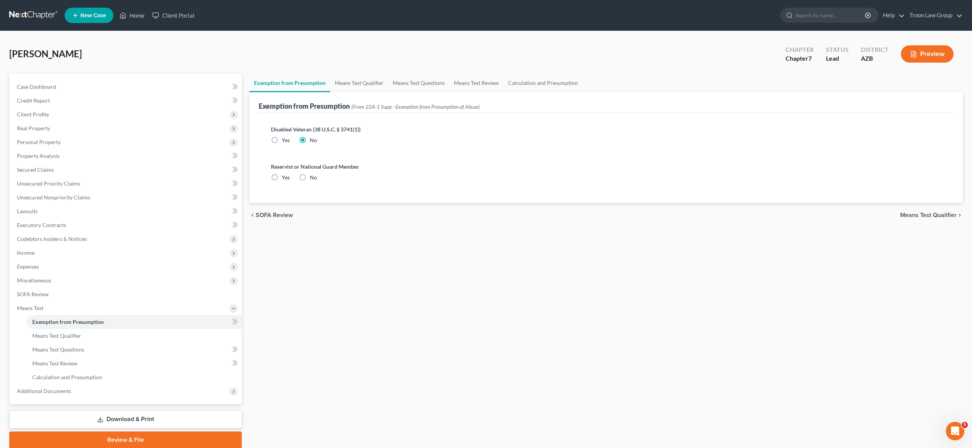
radio input "true"
click at [911, 215] on span "Means Test Qualifier" at bounding box center [928, 215] width 56 height 6
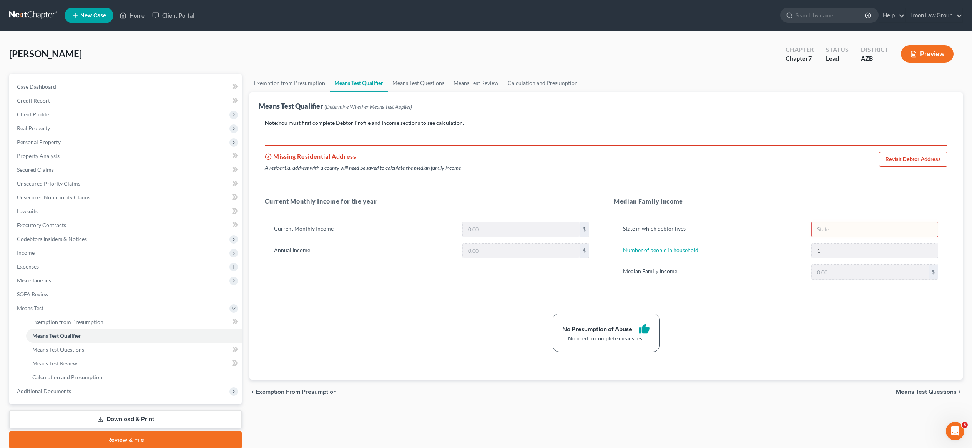
click at [356, 170] on div "A residential address with a county will need be saved to calculate the median …" at bounding box center [363, 168] width 196 height 8
click at [892, 159] on link "Revisit Debtor Address" at bounding box center [913, 159] width 68 height 15
select select "0"
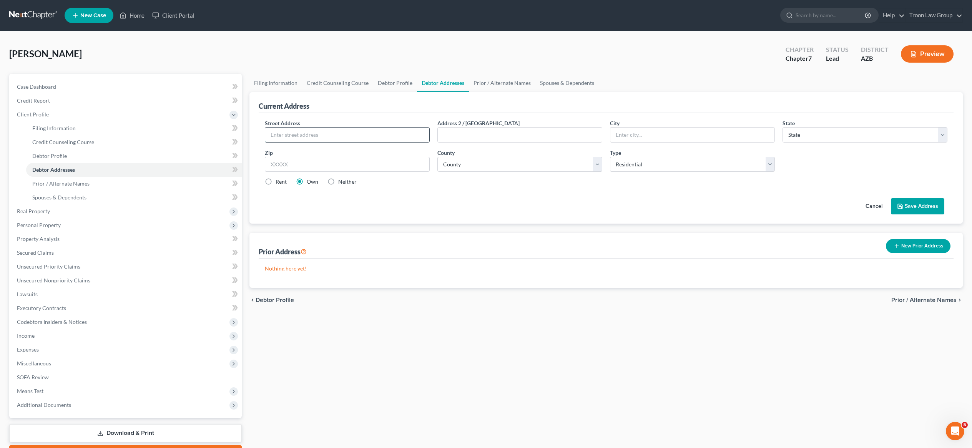
paste input "[STREET_ADDRESS][PERSON_NAME]"
type input "[STREET_ADDRESS][PERSON_NAME]"
type input "El Mirage"
select select "3"
type input "85335"
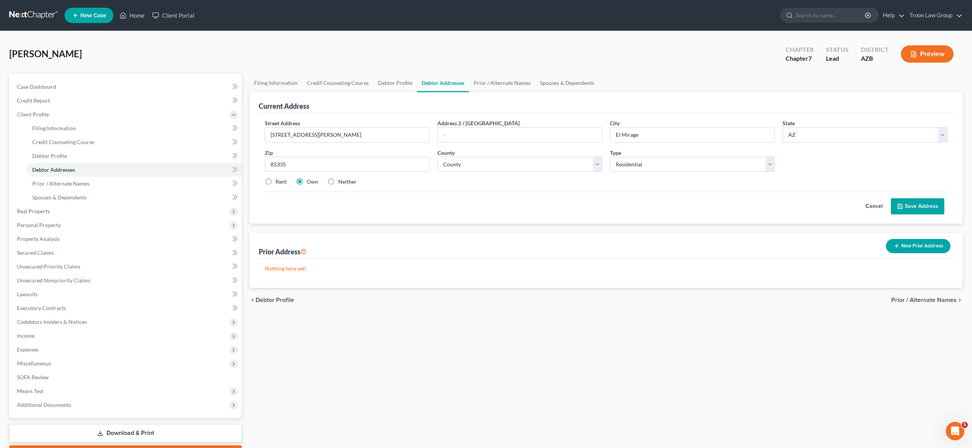
click at [488, 175] on div "Street Address * [STREET_ADDRESS][PERSON_NAME] * [GEOGRAPHIC_DATA] * State [US_…" at bounding box center [606, 155] width 690 height 73
select select "7"
click at [276, 183] on label "Rent" at bounding box center [281, 182] width 11 height 8
click at [279, 183] on input "Rent" at bounding box center [281, 180] width 5 height 5
radio input "true"
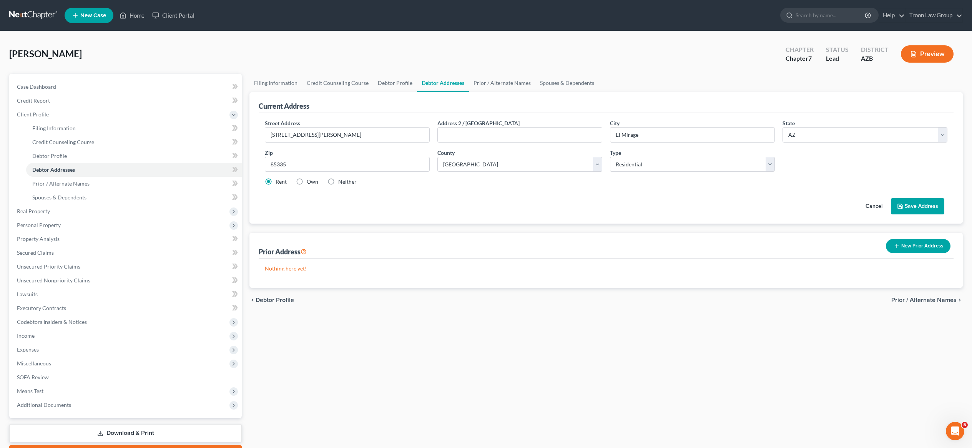
click at [907, 211] on button "Save Address" at bounding box center [917, 206] width 53 height 16
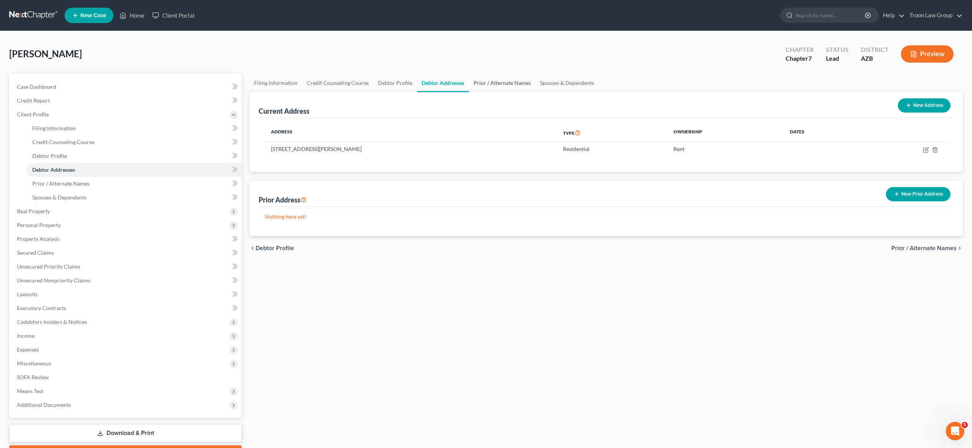
drag, startPoint x: 512, startPoint y: 84, endPoint x: 514, endPoint y: 89, distance: 5.2
click at [512, 84] on link "Prior / Alternate Names" at bounding box center [502, 83] width 66 height 18
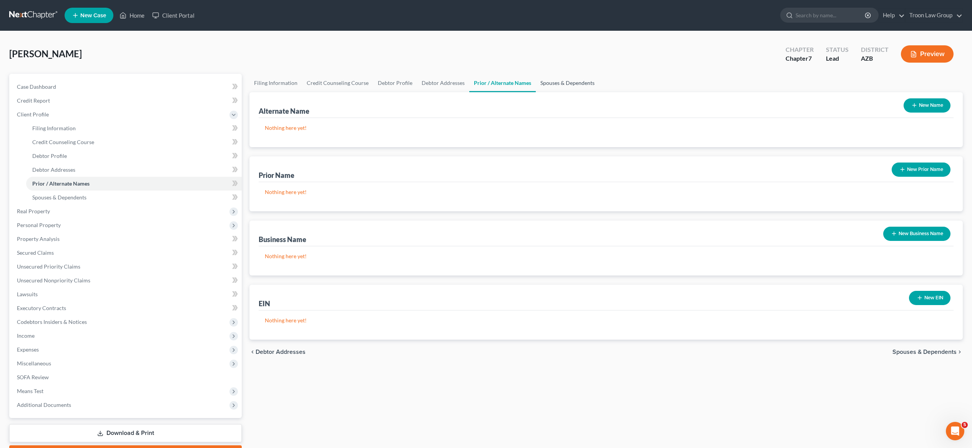
click at [548, 83] on link "Spouses & Dependents" at bounding box center [567, 83] width 63 height 18
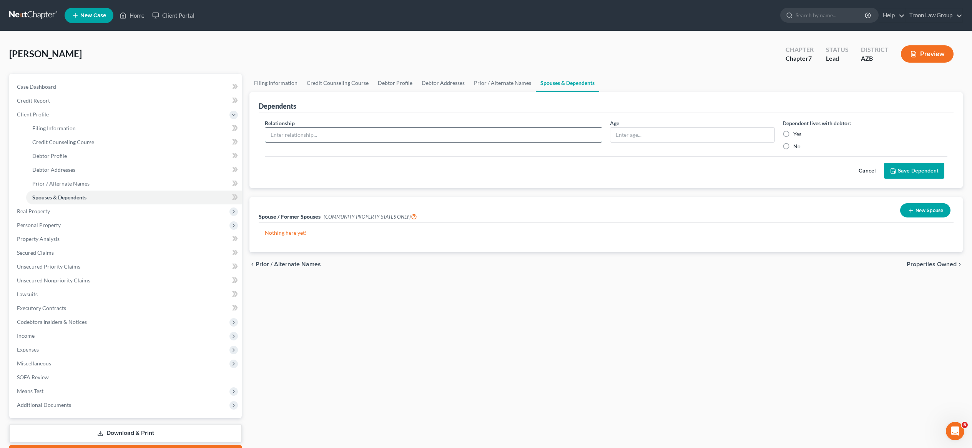
click at [320, 141] on input "text" at bounding box center [433, 135] width 337 height 15
type input "Son"
type input "8"
type input "7"
click at [793, 133] on label "Yes" at bounding box center [797, 134] width 8 height 8
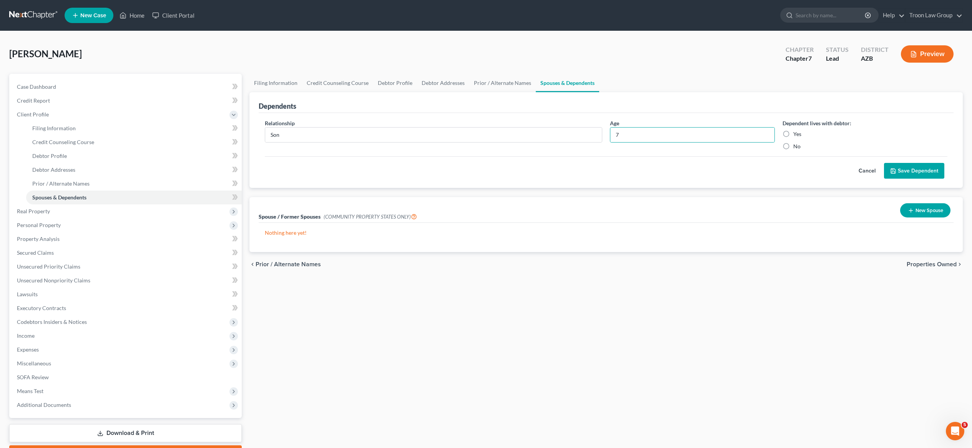
click at [796, 133] on input "Yes" at bounding box center [798, 132] width 5 height 5
radio input "true"
click at [909, 168] on button "Save Dependent" at bounding box center [914, 171] width 60 height 16
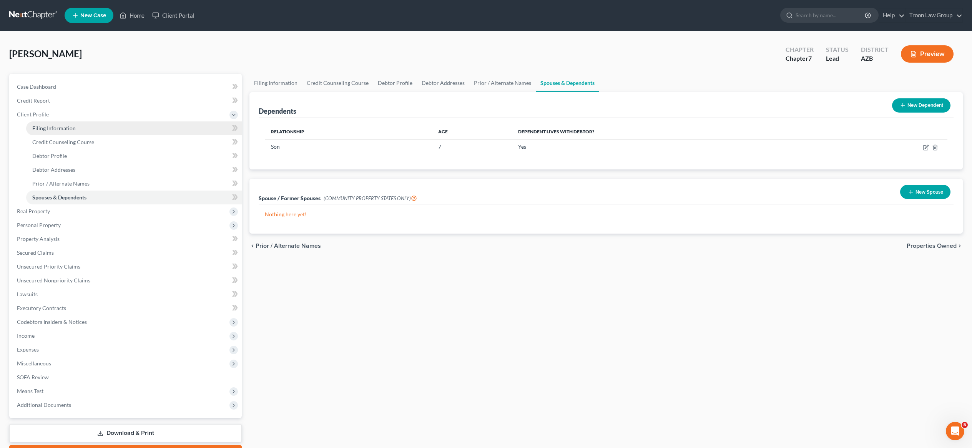
click at [70, 128] on span "Filing Information" at bounding box center [53, 128] width 43 height 7
select select "1"
select select "0"
select select "4"
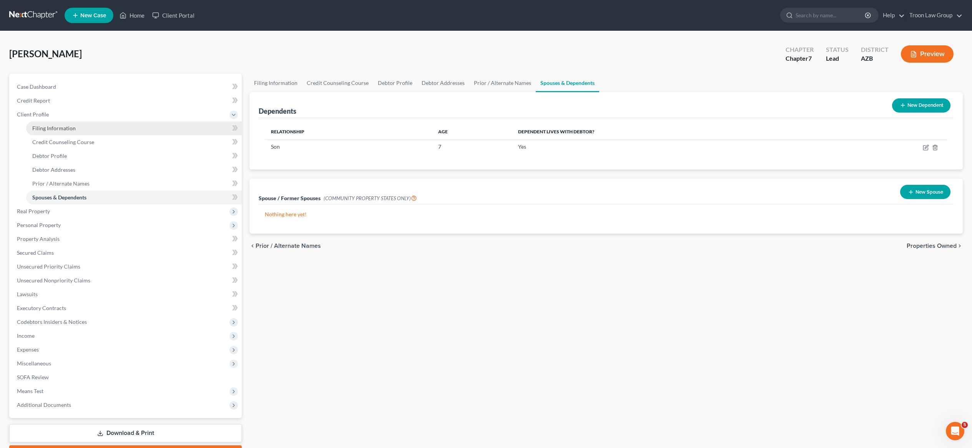
select select "0"
select select "3"
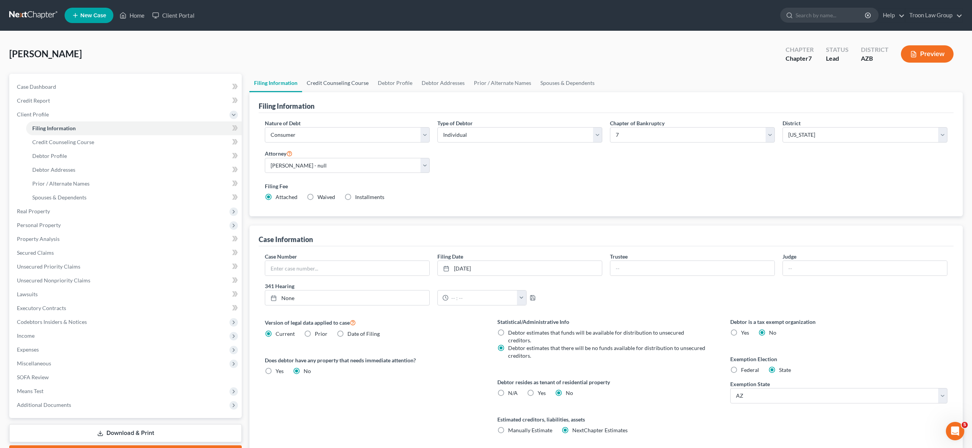
click at [329, 85] on link "Credit Counseling Course" at bounding box center [337, 83] width 71 height 18
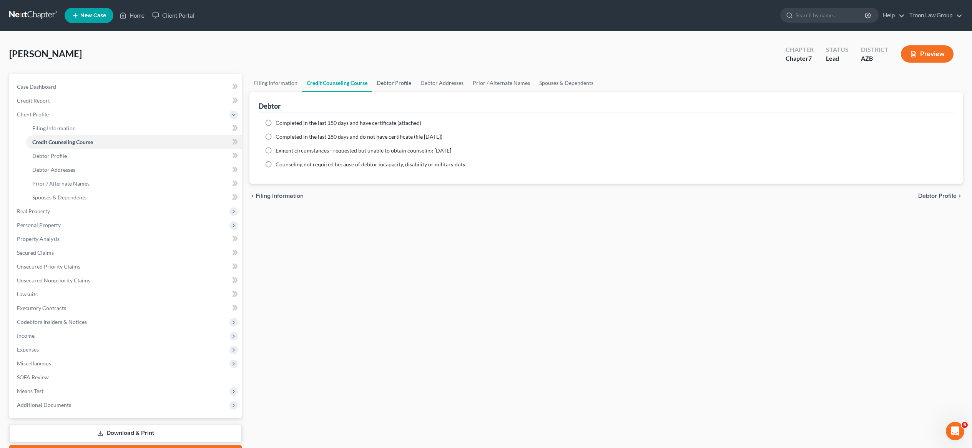
click at [390, 80] on link "Debtor Profile" at bounding box center [394, 83] width 44 height 18
select select "0"
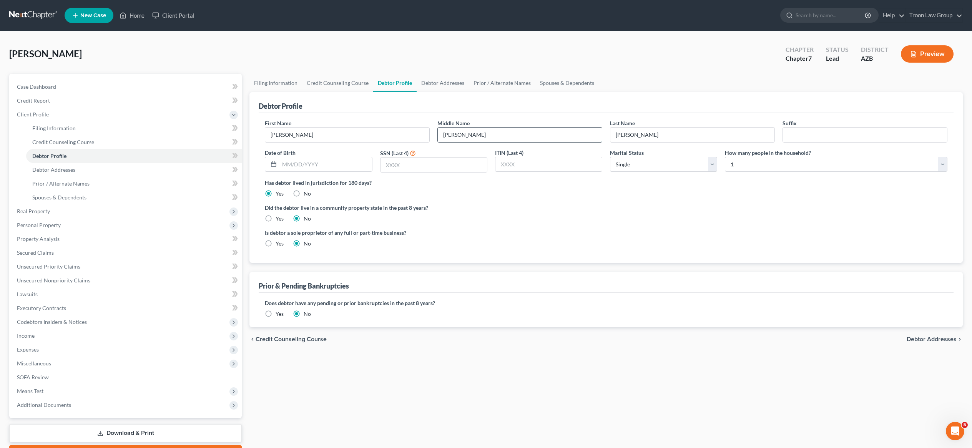
type input "[PERSON_NAME]"
type input "[DATE]"
click at [434, 168] on input "text" at bounding box center [434, 165] width 106 height 15
type input "0366"
select select "1"
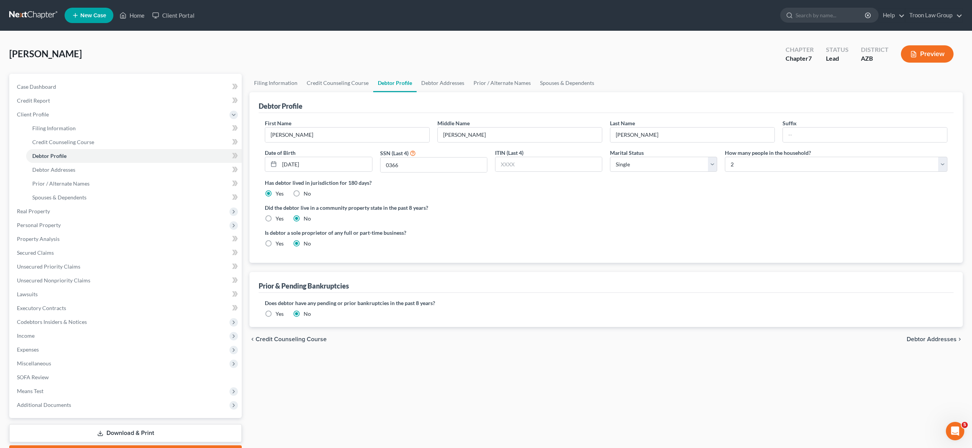
click at [682, 214] on div "Did the debtor live in a community property state in the past 8 years? Yes No" at bounding box center [606, 213] width 683 height 19
click at [276, 218] on label "Yes" at bounding box center [280, 219] width 8 height 8
click at [279, 218] on input "Yes" at bounding box center [281, 217] width 5 height 5
radio input "true"
radio input "false"
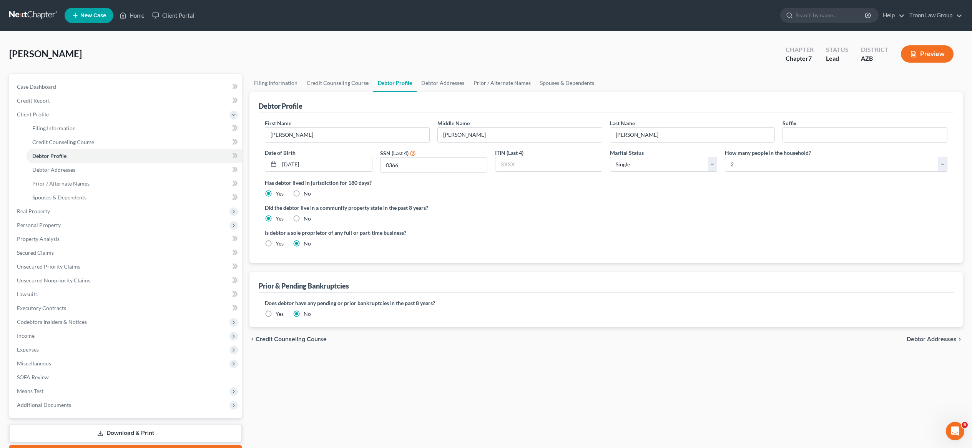
click at [931, 336] on span "Debtor Addresses" at bounding box center [932, 339] width 50 height 6
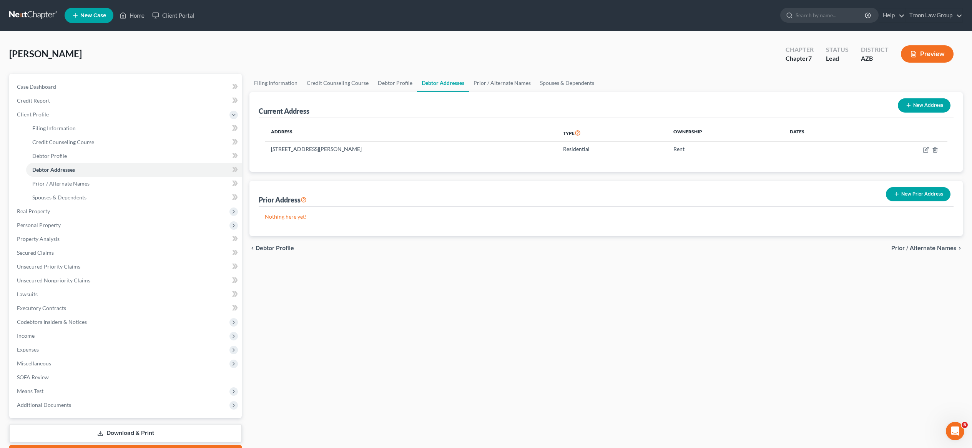
click at [924, 248] on span "Prior / Alternate Names" at bounding box center [923, 248] width 65 height 6
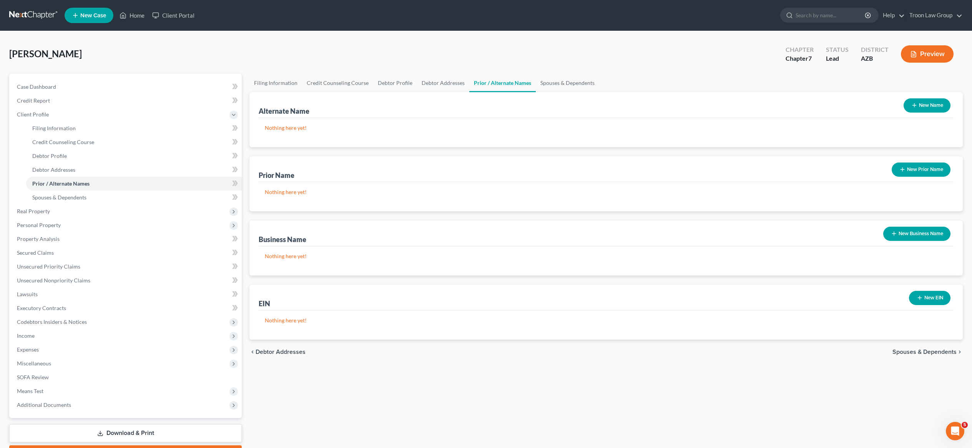
click at [921, 351] on span "Spouses & Dependents" at bounding box center [924, 352] width 64 height 6
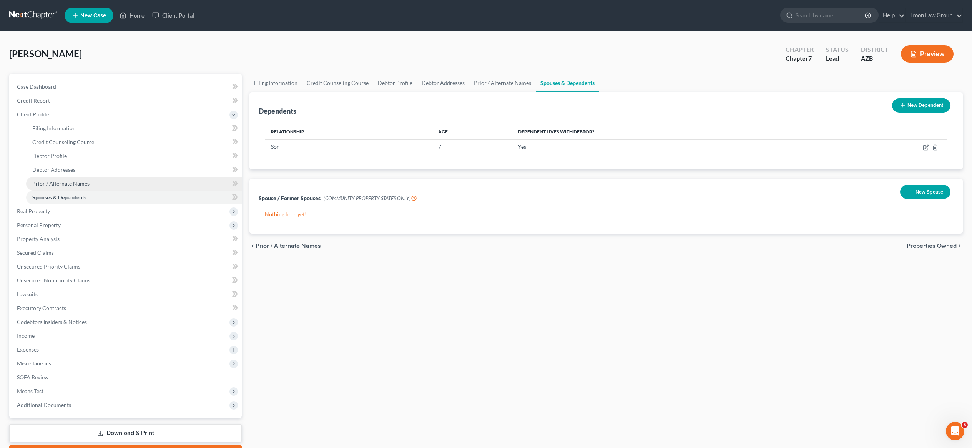
click at [49, 183] on span "Prior / Alternate Names" at bounding box center [60, 183] width 57 height 7
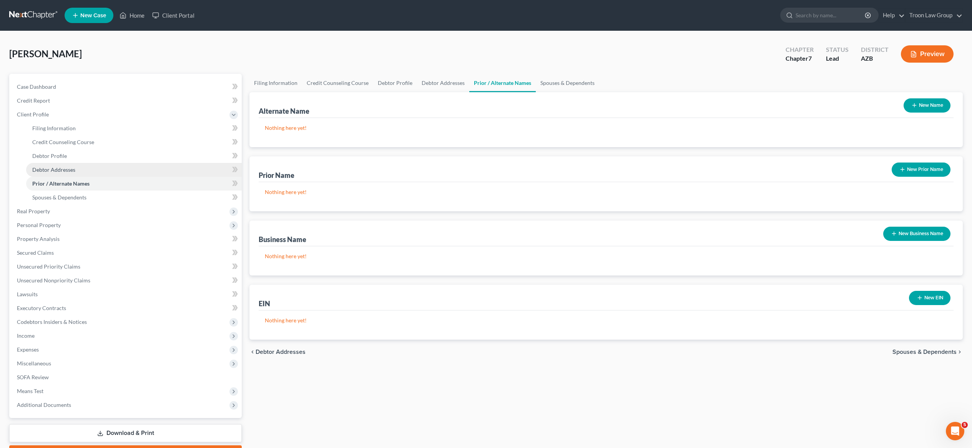
click at [50, 171] on span "Debtor Addresses" at bounding box center [53, 169] width 43 height 7
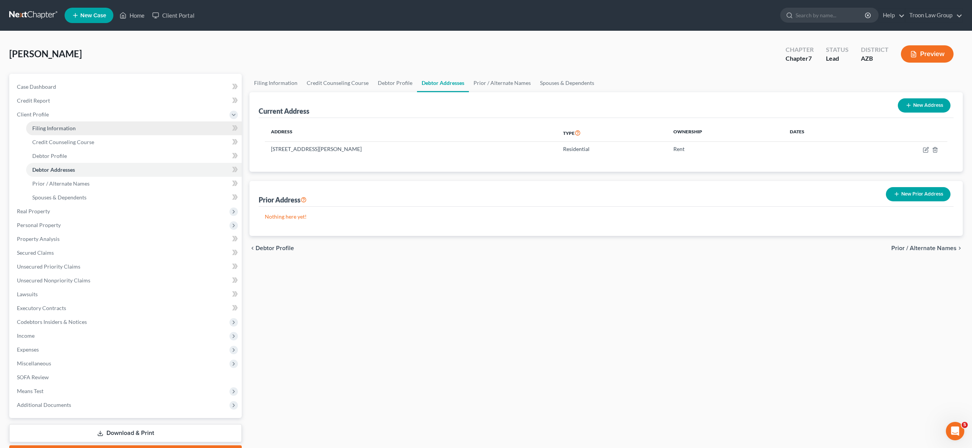
click at [50, 129] on span "Filing Information" at bounding box center [53, 128] width 43 height 7
select select "1"
select select "0"
select select "4"
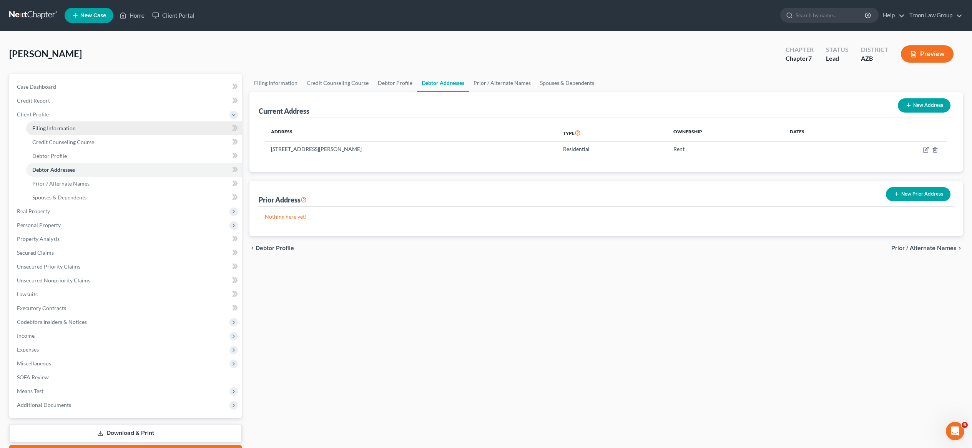
select select "0"
select select "3"
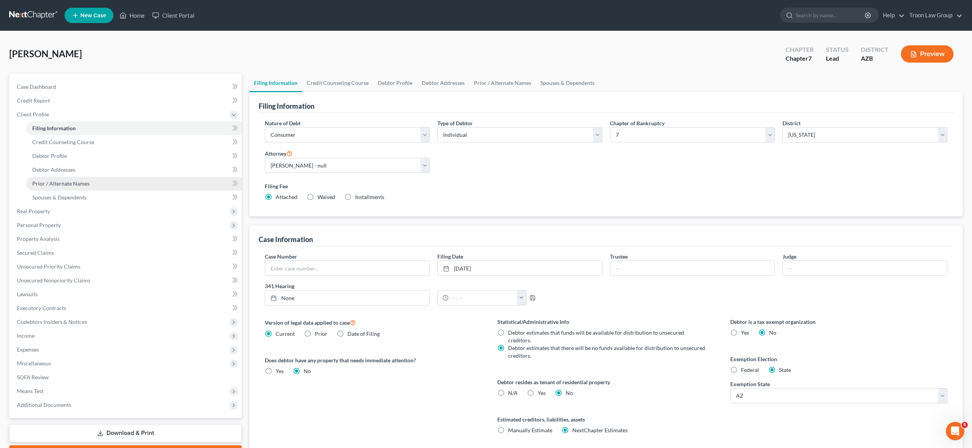
click at [100, 179] on link "Prior / Alternate Names" at bounding box center [134, 184] width 216 height 14
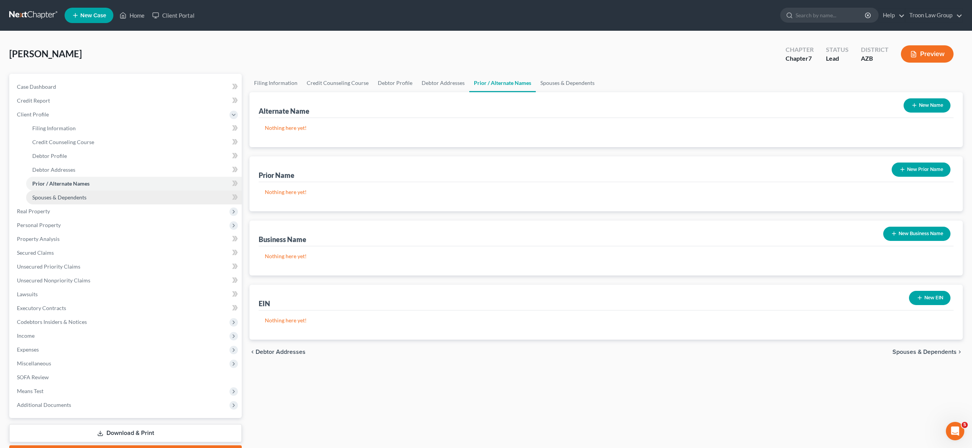
click at [103, 195] on link "Spouses & Dependents" at bounding box center [134, 198] width 216 height 14
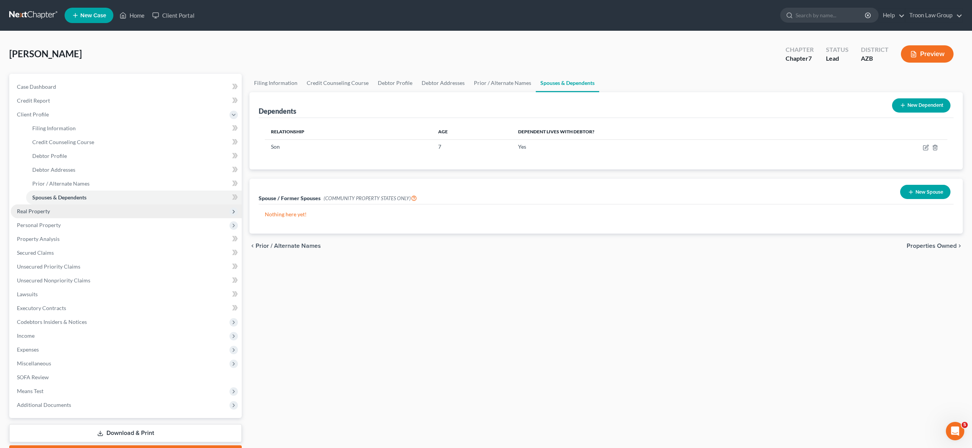
click at [53, 213] on span "Real Property" at bounding box center [126, 211] width 231 height 14
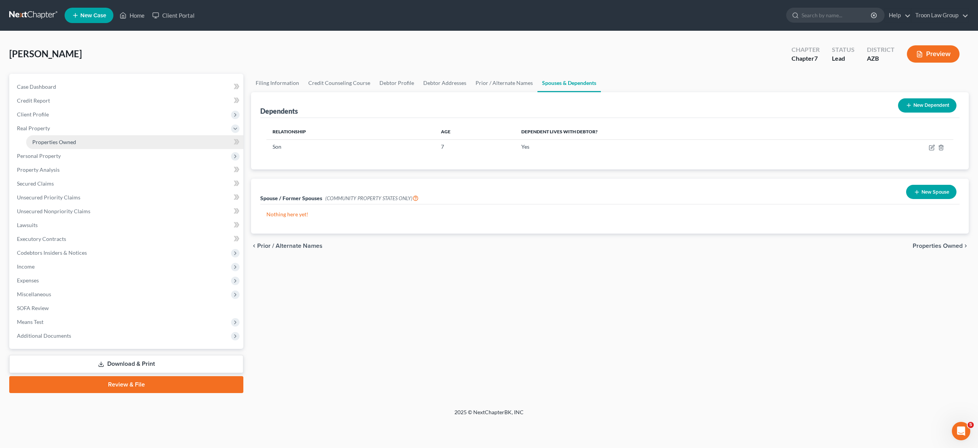
click at [76, 143] on link "Properties Owned" at bounding box center [134, 142] width 217 height 14
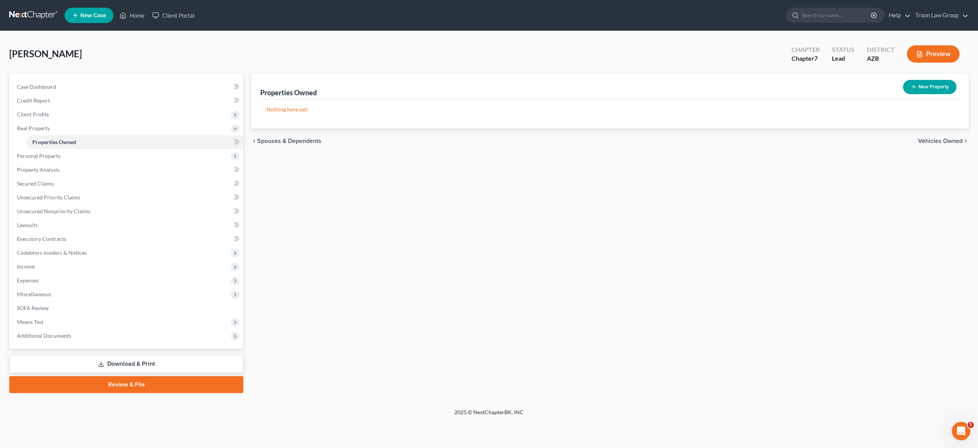
click at [288, 107] on p "Nothing here yet!" at bounding box center [609, 110] width 687 height 8
click at [288, 110] on p "Nothing here yet!" at bounding box center [609, 110] width 687 height 8
click at [925, 90] on button "New Property" at bounding box center [929, 87] width 53 height 14
select select "3"
select select "7"
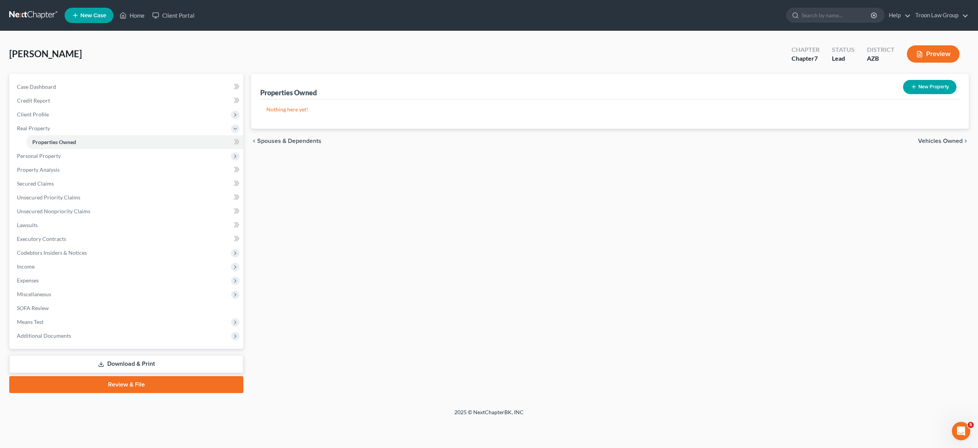
select select "0"
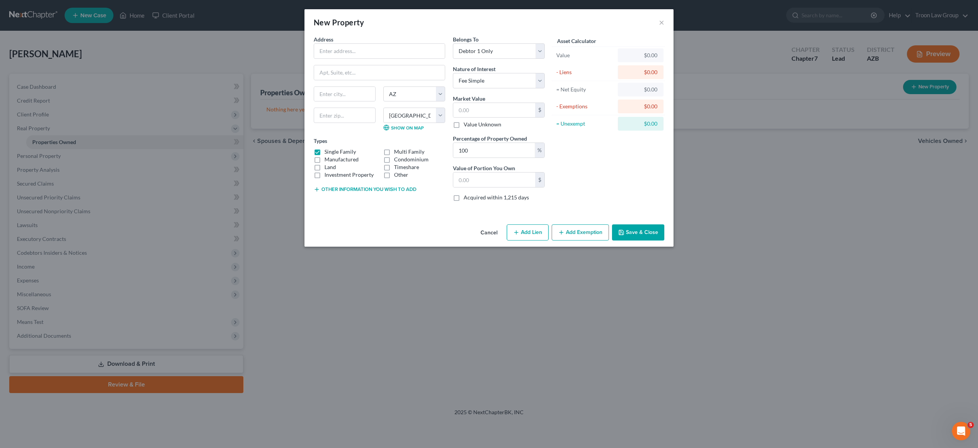
click at [493, 238] on button "Cancel" at bounding box center [488, 232] width 29 height 15
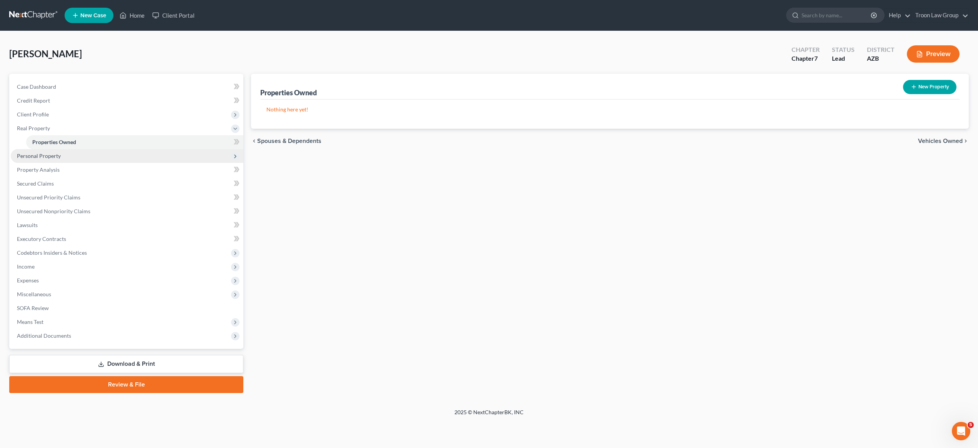
click at [56, 158] on span "Personal Property" at bounding box center [39, 156] width 44 height 7
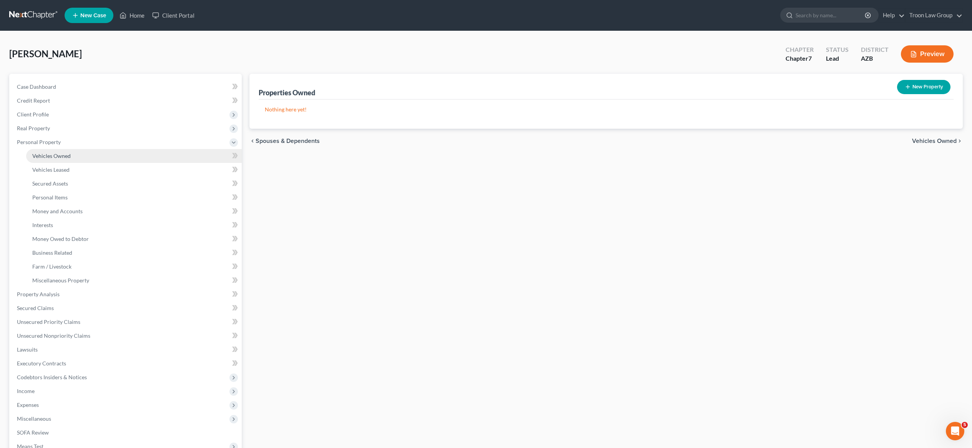
click at [122, 156] on link "Vehicles Owned" at bounding box center [134, 156] width 216 height 14
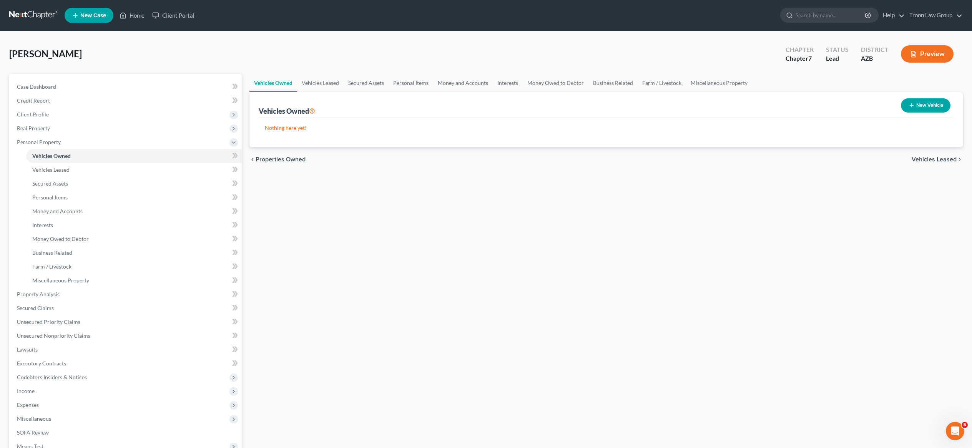
click at [928, 104] on button "New Vehicle" at bounding box center [926, 105] width 50 height 14
select select "0"
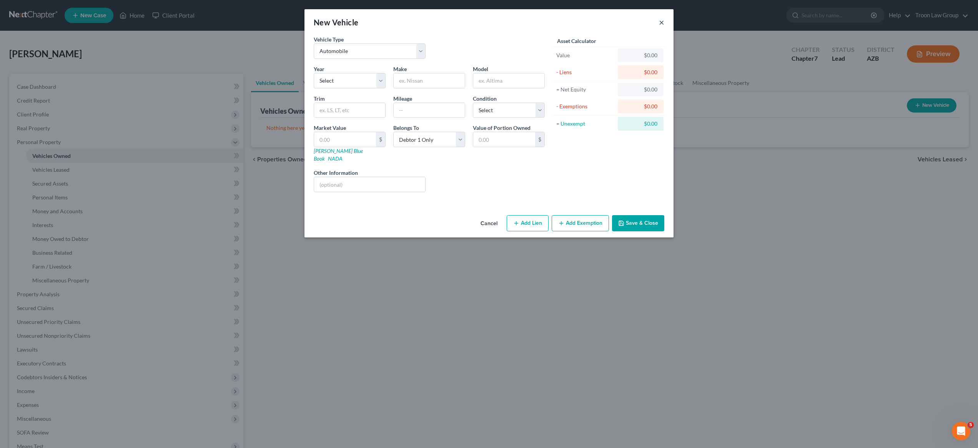
click at [660, 20] on button "×" at bounding box center [661, 22] width 5 height 9
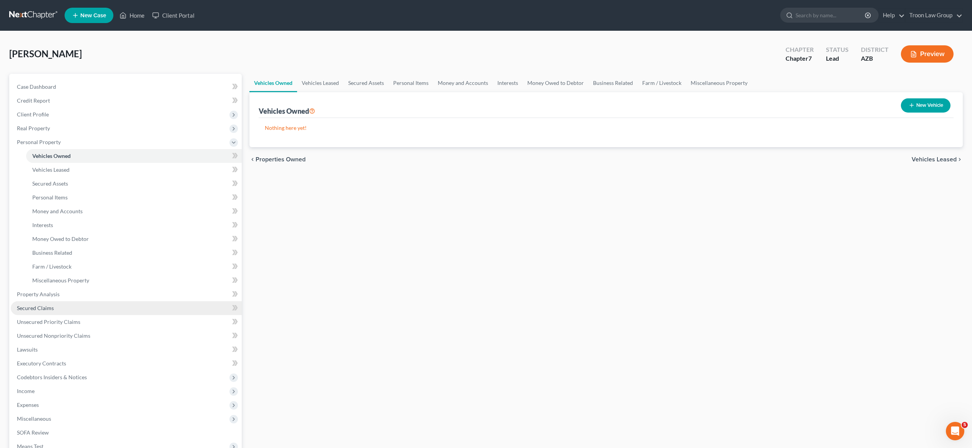
click at [81, 309] on link "Secured Claims" at bounding box center [126, 308] width 231 height 14
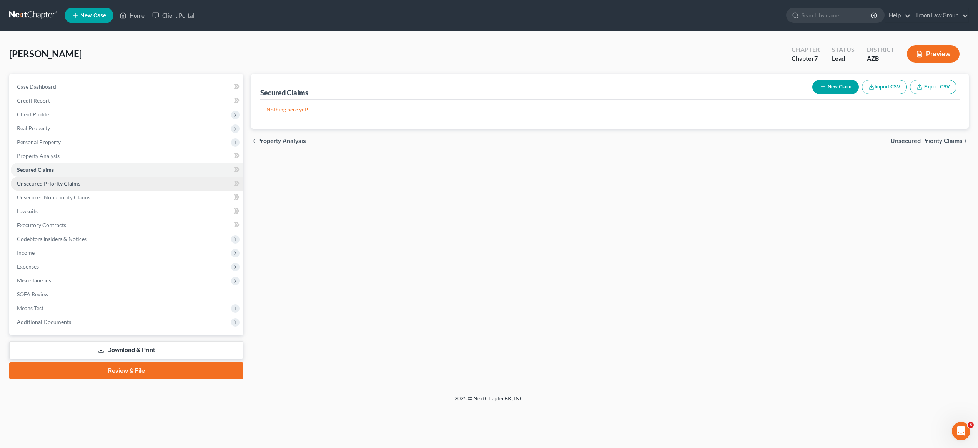
click at [68, 179] on link "Unsecured Priority Claims" at bounding box center [127, 184] width 233 height 14
click at [69, 199] on span "Unsecured Nonpriority Claims" at bounding box center [53, 197] width 73 height 7
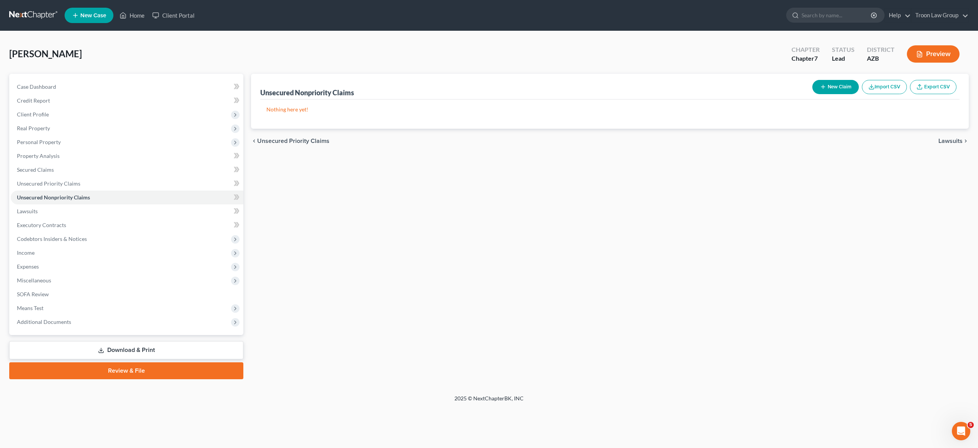
click at [362, 81] on div "Unsecured Nonpriority Claims New Claim Import CSV Export CSV" at bounding box center [609, 87] width 699 height 26
click at [821, 86] on icon "button" at bounding box center [823, 87] width 6 height 6
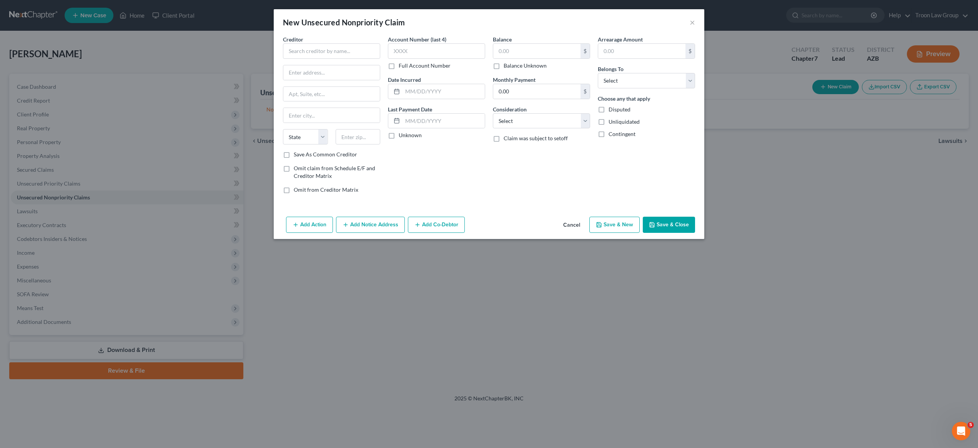
click at [285, 43] on label "Creditor *" at bounding box center [293, 39] width 20 height 8
click at [289, 49] on input "text" at bounding box center [331, 50] width 97 height 15
